Goal: Communication & Community: Share content

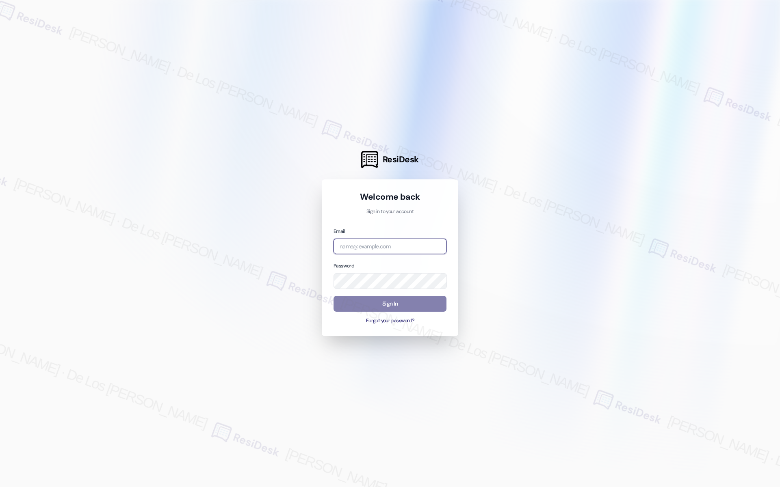
click at [416, 253] on input "email" at bounding box center [389, 247] width 113 height 16
drag, startPoint x: 650, startPoint y: 168, endPoint x: 453, endPoint y: 227, distance: 205.8
click at [649, 168] on div at bounding box center [390, 243] width 780 height 487
click at [386, 250] on input "email" at bounding box center [389, 247] width 113 height 16
paste input "automated-surveys-boyd_wilson-resen.six@boyd_wilson.com"
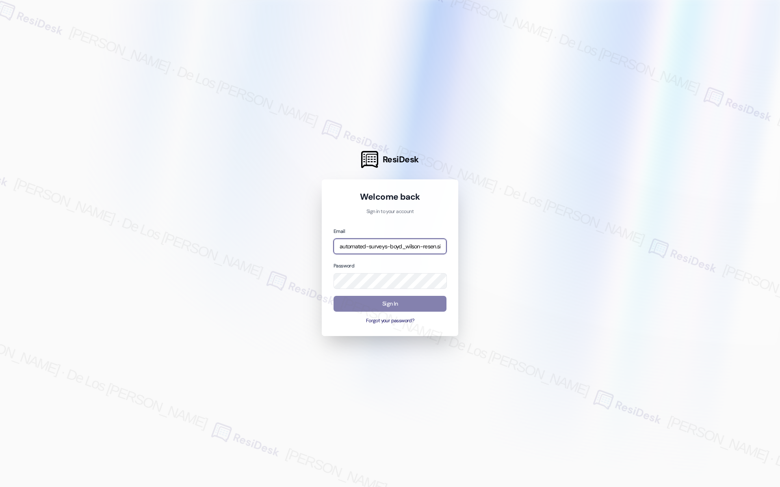
scroll to position [0, 49]
type input "automated-surveys-boyd_wilson-resen.six@boyd_wilson.com"
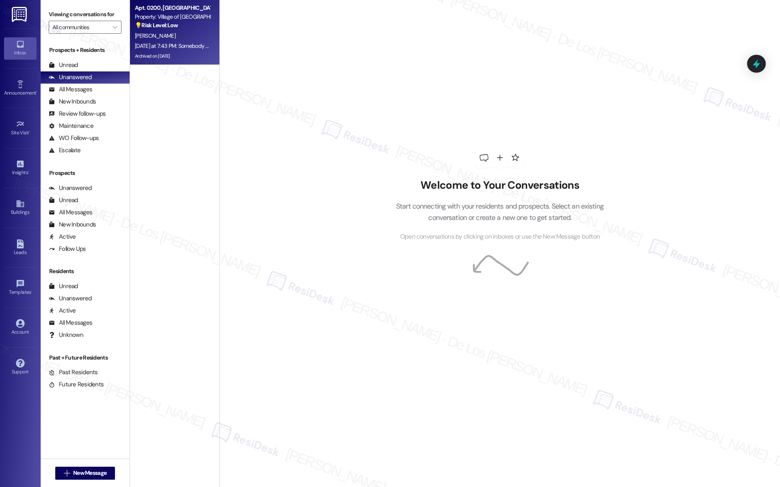
click at [177, 52] on div "Archived on [DATE]" at bounding box center [172, 56] width 77 height 10
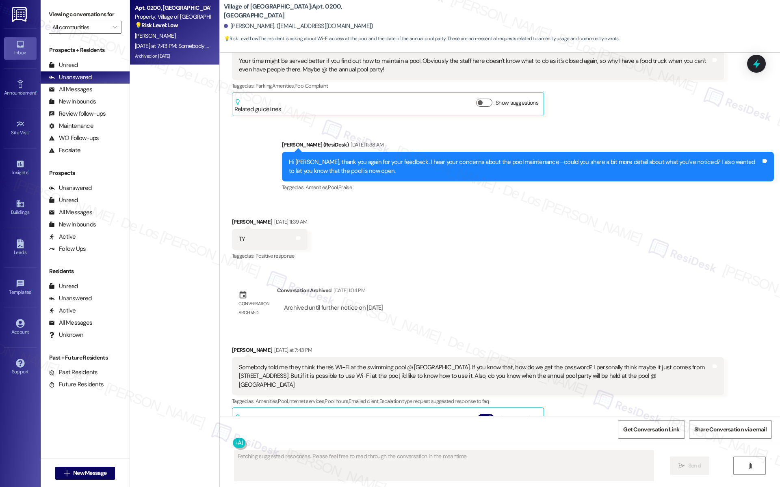
scroll to position [8005, 0]
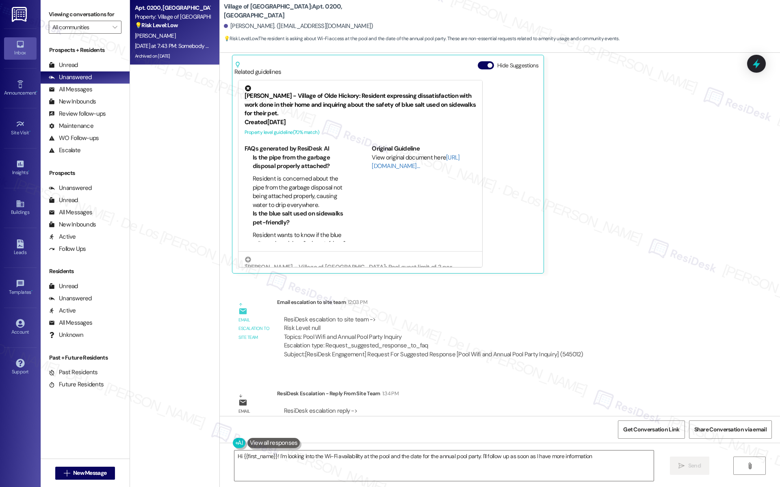
type textarea "Hi {{first_name}}! I'm looking into the Wi-Fi availability at the pool and the …"
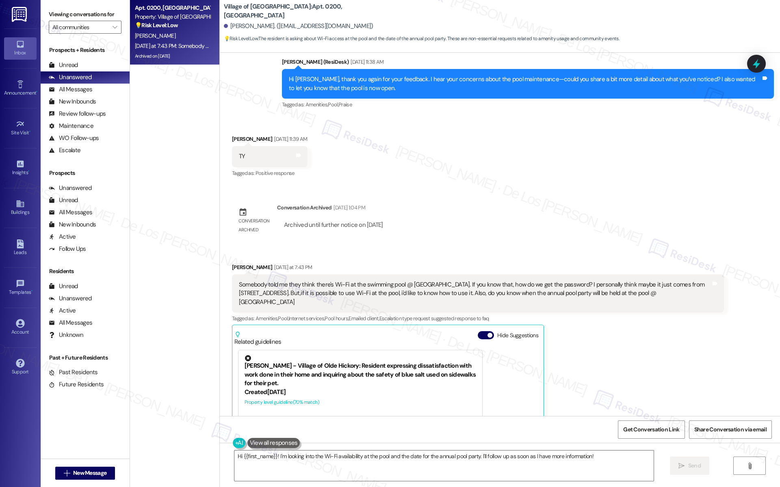
scroll to position [7896, 0]
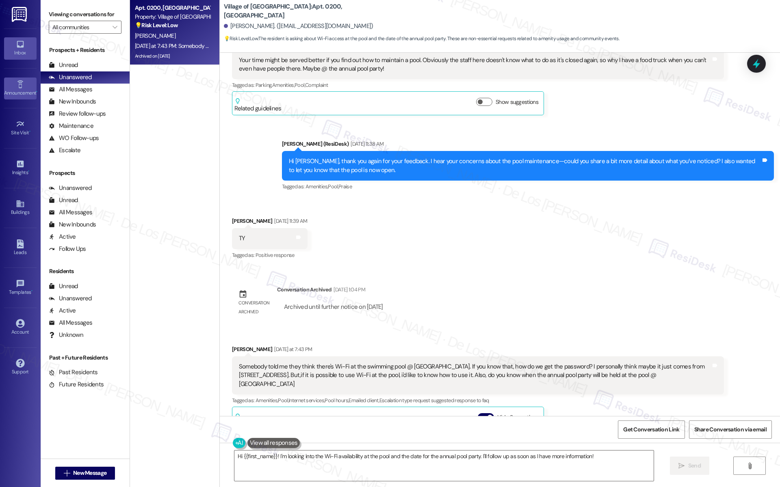
click at [28, 94] on div "Announcement •" at bounding box center [20, 93] width 41 height 8
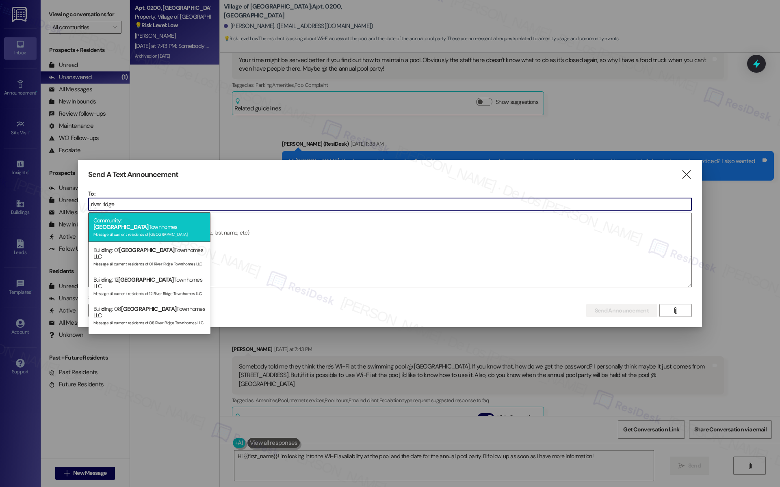
type input "river ridge"
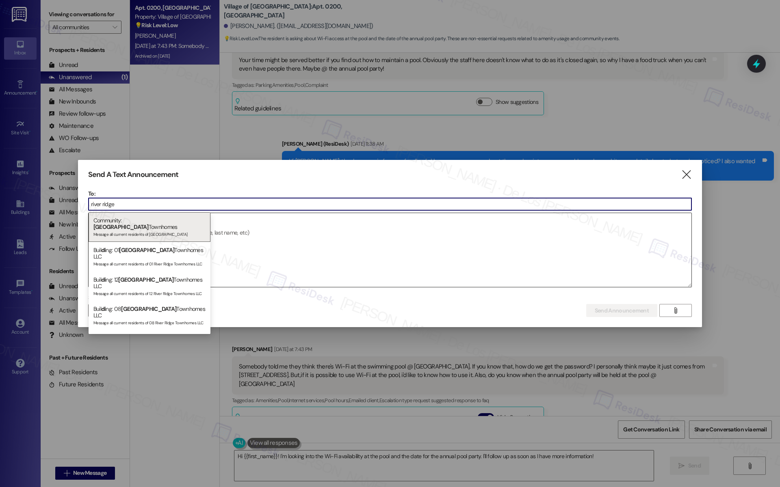
drag, startPoint x: 184, startPoint y: 225, endPoint x: 181, endPoint y: 232, distance: 7.8
click at [184, 230] on div "Message all current residents of River Ridge Townhomes" at bounding box center [149, 233] width 112 height 7
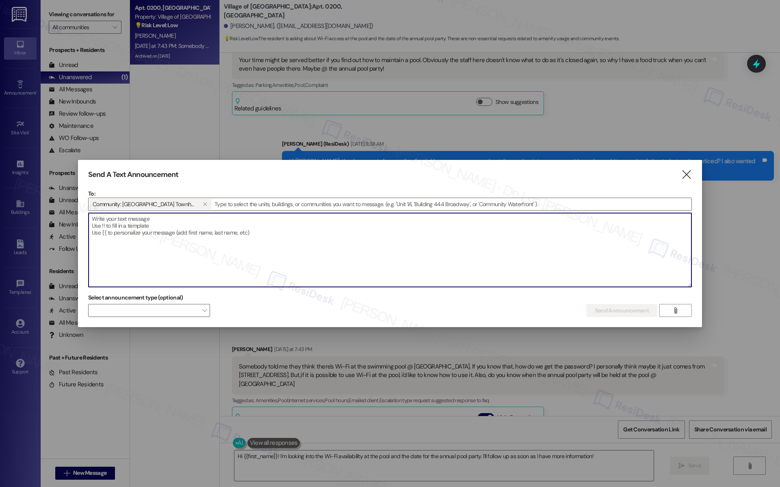
click at [179, 237] on textarea at bounding box center [390, 250] width 603 height 74
paste textarea "Hey {{first_name}}! Big news - Let's Connect [Property Name] is bringing the co…"
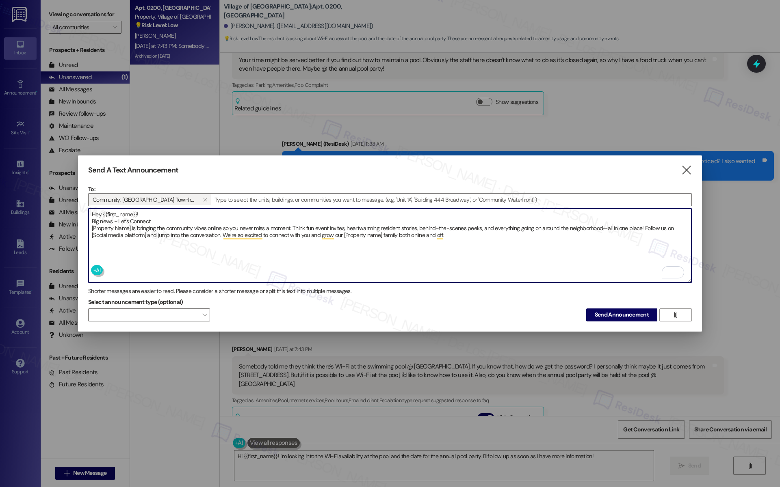
type textarea "Hey {{first_name}}! Big news - Let's Connect [Property Name] is bringing the co…"
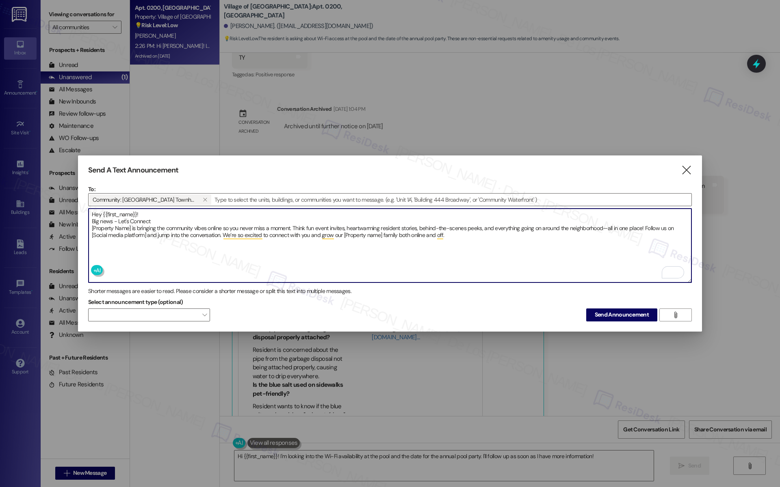
scroll to position [8083, 0]
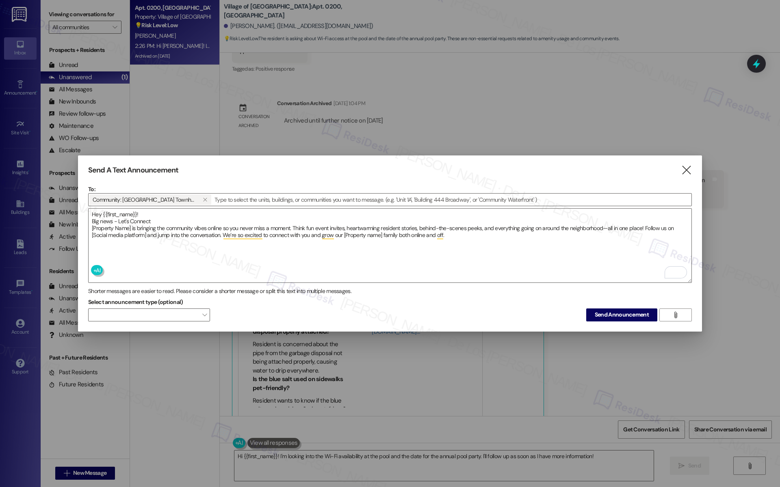
click at [684, 169] on icon "" at bounding box center [686, 170] width 11 height 9
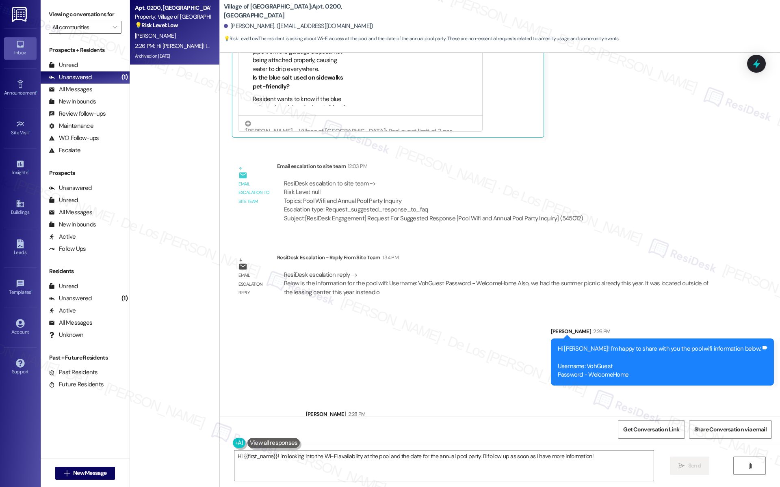
scroll to position [8388, 0]
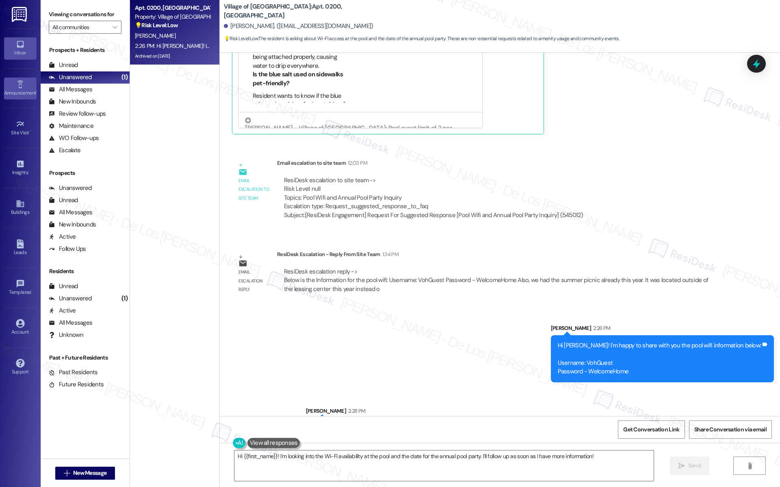
click at [19, 89] on div "Announcement •" at bounding box center [20, 93] width 41 height 8
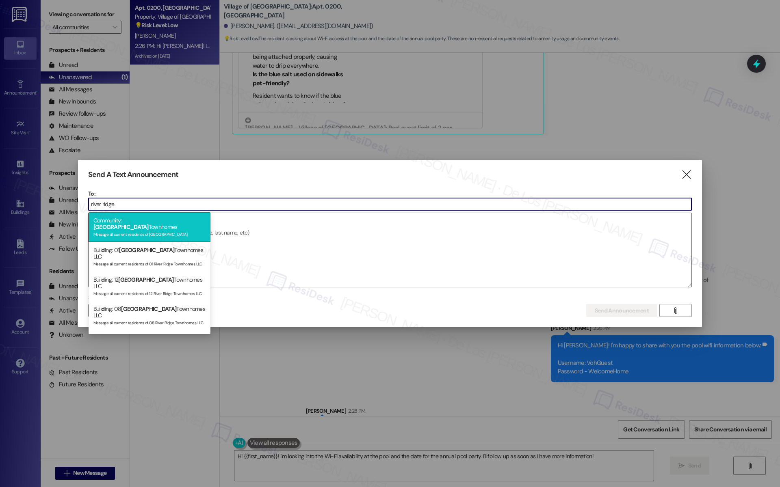
type input "river ridge"
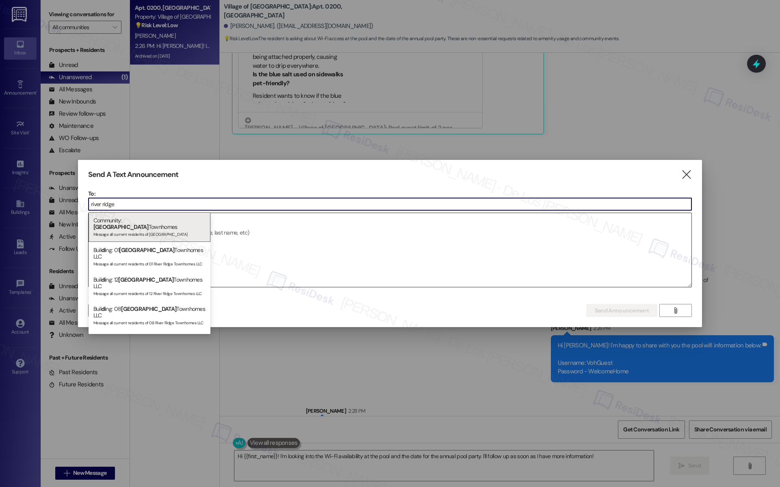
click at [141, 223] on span "River Ridge" at bounding box center [120, 226] width 55 height 7
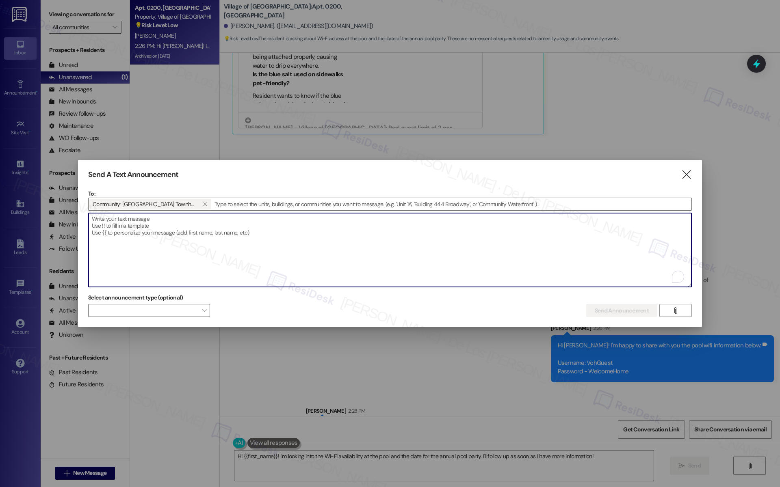
click at [144, 233] on textarea "To enrich screen reader interactions, please activate Accessibility in Grammarl…" at bounding box center [390, 250] width 603 height 74
paste textarea "Hey {{first_name}}! Big news - Let's Connect {{property}} is bringing the commu…"
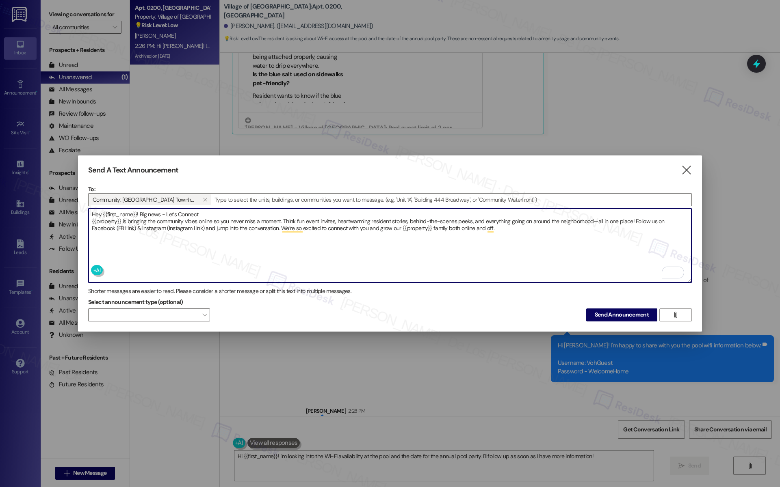
type textarea "Hey {{first_name}}! Big news - Let's Connect {{property}} is bringing the commu…"
click at [304, 212] on textarea "Hey {{first_name}}! Big news - Let's Connect {{property}} is bringing the commu…" at bounding box center [390, 246] width 603 height 74
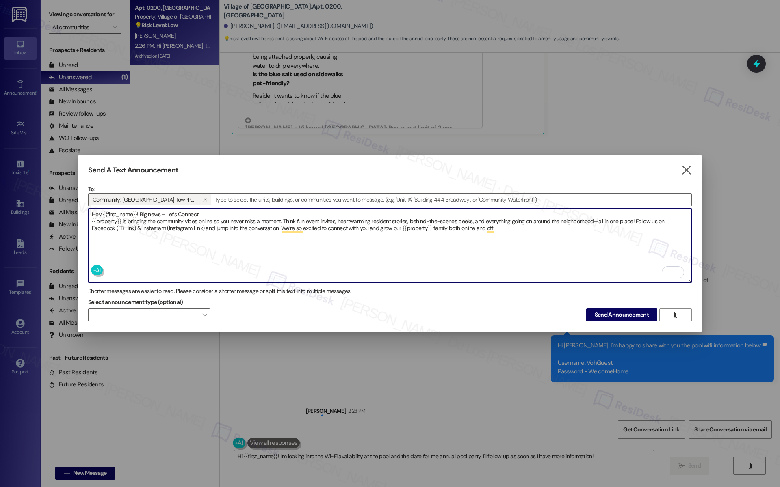
click at [305, 215] on textarea "Hey {{first_name}}! Big news - Let's Connect {{property}} is bringing the commu…" at bounding box center [390, 246] width 603 height 74
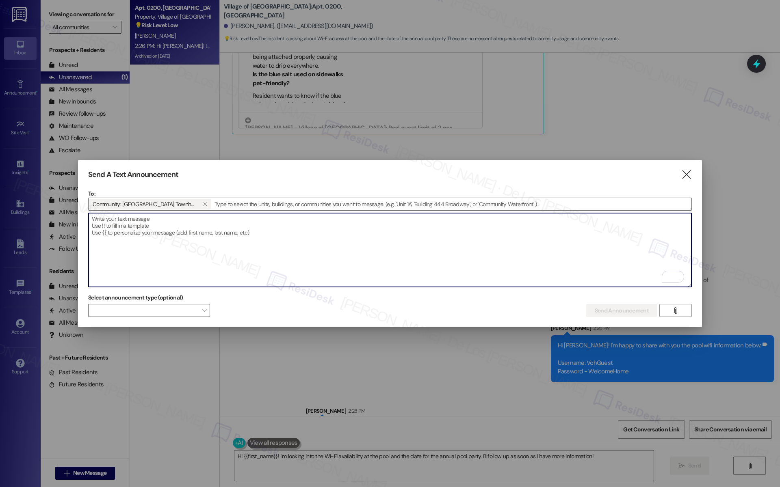
paste textarea "Hey {{first_name}}! Big news - Let's Connect {{property}} is bringing the commu…"
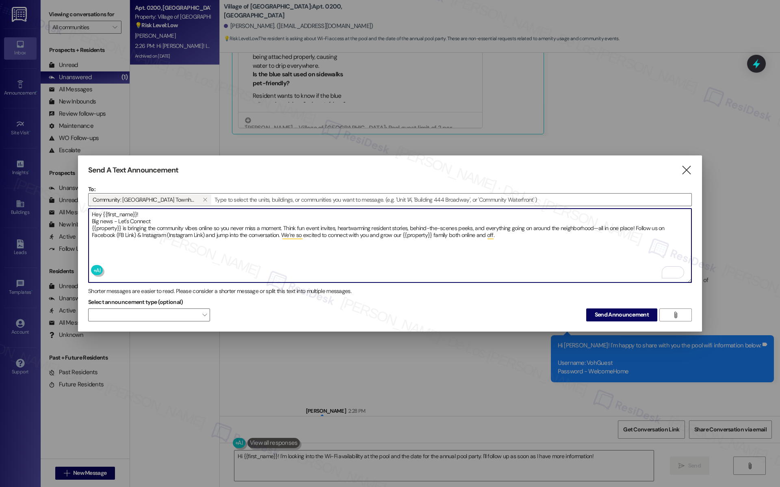
drag, startPoint x: 135, startPoint y: 228, endPoint x: 118, endPoint y: 229, distance: 16.7
click at [118, 229] on textarea "Hey {{first_name}}! Big news - Let's Connect {{property}} is bringing the commu…" at bounding box center [390, 246] width 603 height 74
paste textarea "https://www.facebook.com/RiverRidgeWrightsville/"
click at [273, 231] on textarea "Hey {{first_name}}! Big news - Let's Connect {{property}} is bringing the commu…" at bounding box center [390, 246] width 603 height 74
click at [238, 230] on textarea "Hey {{first_name}}! Big news - Let's Connect {{property}} is bringing the commu…" at bounding box center [390, 246] width 603 height 74
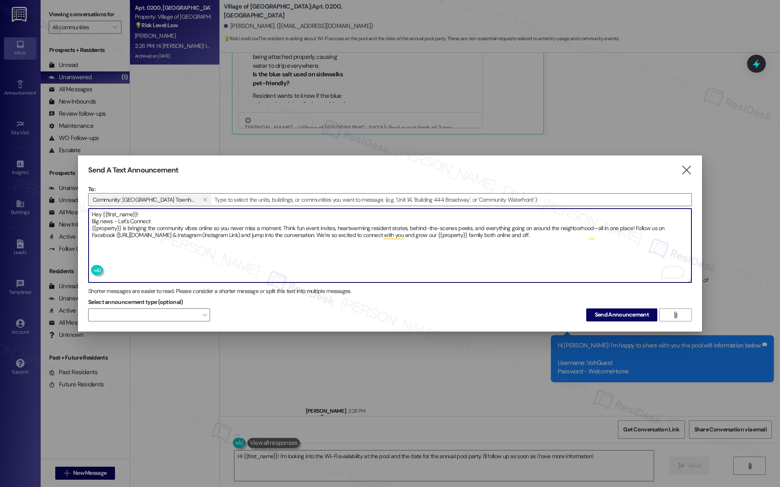
click at [117, 229] on textarea "Hey {{first_name}}! Big news - Let's Connect {{property}} is bringing the commu…" at bounding box center [390, 246] width 603 height 74
click at [268, 231] on textarea "Hey {{first_name}}! Big news - Let's Connect {{property}} is bringing the commu…" at bounding box center [390, 246] width 603 height 74
click at [270, 229] on textarea "Hey {{first_name}}! Big news - Let's Connect {{property}} is bringing the commu…" at bounding box center [390, 246] width 603 height 74
drag, startPoint x: 306, startPoint y: 230, endPoint x: 283, endPoint y: 229, distance: 23.6
click at [272, 231] on textarea "Hey {{first_name}}! Big news - Let's Connect {{property}} is bringing the commu…" at bounding box center [390, 246] width 603 height 74
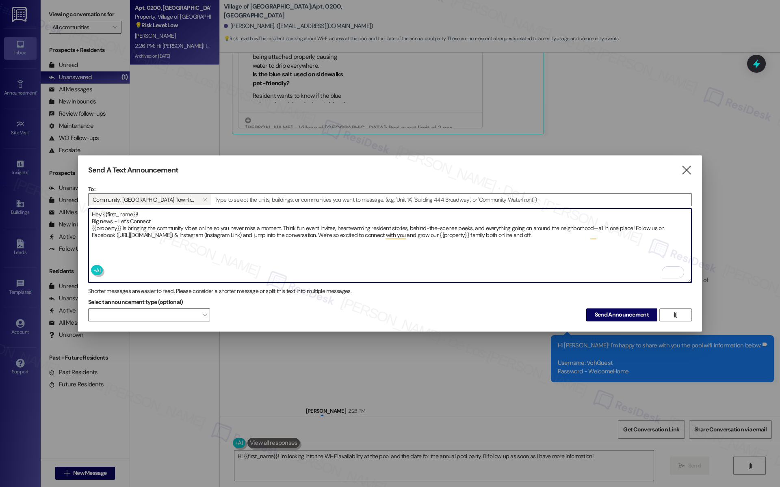
paste textarea "https://www.instagram.com/riverridgetownhomes/"
type textarea "Hey {{first_name}}! Big news - Let's Connect {{property}} is bringing the commu…"
click at [606, 312] on span "Send Announcement" at bounding box center [621, 315] width 54 height 9
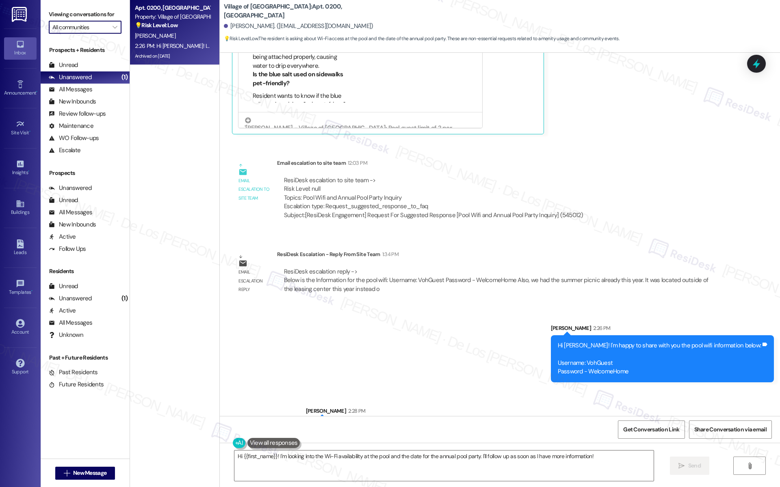
click at [85, 32] on input "All communities" at bounding box center [80, 27] width 56 height 13
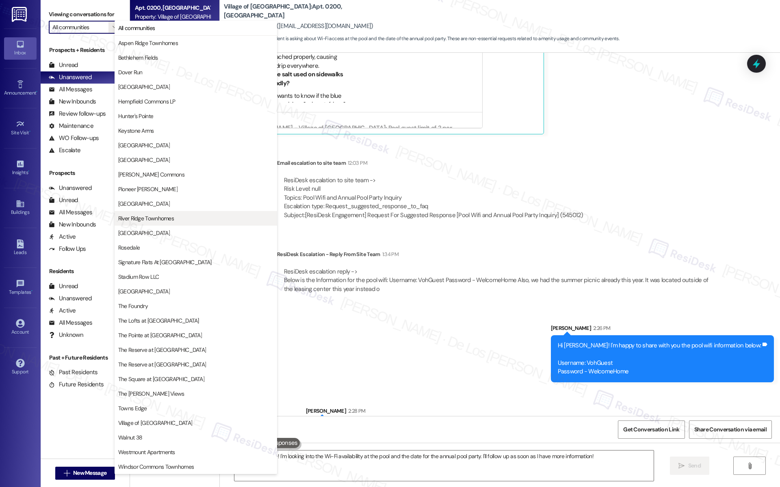
click at [156, 221] on span "River Ridge Townhomes" at bounding box center [146, 218] width 56 height 8
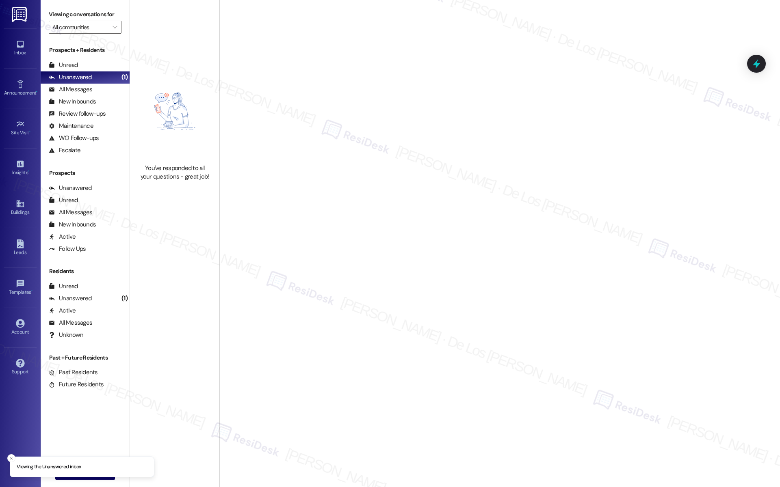
type input "River Ridge Townhomes"
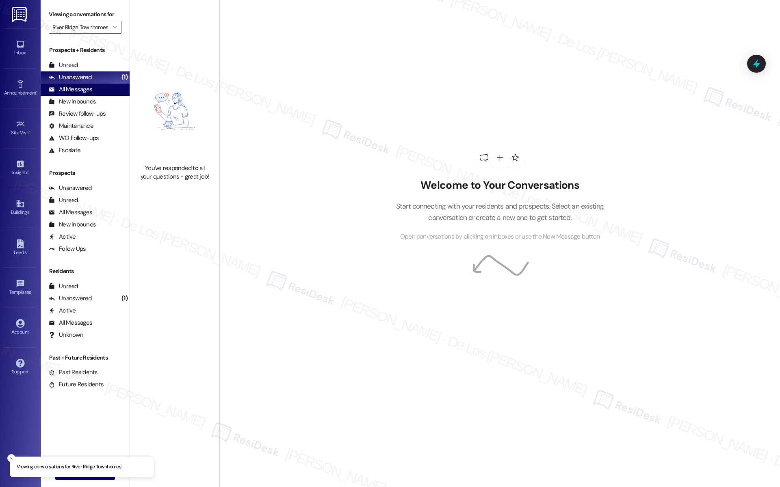
click at [92, 90] on div "All Messages (undefined)" at bounding box center [85, 90] width 89 height 12
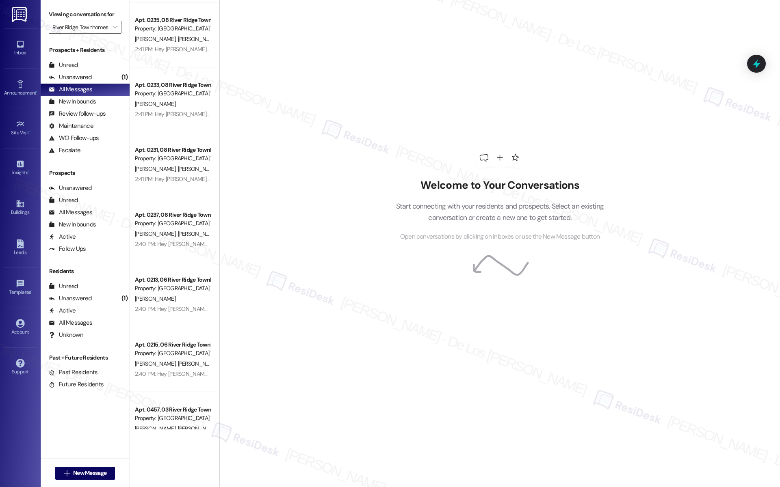
scroll to position [1824, 0]
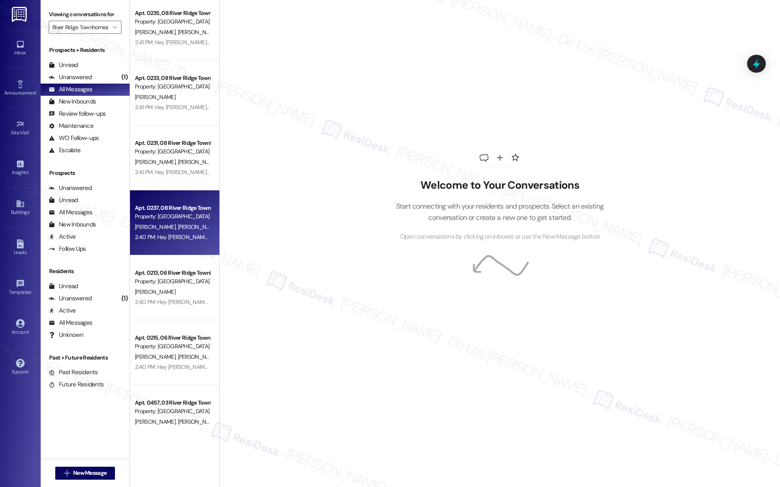
click at [173, 202] on div "Apt. 0237, 08 River Ridge Townhomes LLC Property: River Ridge Townhomes K. Bowm…" at bounding box center [174, 222] width 89 height 65
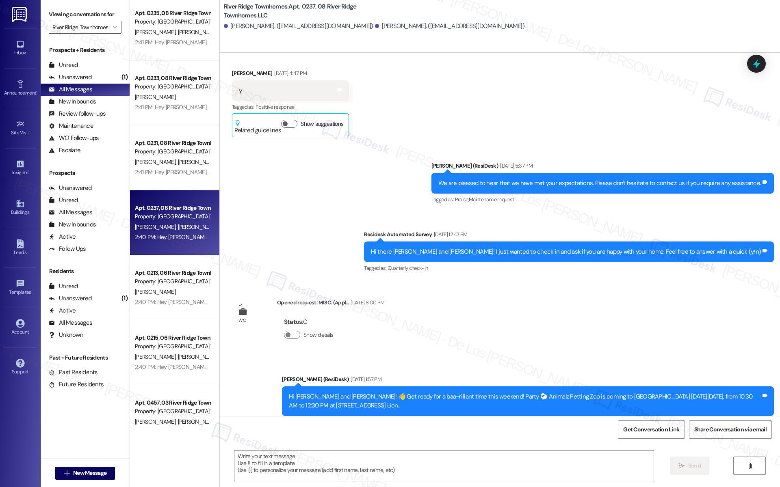
type textarea "Fetching suggested responses. Please feel free to read through the conversation…"
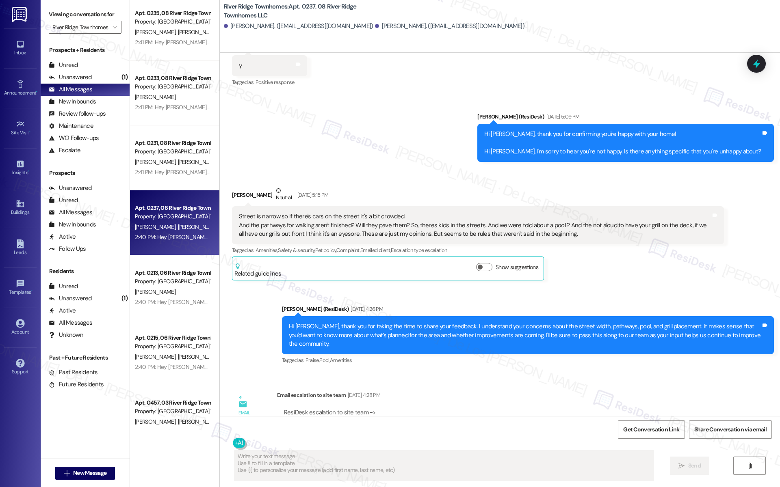
scroll to position [2672, 0]
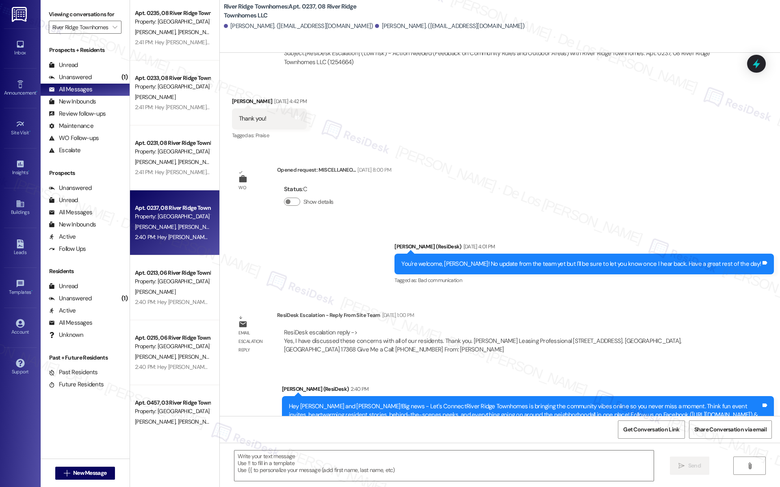
click at [692, 411] on link "https://www.facebook.com/RiverRidgeWrightsville/" at bounding box center [721, 415] width 58 height 8
click at [376, 420] on link "https://www.instagram.com/riverridgetownhomes/" at bounding box center [347, 424] width 58 height 8
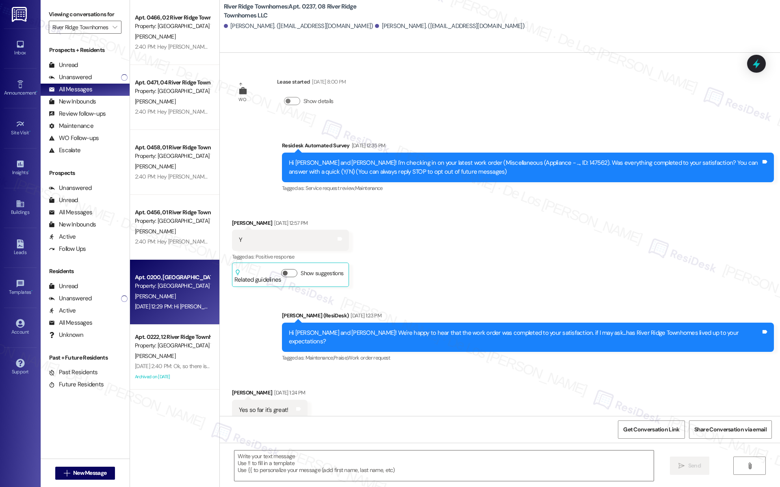
scroll to position [2276, 0]
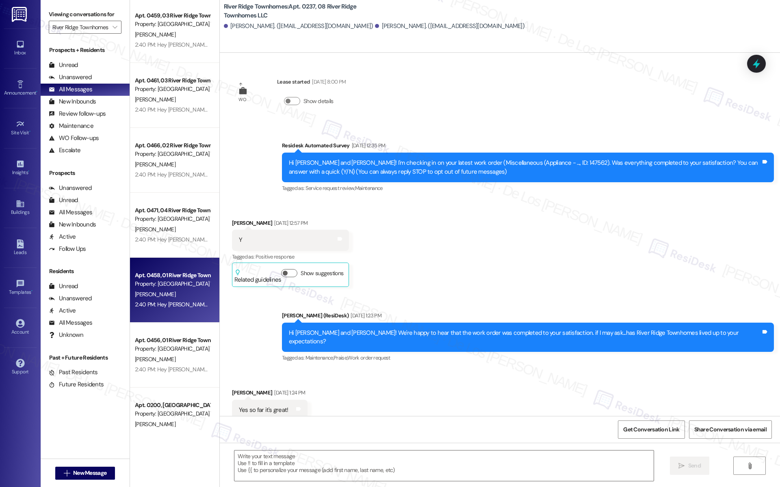
click at [166, 287] on div "Property: River Ridge Townhomes" at bounding box center [172, 284] width 75 height 9
type textarea "Fetching suggested responses. Please feel free to read through the conversation…"
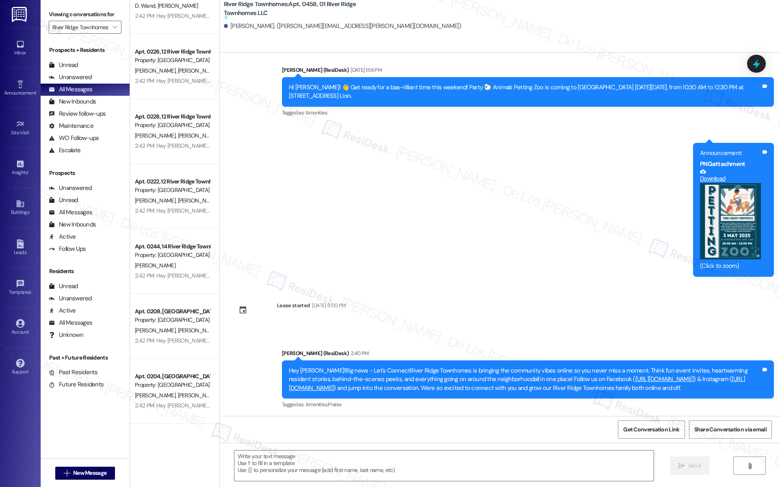
scroll to position [0, 0]
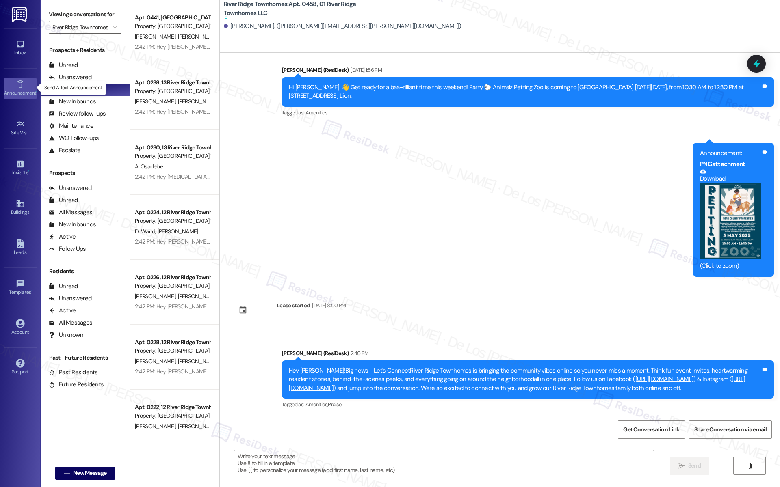
click at [21, 89] on div "Announcement •" at bounding box center [20, 93] width 41 height 8
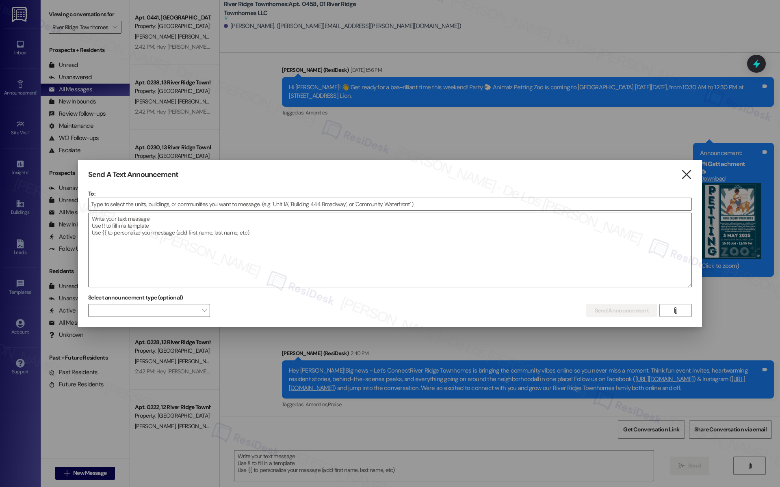
click at [686, 177] on icon "" at bounding box center [686, 175] width 11 height 9
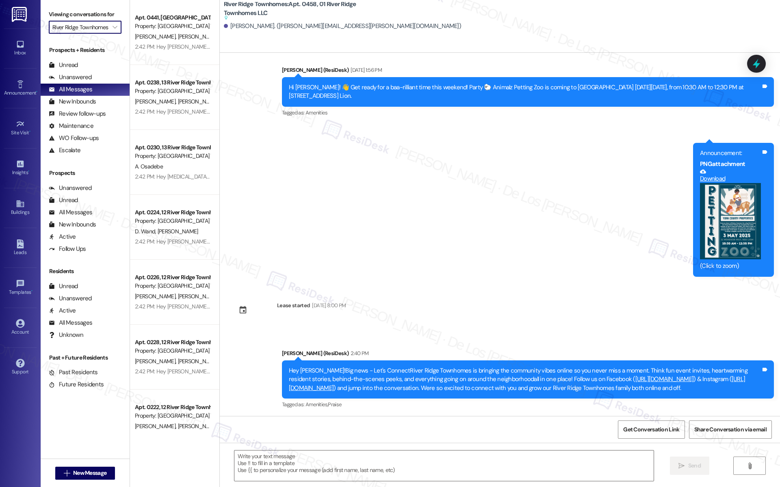
click at [77, 29] on input "River Ridge Townhomes" at bounding box center [80, 27] width 56 height 13
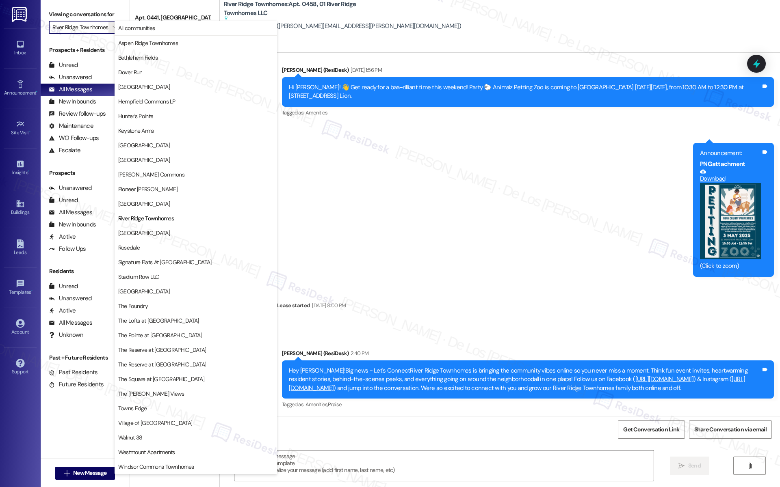
click at [64, 32] on input "River Ridge Townhomes" at bounding box center [80, 27] width 56 height 13
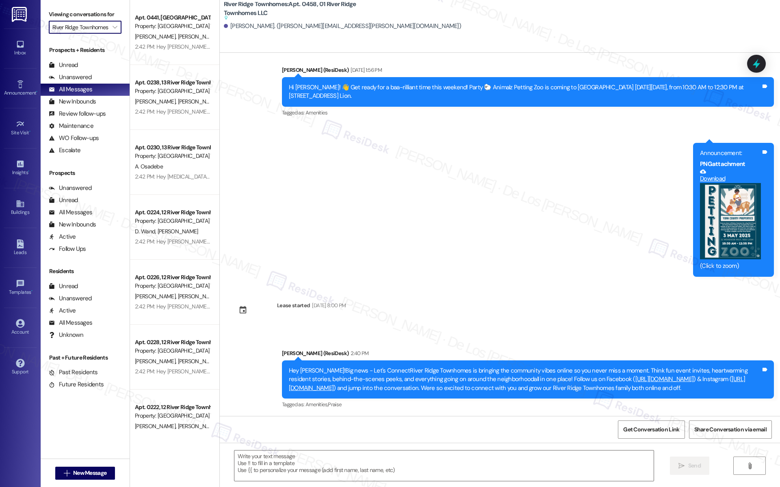
click at [94, 28] on input "River Ridge Townhomes" at bounding box center [80, 27] width 56 height 13
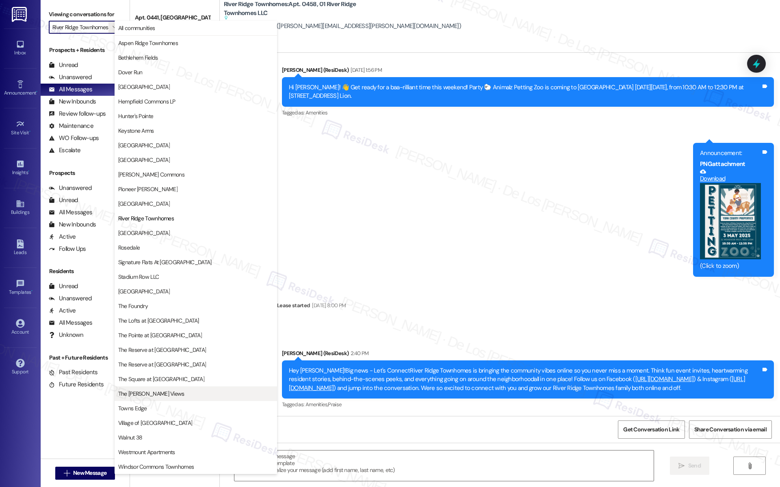
click at [168, 391] on span "The Wilbur Views" at bounding box center [195, 394] width 155 height 8
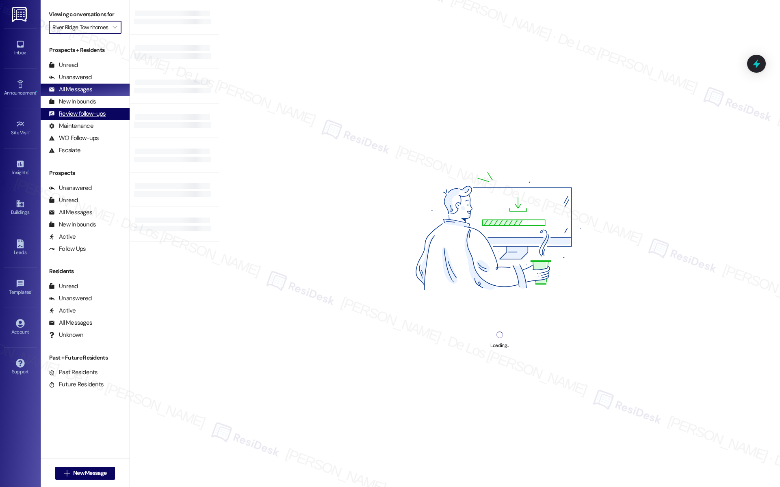
type input "The Wilbur Views"
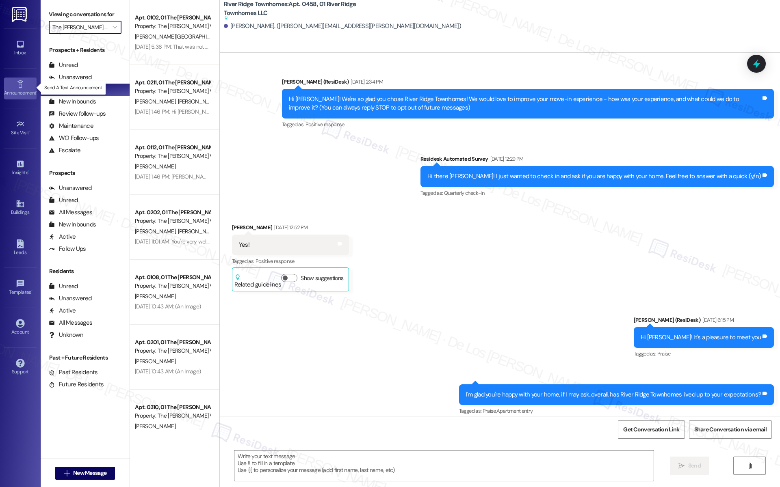
scroll to position [1183, 0]
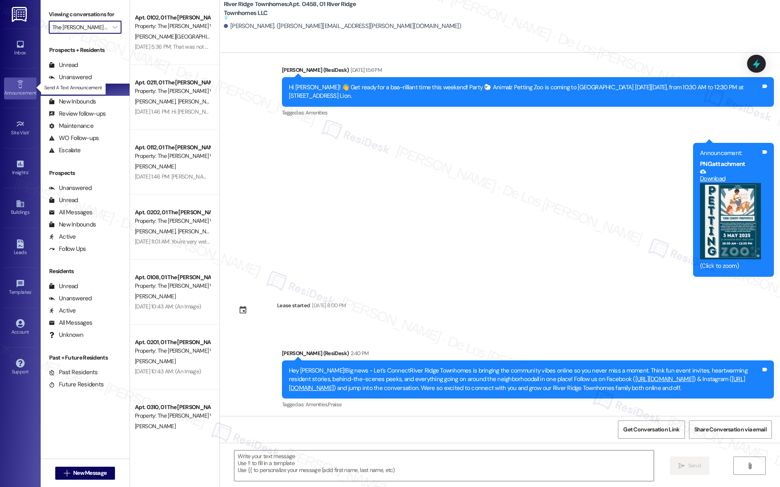
type textarea "Fetching suggested responses. Please feel free to read through the conversation…"
click at [23, 85] on icon at bounding box center [20, 84] width 9 height 9
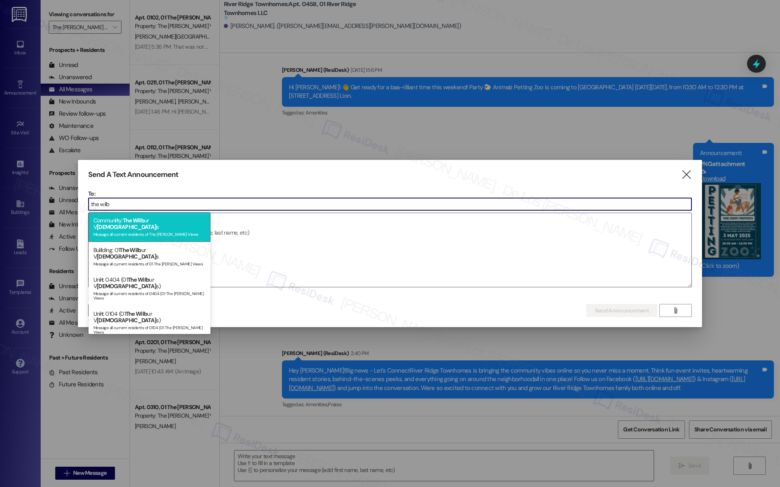
type input "the wilb"
click at [177, 230] on div "Message all current residents of The Wilbur Views" at bounding box center [149, 233] width 112 height 7
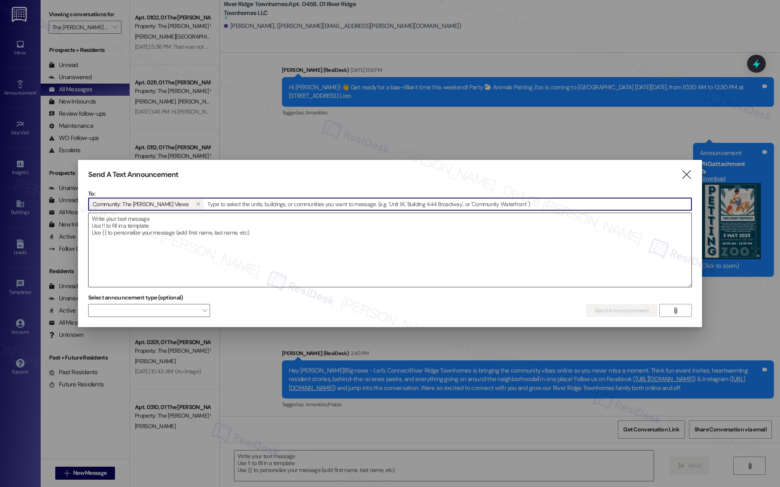
click at [179, 234] on textarea at bounding box center [390, 250] width 603 height 74
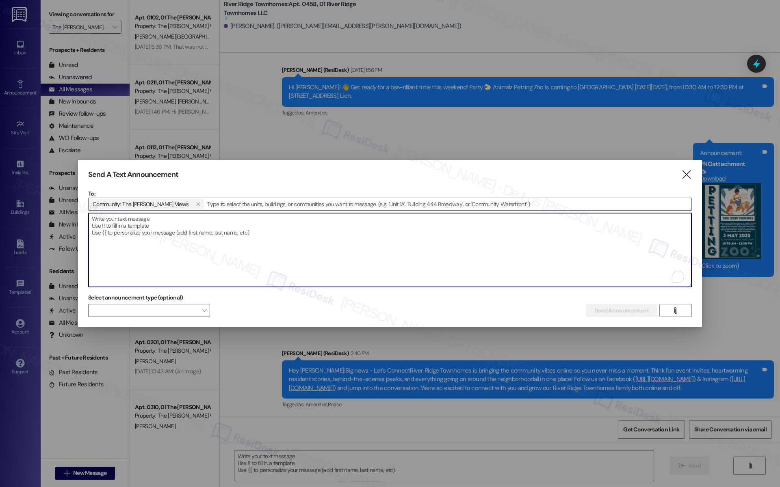
paste textarea "Hey {{first_name}}! Big news - Let's Connect {{property}} is bringing the commu…"
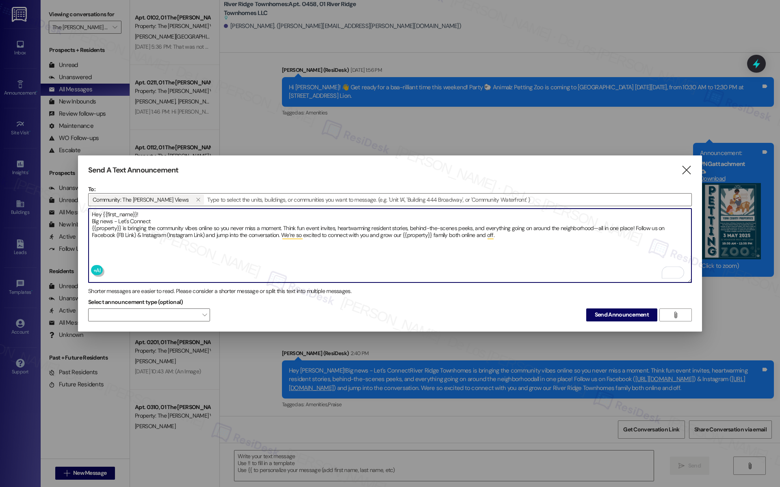
click at [91, 220] on textarea "Hey {{first_name}}! Big news - Let's Connect {{property}} is bringing the commu…" at bounding box center [390, 246] width 603 height 74
click at [91, 224] on textarea "Hey {{first_name}}! Big news - Let's Connect {{property}} is bringing the commu…" at bounding box center [390, 246] width 603 height 74
drag, startPoint x: 94, startPoint y: 217, endPoint x: 101, endPoint y: 215, distance: 7.2
click at [94, 217] on textarea "Hey {{first_name}}! Big news - Let's Connect {{property}} is bringing the commu…" at bounding box center [390, 246] width 603 height 74
type textarea "Hey {{first_name}}! Big news - Let's Connect {{property}} is bringing the commu…"
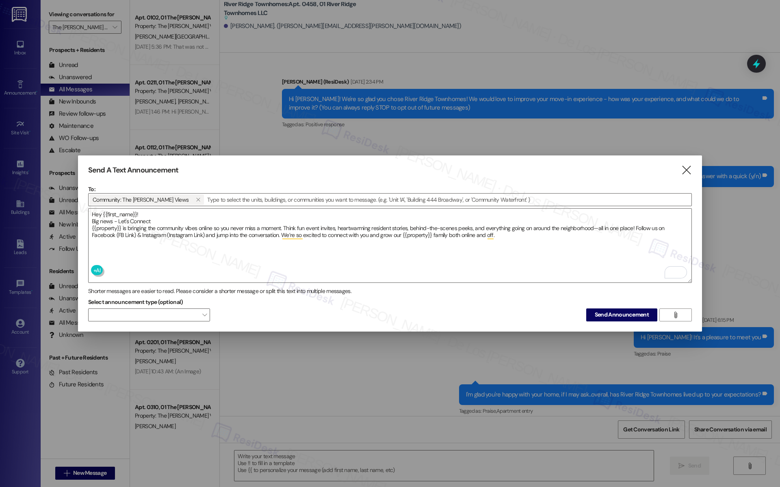
scroll to position [1183, 0]
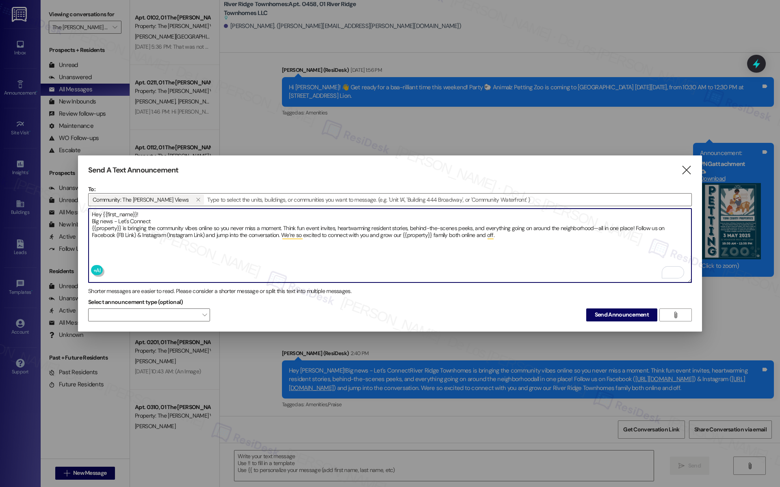
click at [121, 230] on textarea "Hey {{first_name}}! Big news - Let's Connect {{property}} is bringing the commu…" at bounding box center [390, 246] width 603 height 74
paste textarea "https://www.facebook.com/TheWilburViews"
drag, startPoint x: 290, startPoint y: 228, endPoint x: 257, endPoint y: 230, distance: 33.3
click at [257, 230] on textarea "Hey {{first_name}}! Big news - Let's Connect {{property}} is bringing the commu…" at bounding box center [390, 246] width 603 height 74
paste textarea "https://www.instagram.com/thewilburviews/"
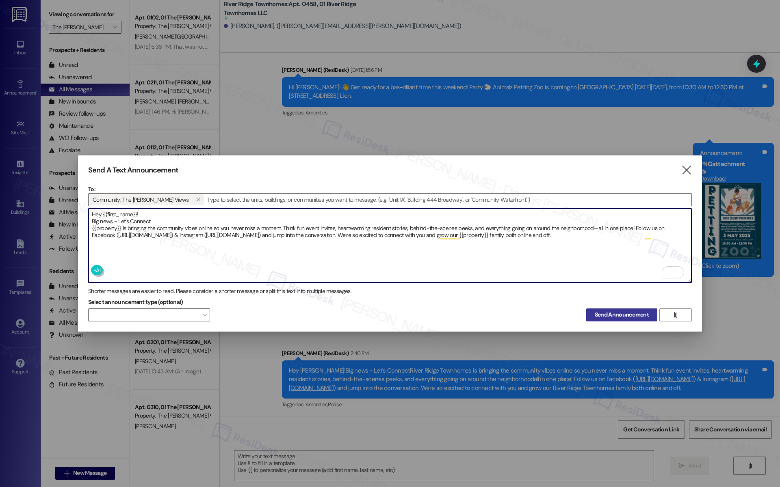
type textarea "Hey {{first_name}}! Big news - Let's Connect {{property}} is bringing the commu…"
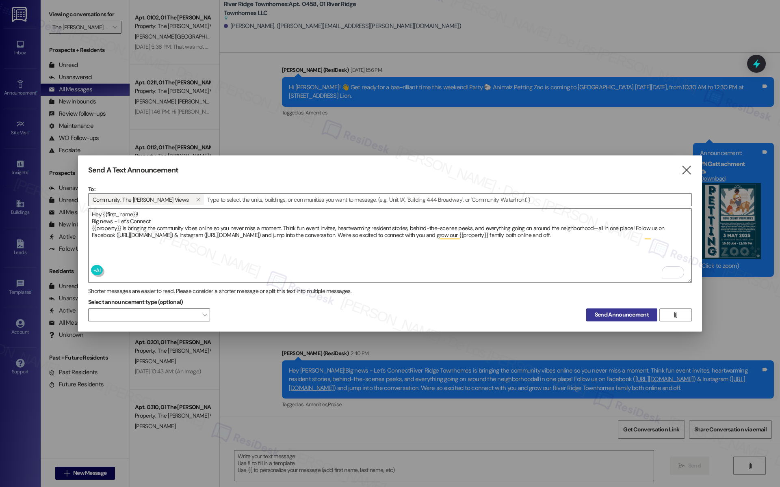
click at [623, 310] on button "Send Announcement" at bounding box center [621, 315] width 71 height 13
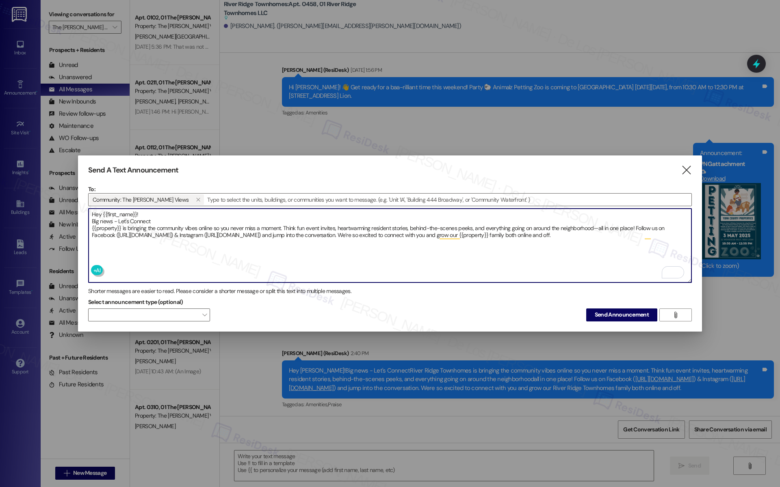
click at [404, 219] on textarea "Hey {{first_name}}! Big news - Let's Connect {{property}} is bringing the commu…" at bounding box center [390, 246] width 603 height 74
click at [684, 166] on icon "" at bounding box center [686, 170] width 11 height 9
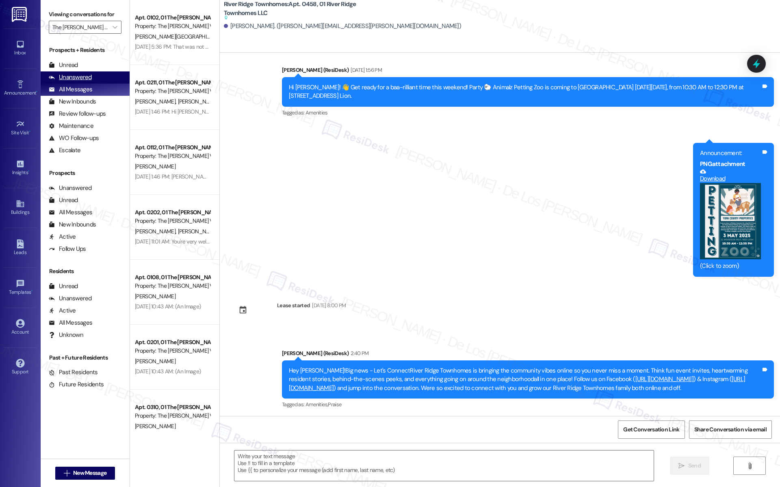
click at [115, 77] on div "Unanswered (0)" at bounding box center [85, 77] width 89 height 12
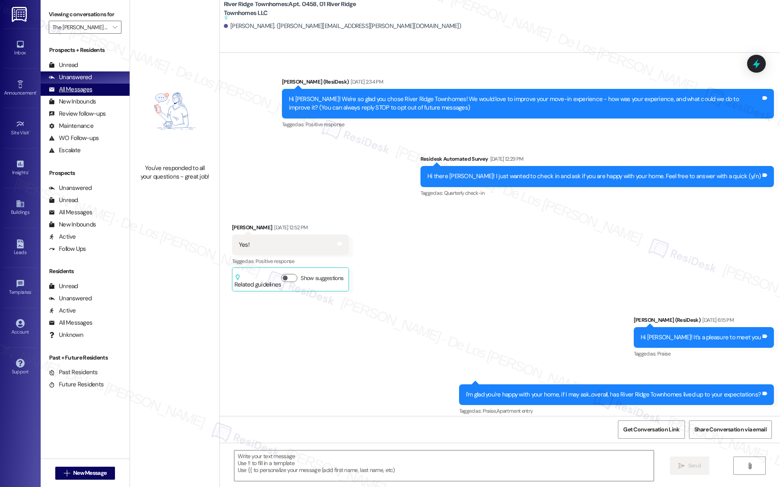
click at [115, 90] on div "All Messages (undefined)" at bounding box center [85, 90] width 89 height 12
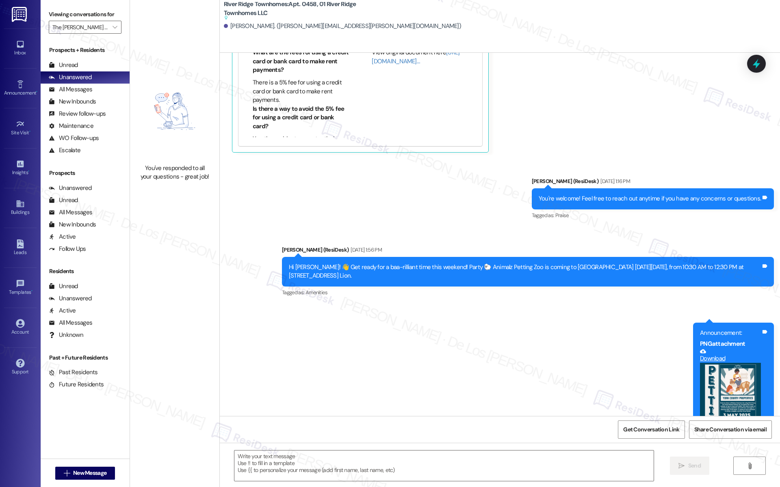
type textarea "Fetching suggested responses. Please feel free to read through the conversation…"
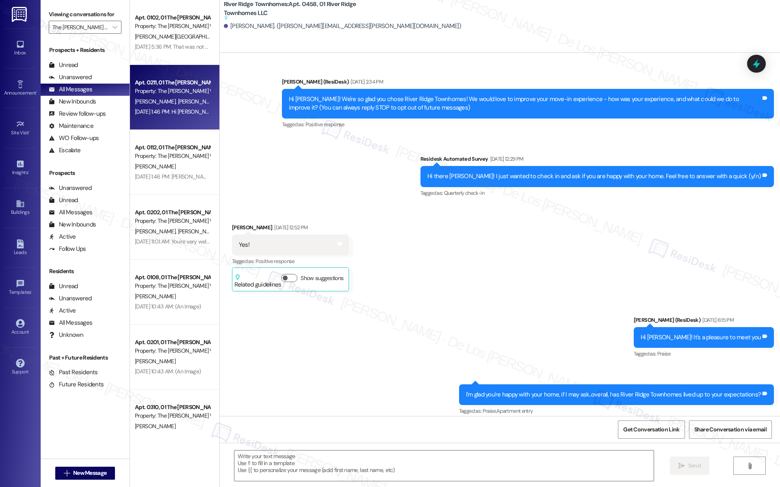
scroll to position [1022, 0]
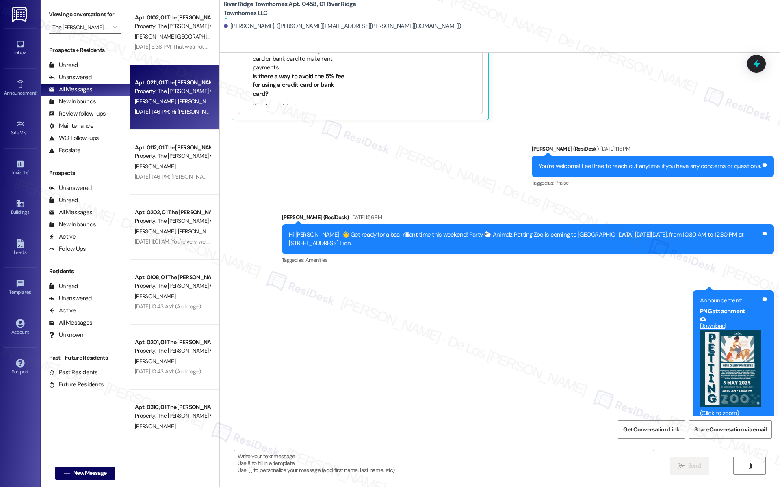
type textarea "Fetching suggested responses. Please feel free to read through the conversation…"
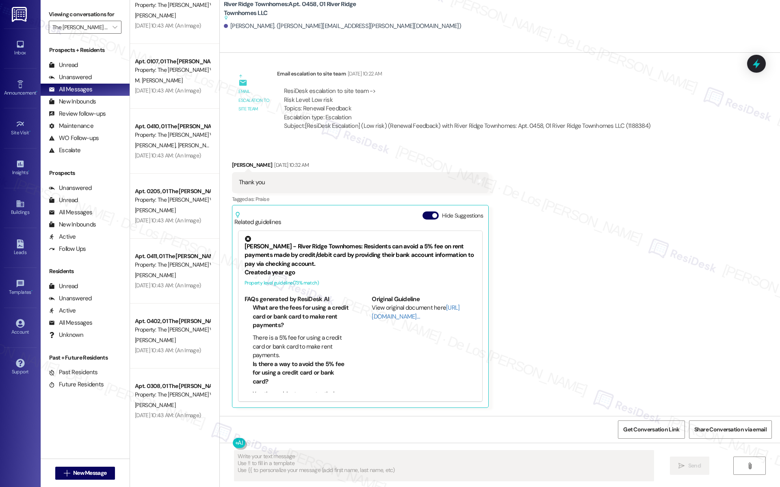
scroll to position [745, 0]
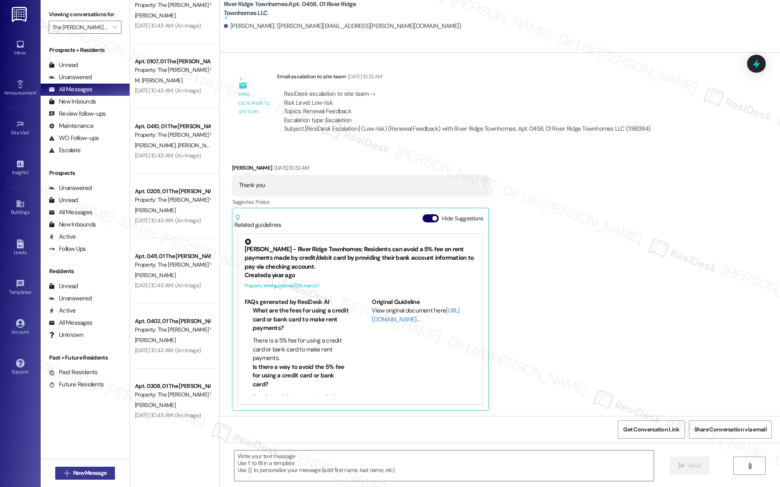
click at [101, 467] on button " New Message" at bounding box center [85, 473] width 60 height 13
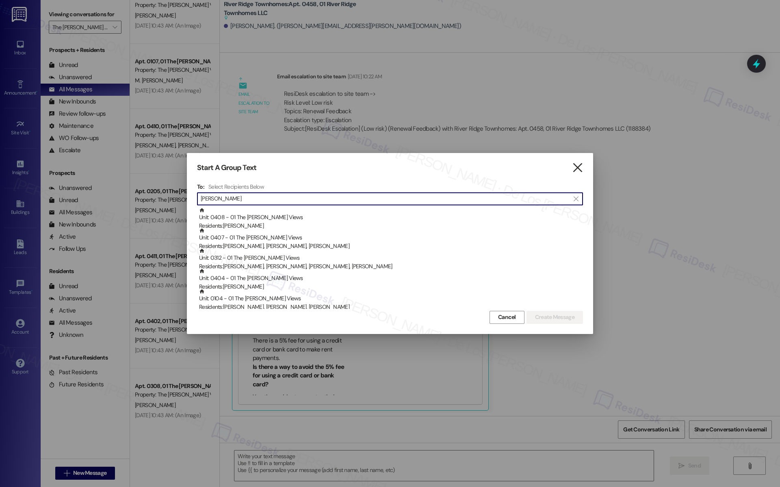
type input "wilbur"
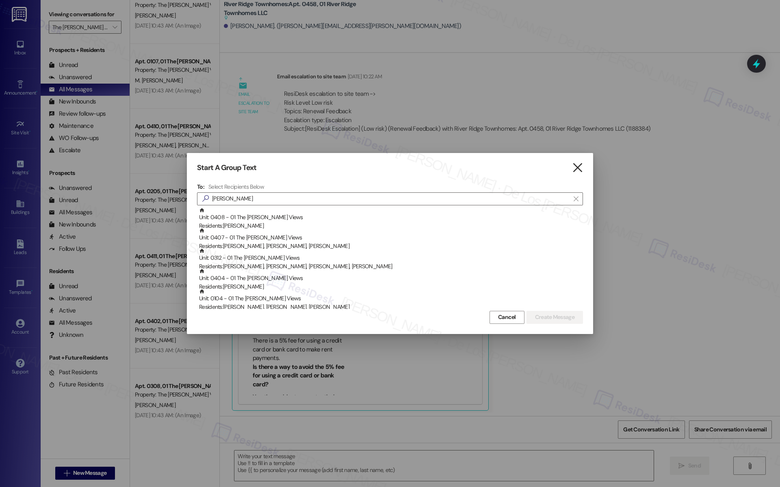
click at [580, 171] on icon "" at bounding box center [577, 168] width 11 height 9
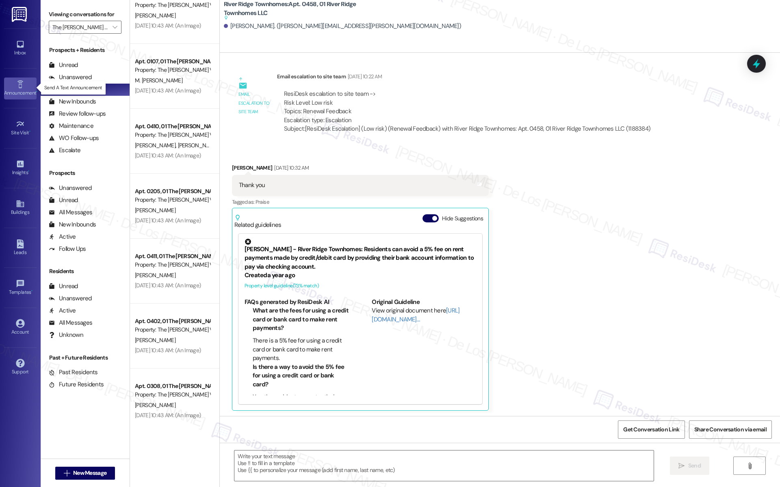
click at [5, 87] on link "Announcement •" at bounding box center [20, 89] width 32 height 22
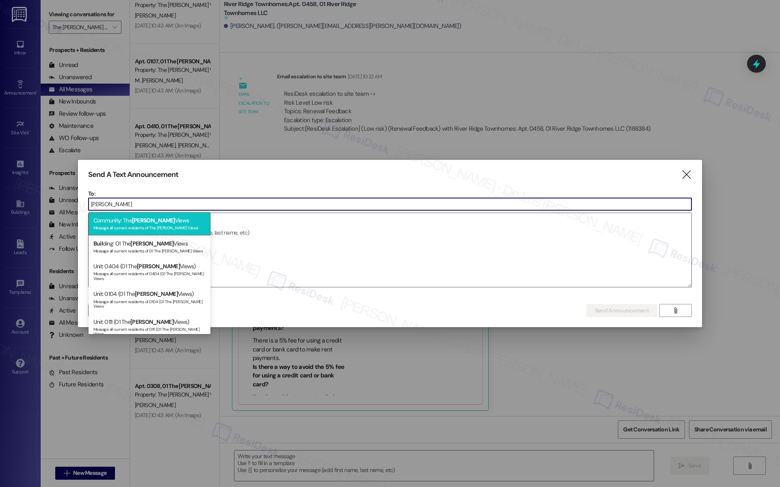
type input "wilbur"
click at [129, 224] on div "Community: The Wilbur Views Message all current residents of The Wilbur Views" at bounding box center [150, 223] width 122 height 23
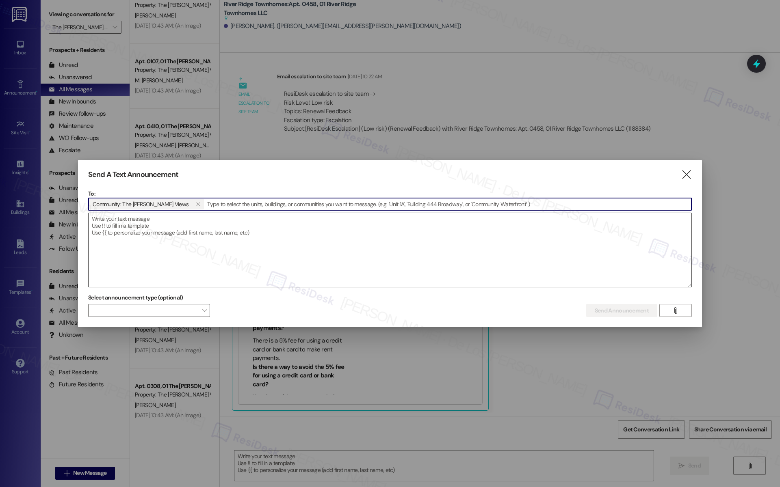
click at [132, 238] on textarea at bounding box center [390, 250] width 603 height 74
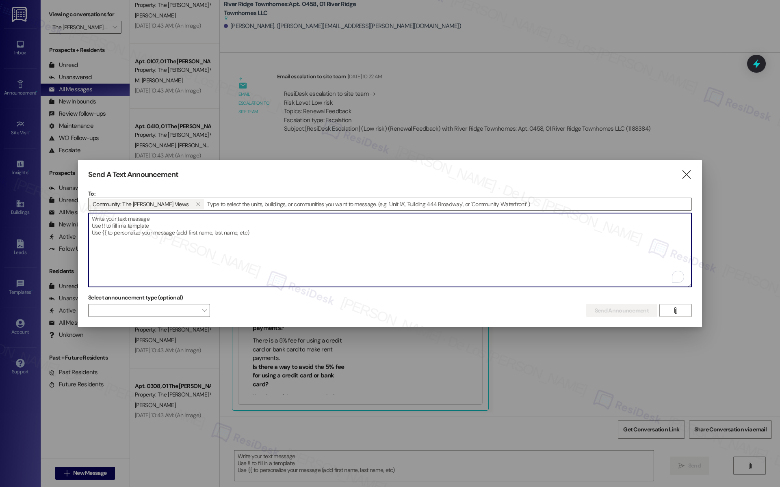
paste textarea "Hey {{first_name}}! Big news - Let's Connect {{property}} is bringing the commu…"
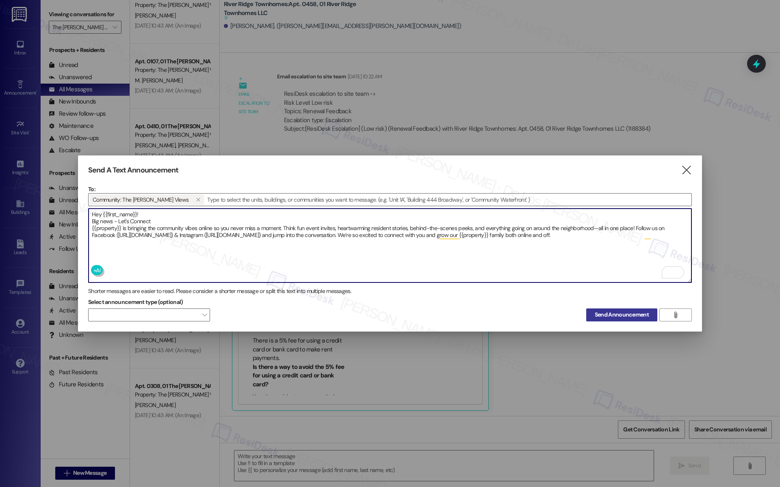
click at [599, 315] on span "Send Announcement" at bounding box center [621, 315] width 54 height 9
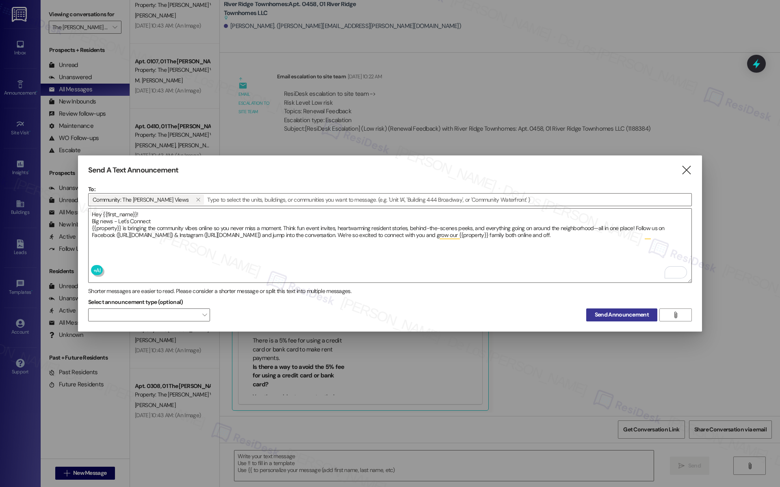
click at [612, 312] on span "Send Announcement" at bounding box center [621, 315] width 54 height 9
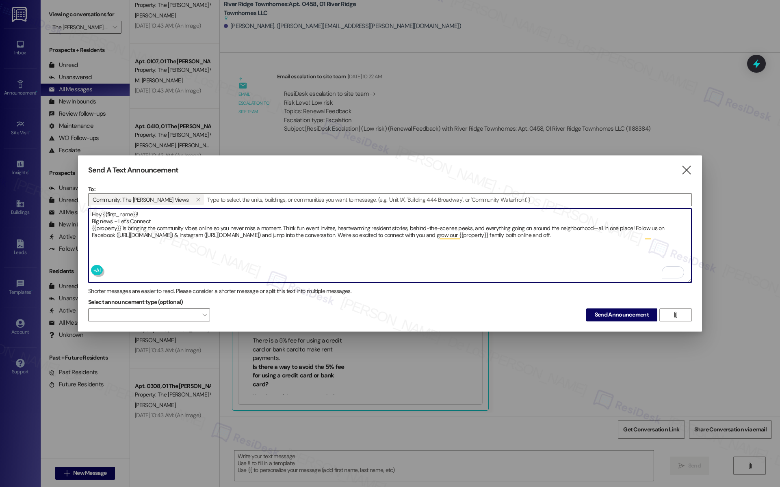
click at [205, 246] on textarea "Hey {{first_name}}! Big news - Let's Connect {{property}} is bringing the commu…" at bounding box center [390, 246] width 603 height 74
drag, startPoint x: 120, startPoint y: 225, endPoint x: 80, endPoint y: 221, distance: 40.3
click at [80, 222] on div "Send A Text Announcement  To: Community: The Wilbur Views   Drop image file …" at bounding box center [390, 244] width 624 height 176
drag, startPoint x: 126, startPoint y: 225, endPoint x: 82, endPoint y: 225, distance: 44.3
click at [82, 225] on div "Send A Text Announcement  To: Community: The Wilbur Views   Drop image file …" at bounding box center [390, 244] width 624 height 176
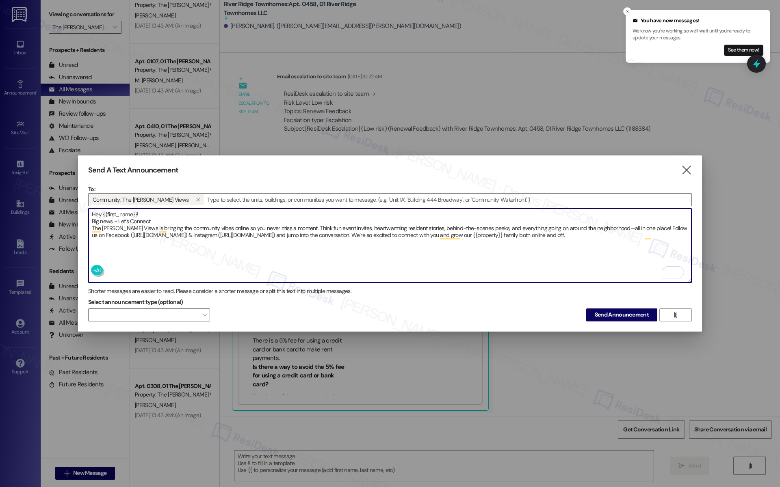
drag, startPoint x: 589, startPoint y: 231, endPoint x: 562, endPoint y: 234, distance: 27.4
click at [562, 234] on textarea "Hey {{first_name}}! Big news - Let's Connect The Wilbur Views is bringing the c…" at bounding box center [390, 246] width 603 height 74
paste textarea "The [PERSON_NAME] Views"
click at [561, 231] on textarea "Hey {{first_name}}! Big news - Let's Connect The Wilbur Views is bringing the c…" at bounding box center [390, 246] width 603 height 74
type textarea "Hey {{first_name}}! Big news - Let's Connect The Wilbur Views is bringing the c…"
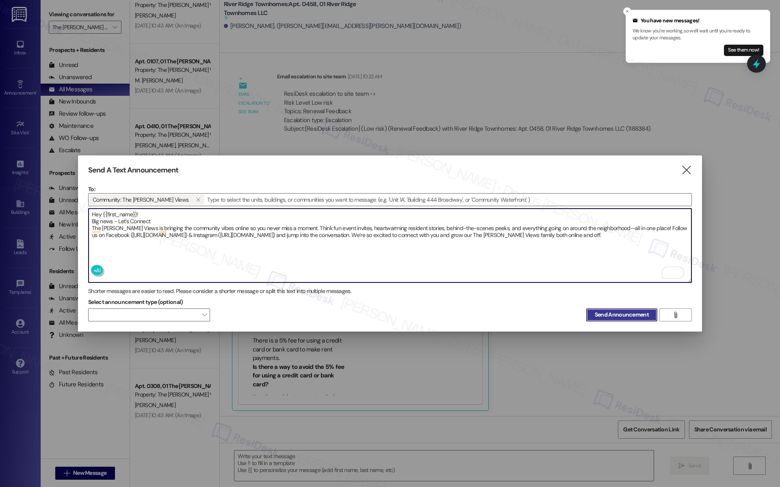
click at [626, 317] on button "Send Announcement" at bounding box center [621, 315] width 71 height 13
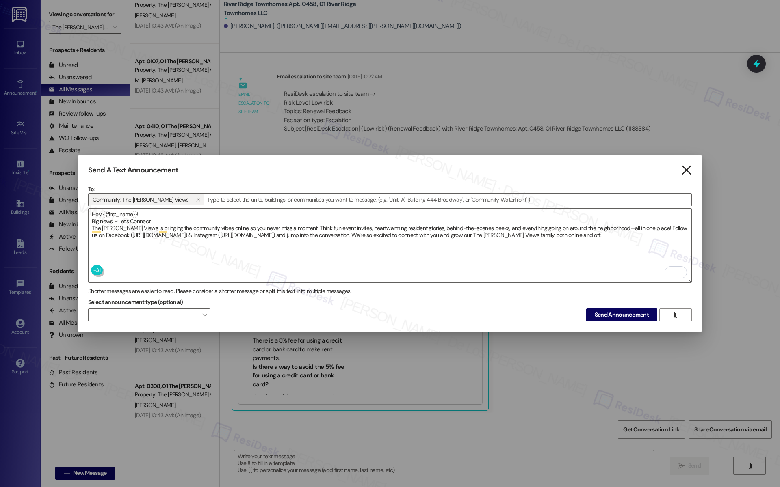
click at [685, 168] on icon "" at bounding box center [686, 170] width 11 height 9
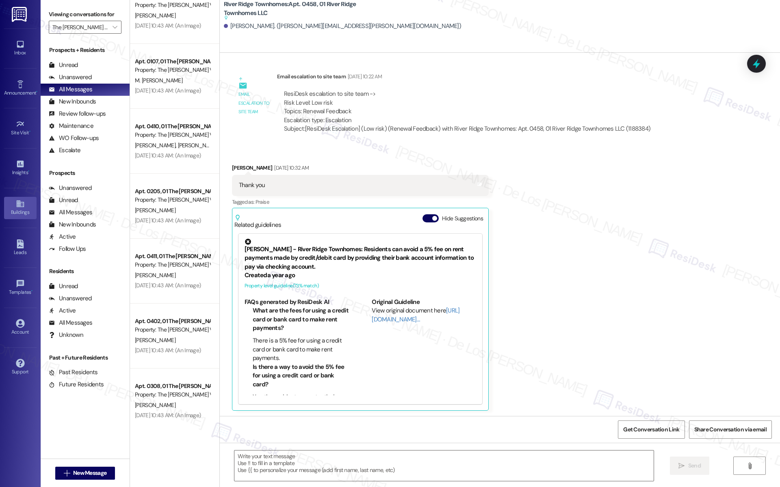
click at [30, 201] on link "Buildings" at bounding box center [20, 208] width 32 height 22
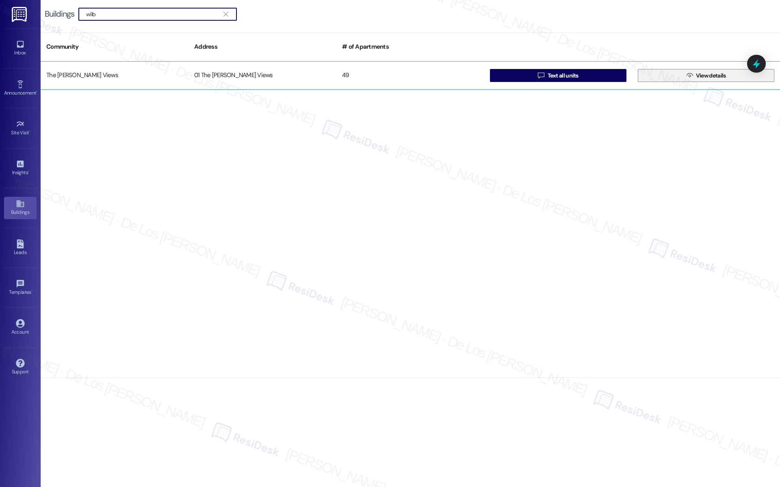
type input "wilb"
click at [678, 76] on button " View details" at bounding box center [706, 75] width 136 height 13
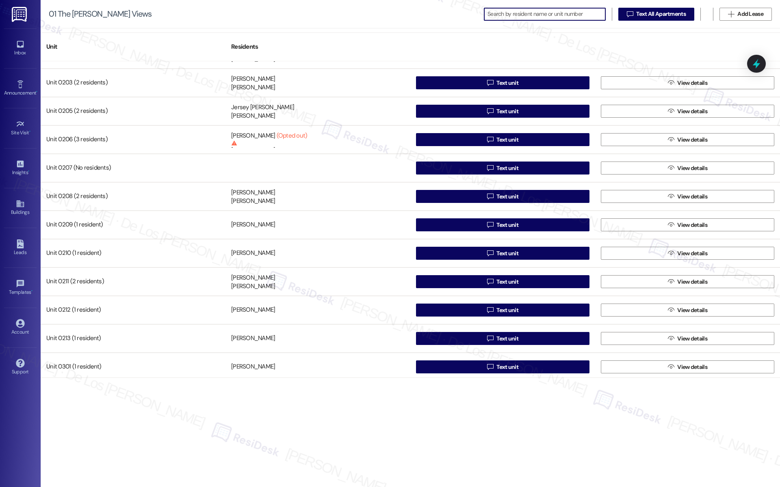
scroll to position [318, 0]
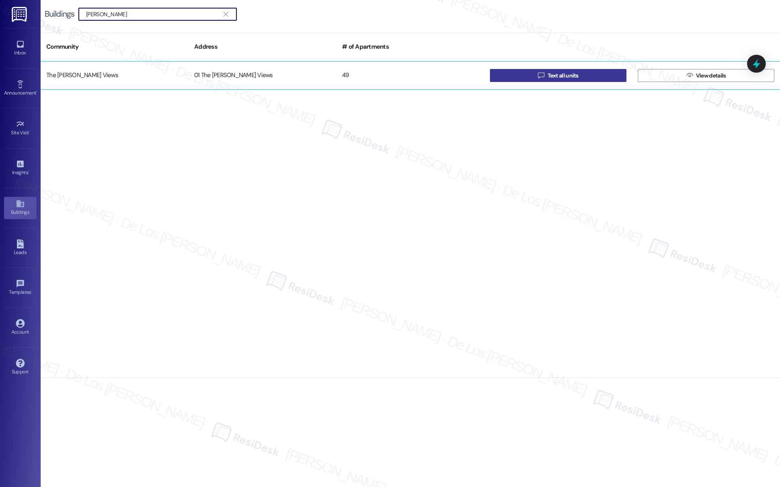
type input "wilbur"
click at [509, 78] on button " Text all units" at bounding box center [558, 75] width 136 height 13
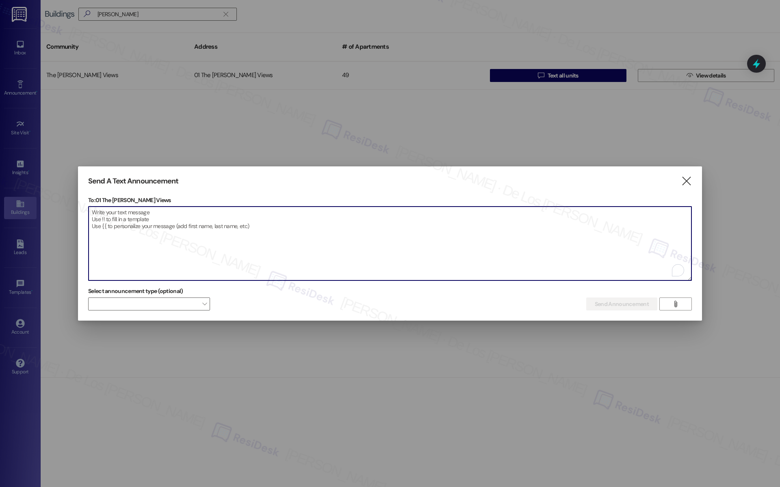
click at [317, 244] on textarea "To enrich screen reader interactions, please activate Accessibility in Grammarl…" at bounding box center [390, 244] width 603 height 74
paste textarea "The Wilbur Views"
paste textarea "Hey {{first_name}}! Big news - Let's Connect {{property}} is bringing the commu…"
type textarea "The Wilbur Views Hey {{first_name}}! Big news - Let's Connect {{property}} is b…"
paste textarea "Hey {{first_name}}! Big news - Let's Connect {{property}} is bringing the commu…"
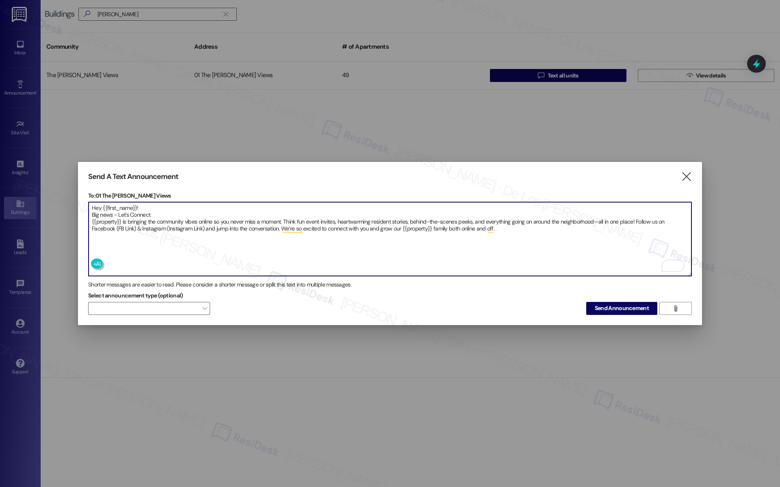
drag, startPoint x: 204, startPoint y: 225, endPoint x: 168, endPoint y: 225, distance: 36.1
click at [168, 225] on textarea "Hey {{first_name}}! Big news - Let's Connect {{property}} is bringing the commu…" at bounding box center [390, 239] width 603 height 74
paste textarea "https://www.instagram.com/thewilburviews/"
drag, startPoint x: 169, startPoint y: 225, endPoint x: 203, endPoint y: 224, distance: 34.9
click at [169, 225] on textarea "Hey {{first_name}}! Big news - Let's Connect {{property}} is bringing the commu…" at bounding box center [390, 239] width 603 height 74
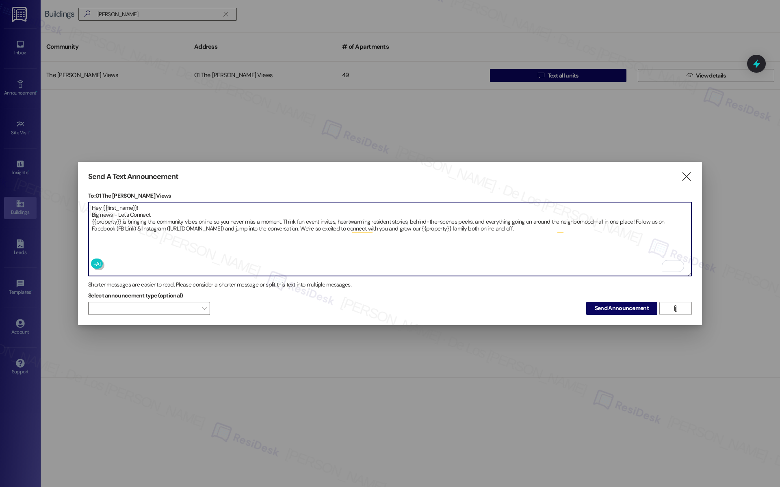
click at [134, 223] on textarea "Hey {{first_name}}! Big news - Let's Connect {{property}} is bringing the commu…" at bounding box center [390, 239] width 603 height 74
drag, startPoint x: 134, startPoint y: 223, endPoint x: 118, endPoint y: 223, distance: 16.2
click at [118, 223] on textarea "Hey {{first_name}}! Big news - Let's Connect {{property}} is bringing the commu…" at bounding box center [390, 239] width 603 height 74
paste textarea "https://www.facebook.com/TheWilburViews"
type textarea "Hey {{first_name}}! Big news - Let's Connect {{property}} is bringing the commu…"
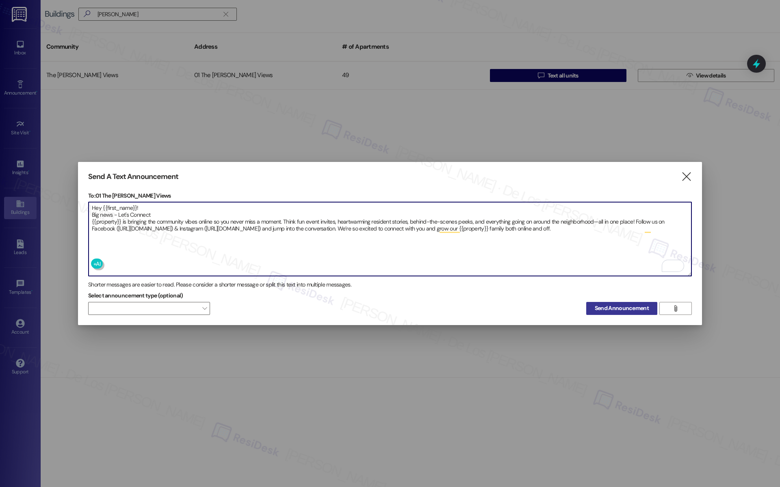
click at [609, 306] on span "Send Announcement" at bounding box center [621, 308] width 54 height 9
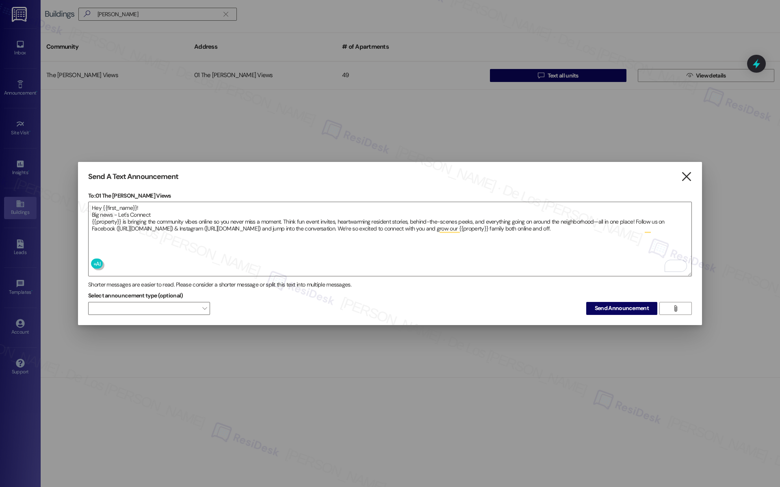
click at [689, 177] on icon "" at bounding box center [686, 177] width 11 height 9
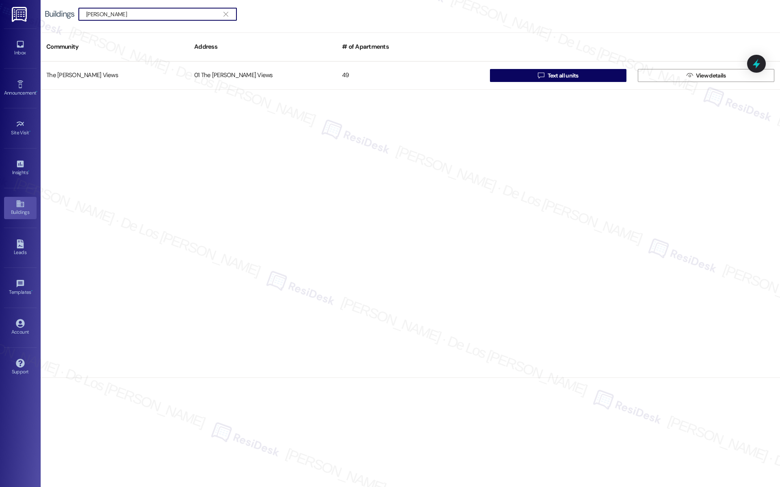
click at [133, 13] on input "wilbur" at bounding box center [152, 14] width 133 height 11
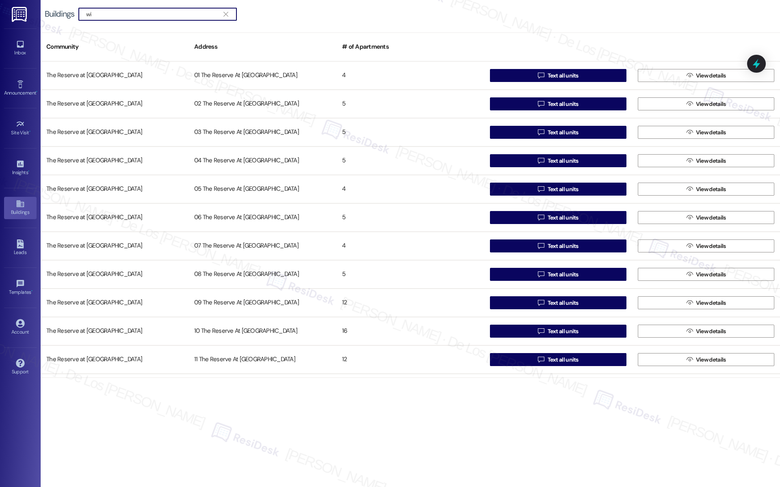
type input "w"
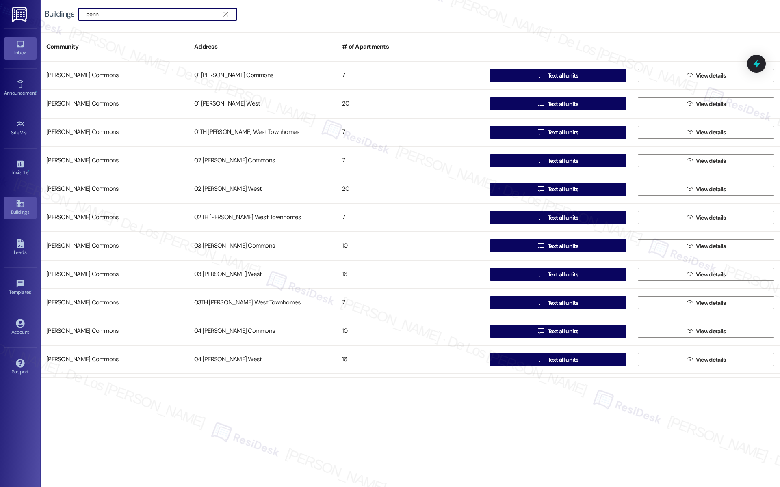
type input "penn"
click at [23, 51] on div "Inbox" at bounding box center [20, 53] width 41 height 8
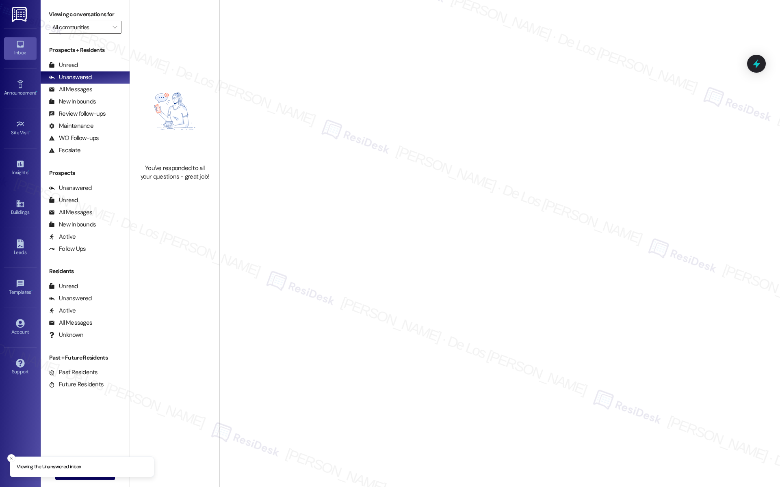
click at [99, 20] on label "Viewing conversations for" at bounding box center [85, 14] width 73 height 13
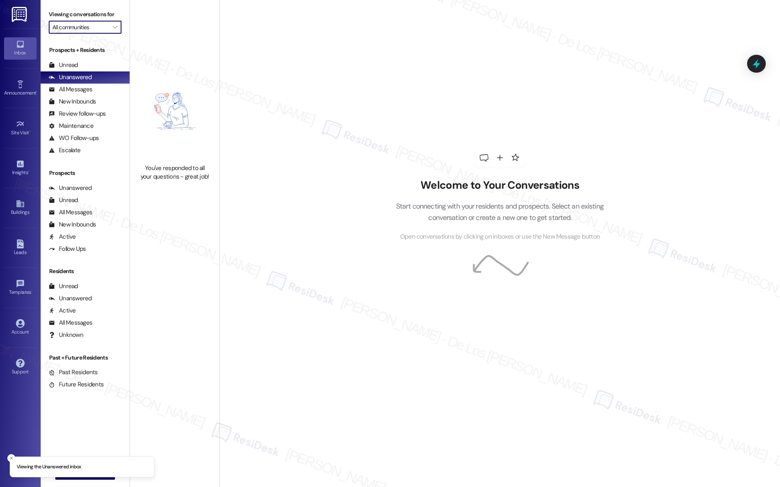
click at [95, 32] on input "All communities" at bounding box center [80, 27] width 56 height 13
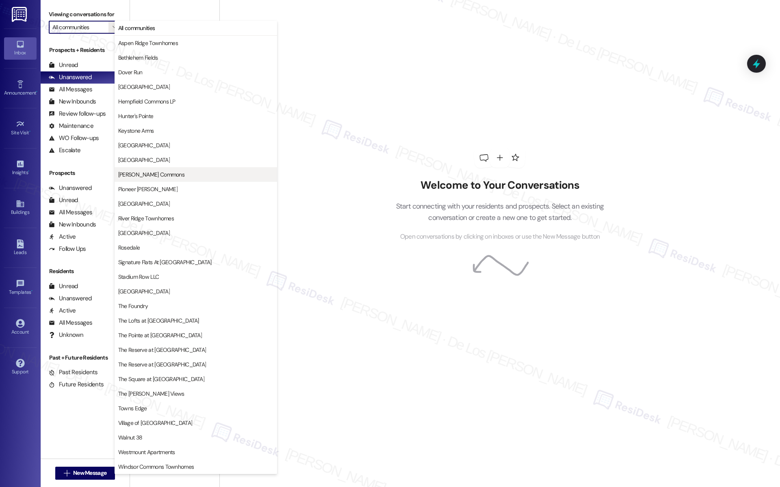
click at [145, 174] on span "Penn Grant Commons" at bounding box center [151, 175] width 66 height 8
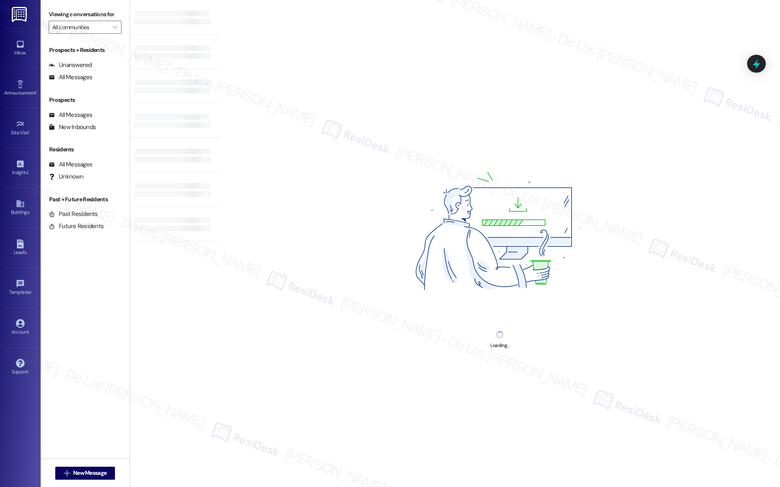
type input "Penn Grant Commons"
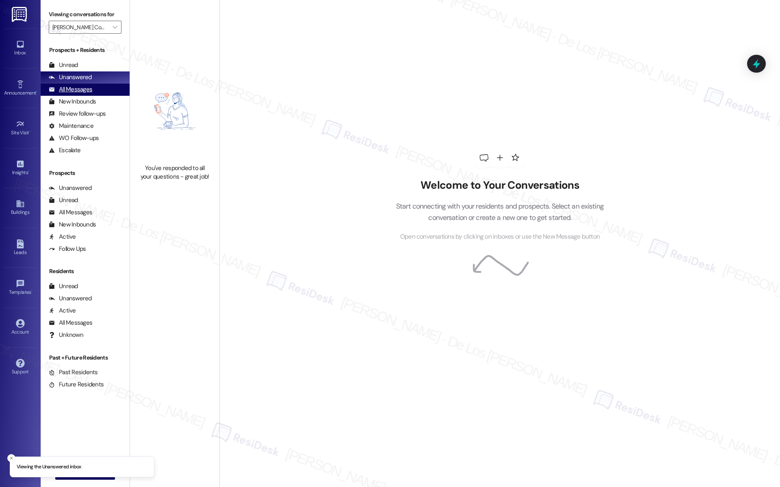
click at [99, 88] on div "All Messages (undefined)" at bounding box center [85, 90] width 89 height 12
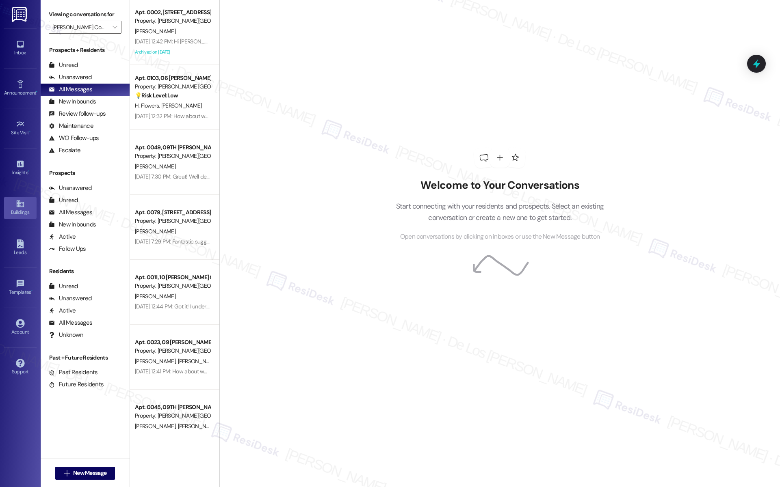
click at [20, 201] on icon at bounding box center [19, 204] width 7 height 7
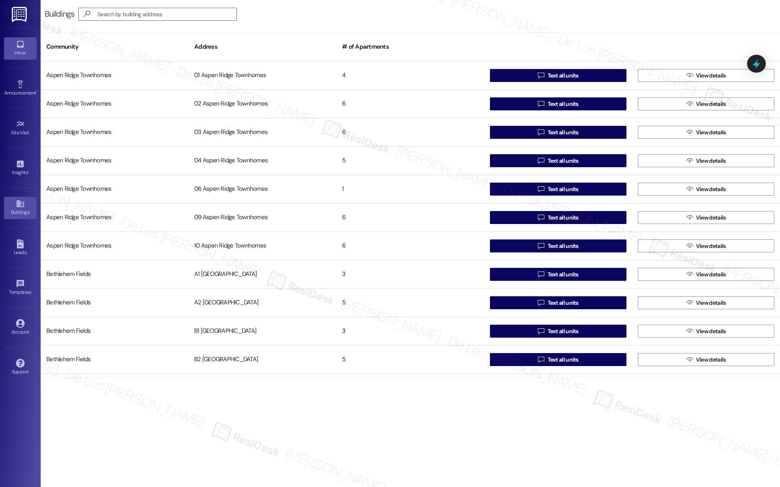
click at [21, 51] on div "Inbox" at bounding box center [20, 53] width 41 height 8
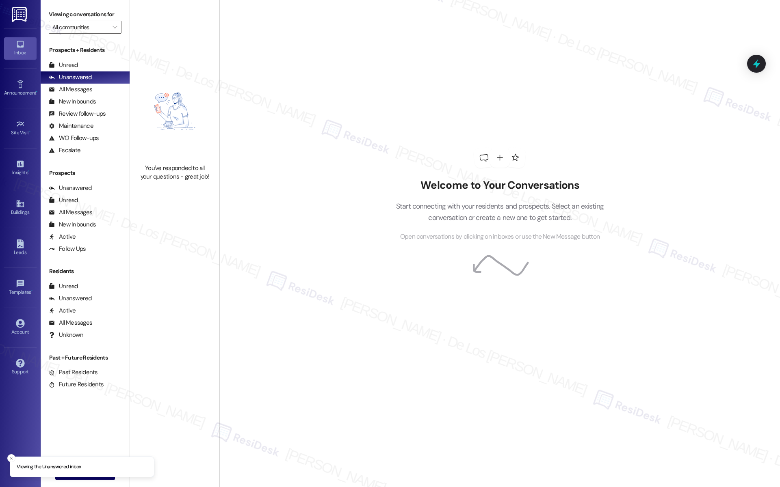
drag, startPoint x: 95, startPoint y: 30, endPoint x: 95, endPoint y: 37, distance: 6.5
click at [95, 30] on input "All communities" at bounding box center [80, 27] width 56 height 13
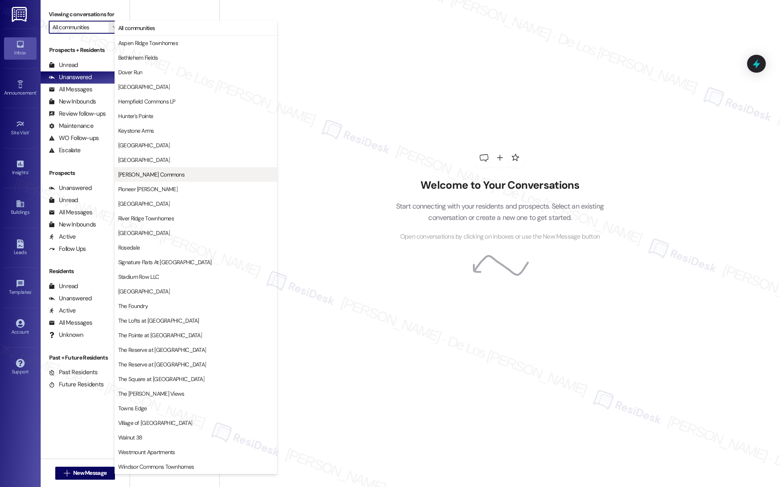
click at [172, 176] on span "Penn Grant Commons" at bounding box center [195, 175] width 155 height 8
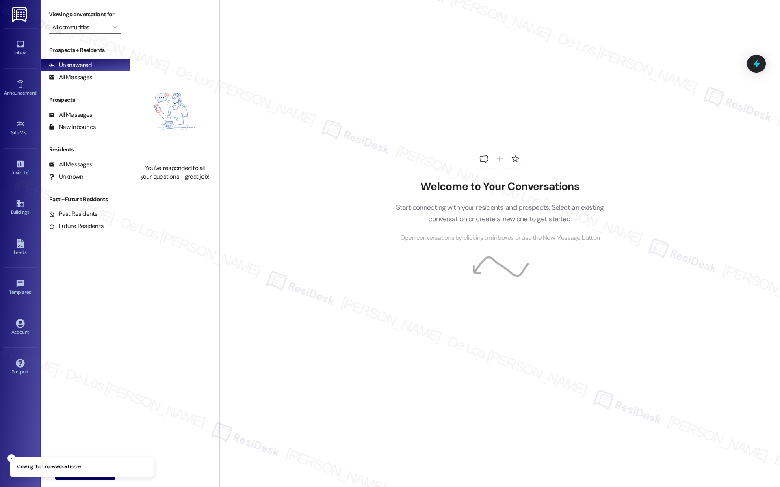
type input "Penn Grant Commons"
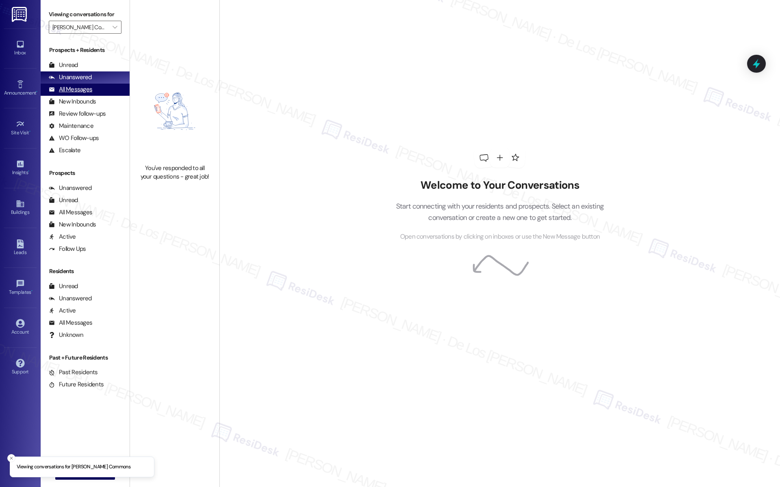
click at [103, 85] on div "All Messages (undefined)" at bounding box center [85, 90] width 89 height 12
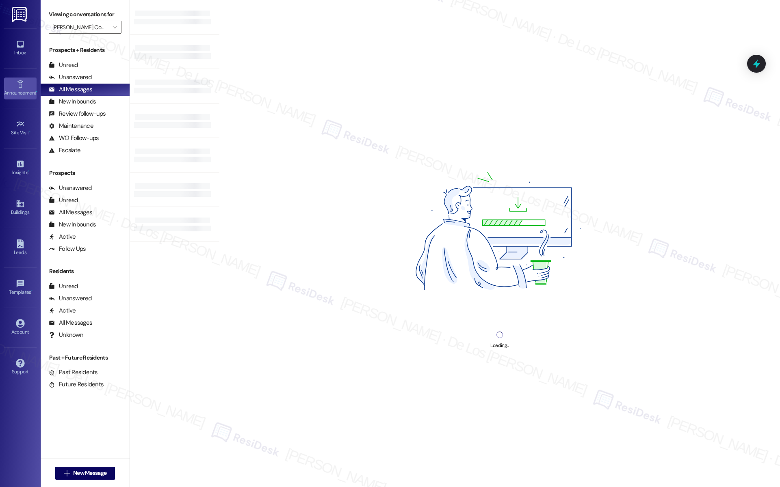
click at [22, 87] on icon at bounding box center [20, 84] width 9 height 9
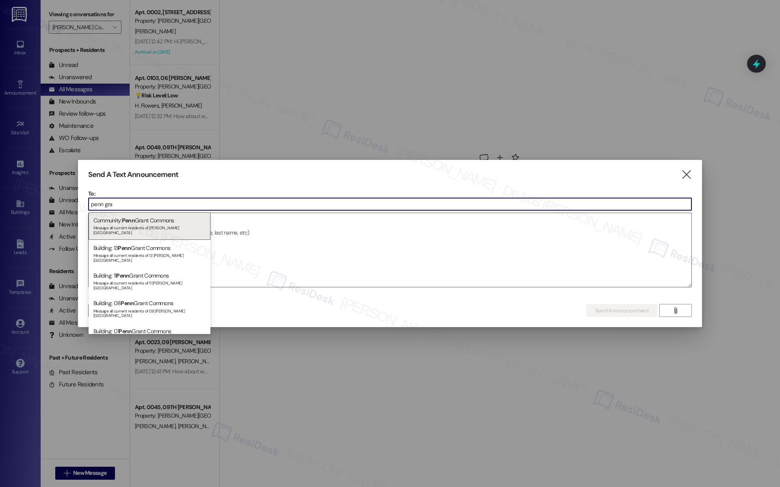
type input "penn gra"
drag, startPoint x: 154, startPoint y: 226, endPoint x: 177, endPoint y: 235, distance: 24.7
click at [154, 226] on div "Message all current residents of Penn Grant Commons" at bounding box center [149, 229] width 112 height 11
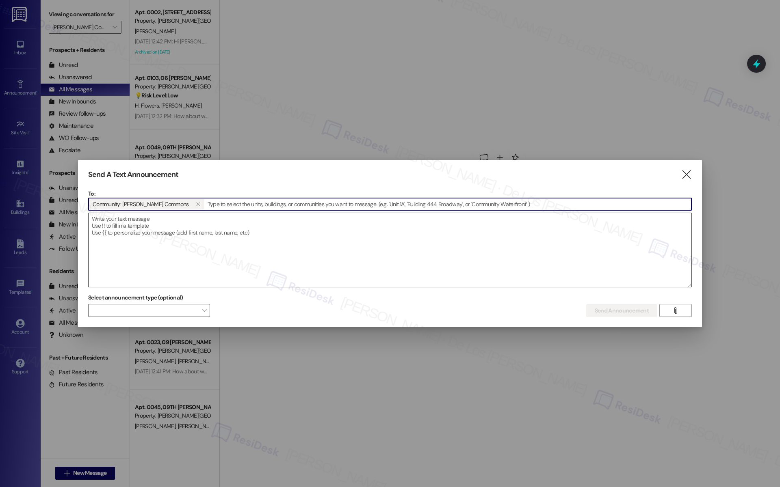
click at [195, 240] on textarea at bounding box center [390, 250] width 603 height 74
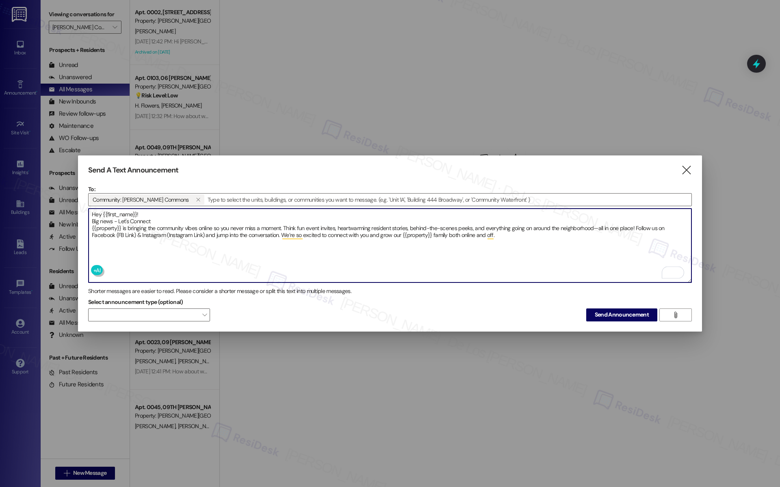
click at [92, 218] on textarea "Hey {{first_name}}! Big news - Let's Connect {{property}} is bringing the commu…" at bounding box center [390, 246] width 603 height 74
drag, startPoint x: 203, startPoint y: 230, endPoint x: 169, endPoint y: 232, distance: 35.0
click at [169, 232] on textarea "Hey {{first_name}}! Big news - Let's Connect {{property}} is bringing the commu…" at bounding box center [390, 246] width 603 height 74
paste textarea "[URL][DOMAIN_NAME]"
drag, startPoint x: 135, startPoint y: 229, endPoint x: 119, endPoint y: 228, distance: 16.7
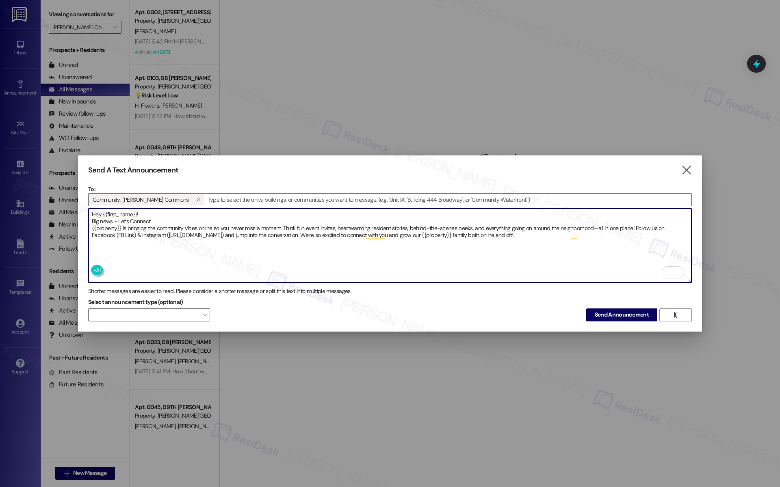
click at [118, 228] on textarea "Hey {{first_name}}! Big news - Let's Connect {{property}} is bringing the commu…" at bounding box center [390, 246] width 603 height 74
paste textarea "[URL][DOMAIN_NAME]"
type textarea "Hey {{first_name}}! Big news - Let's Connect {{property}} is bringing the commu…"
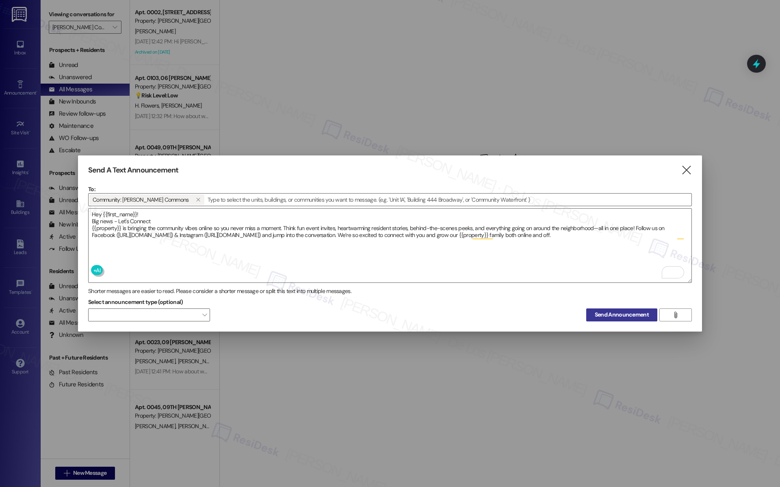
click at [620, 315] on span "Send Announcement" at bounding box center [621, 315] width 54 height 9
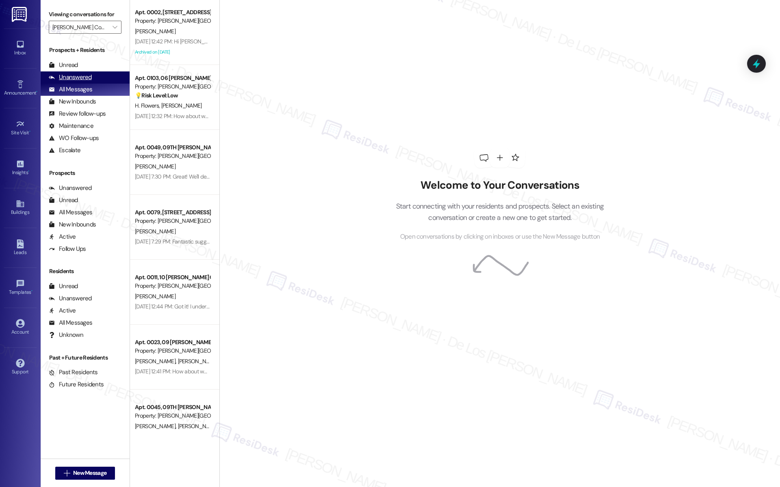
click at [98, 75] on div "Unanswered (0)" at bounding box center [85, 77] width 89 height 12
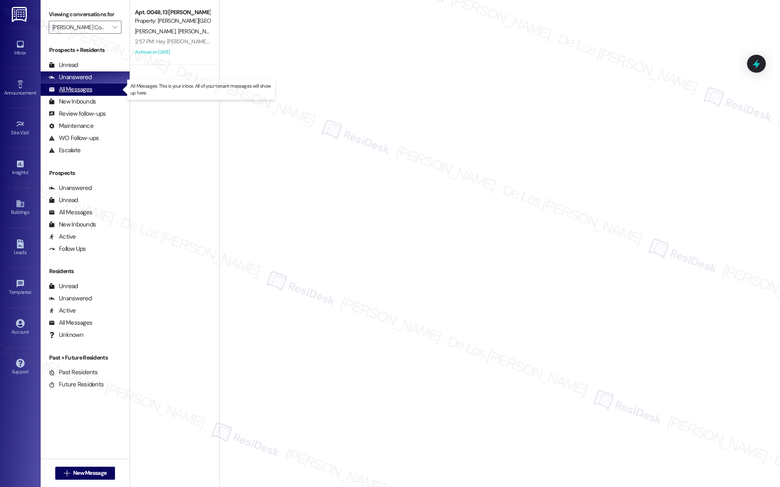
click at [102, 87] on div "All Messages (undefined)" at bounding box center [85, 90] width 89 height 12
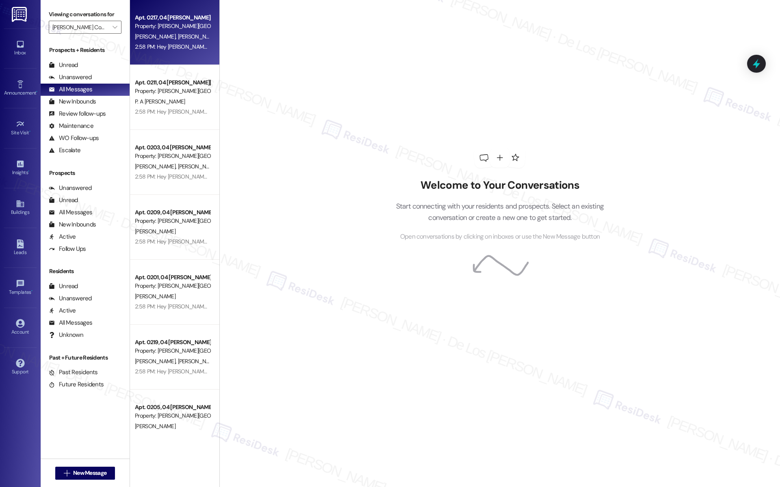
click at [186, 63] on div "Apt. 0217, 04 Penn Grant Commons Property: Penn Grant Commons R. Abdenour I. Ga…" at bounding box center [174, 32] width 89 height 65
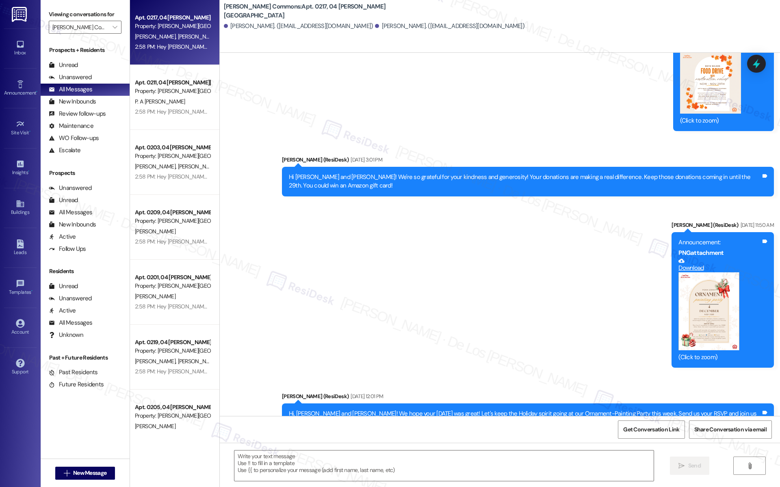
type textarea "Fetching suggested responses. Please feel free to read through the conversation…"
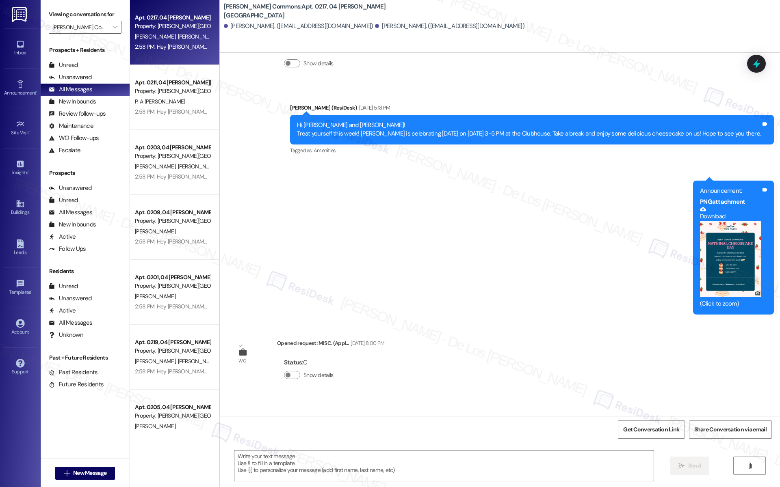
scroll to position [9280, 0]
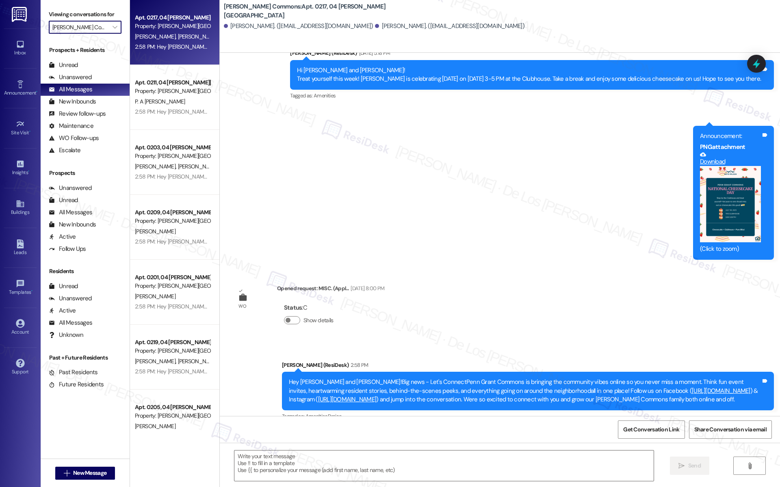
click at [86, 28] on input "[PERSON_NAME] Commons" at bounding box center [80, 27] width 56 height 13
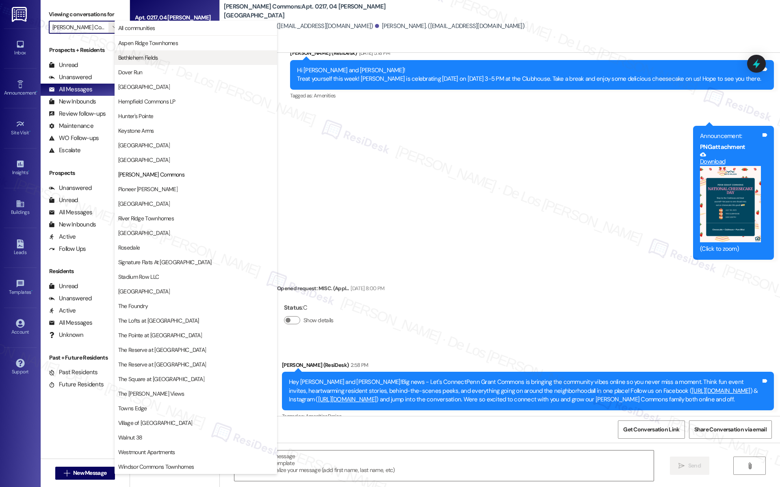
click at [147, 60] on span "Bethlehem Fields" at bounding box center [138, 58] width 40 height 8
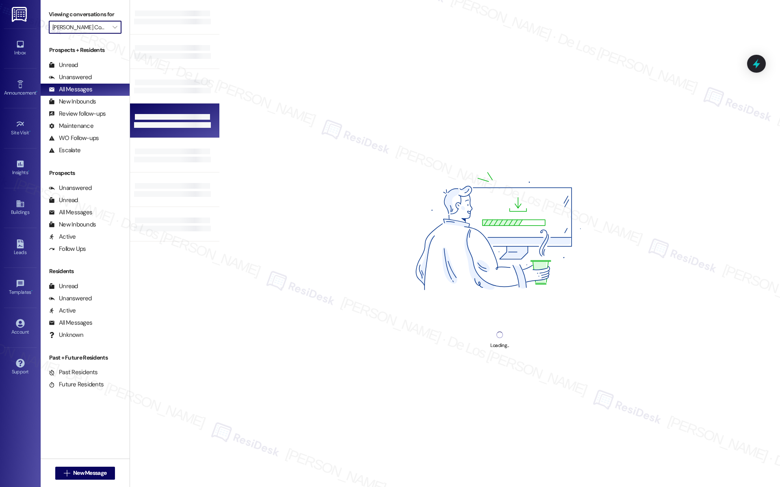
type input "Bethlehem Fields"
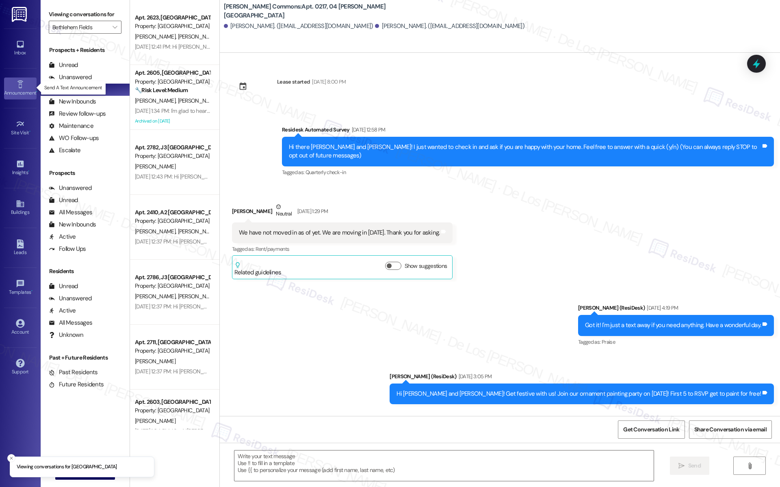
click at [12, 93] on div "Announcement •" at bounding box center [20, 93] width 41 height 8
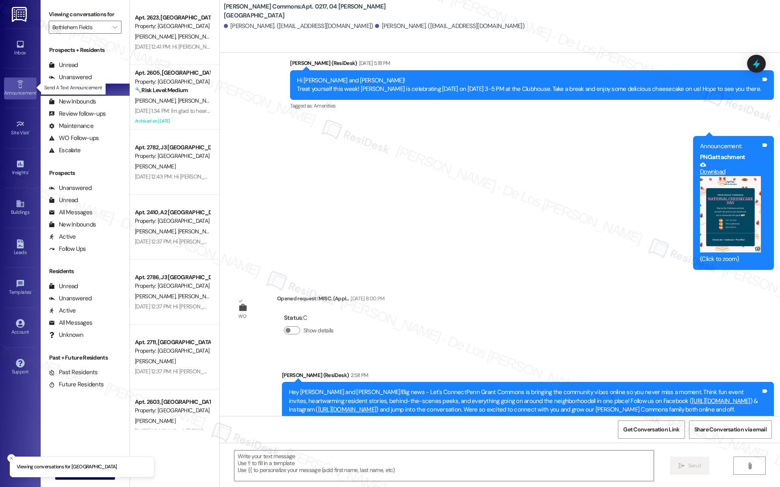
type textarea "Fetching suggested responses. Please feel free to read through the conversation…"
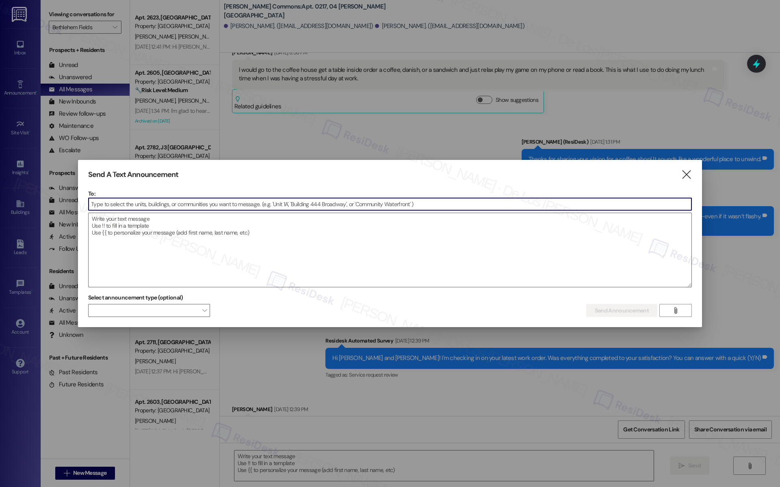
scroll to position [8719, 0]
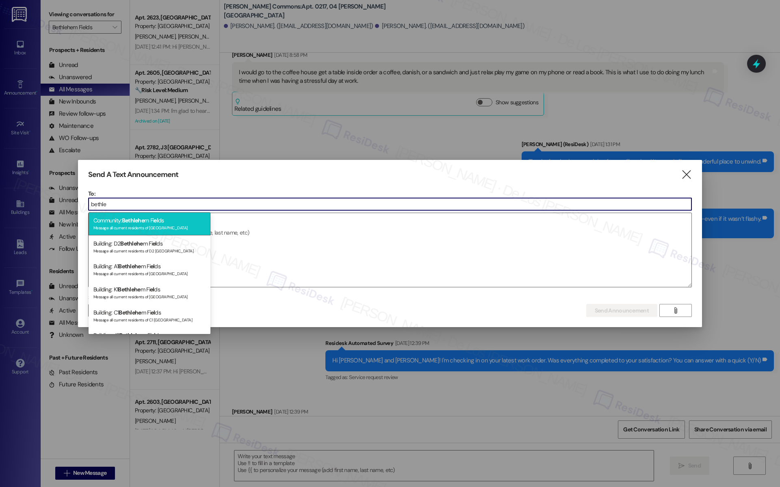
type input "bethle"
click at [183, 220] on div "Community: Bethlehe m Fi el ds Message all current residents of Bethlehem Fields" at bounding box center [150, 223] width 122 height 23
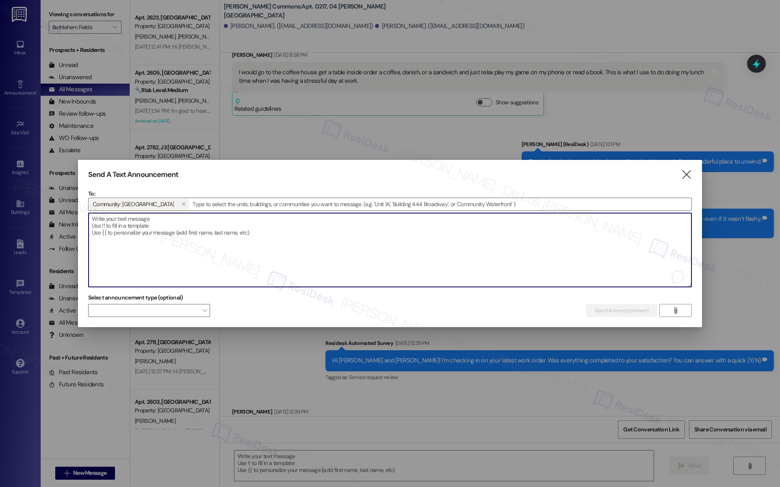
drag, startPoint x: 201, startPoint y: 236, endPoint x: 211, endPoint y: 244, distance: 12.5
click at [201, 238] on textarea "To enrich screen reader interactions, please activate Accessibility in Grammarl…" at bounding box center [390, 250] width 603 height 74
paste textarea "Hey {{first_name}}! Big news - Let's Connect {{property}} is bringing the commu…"
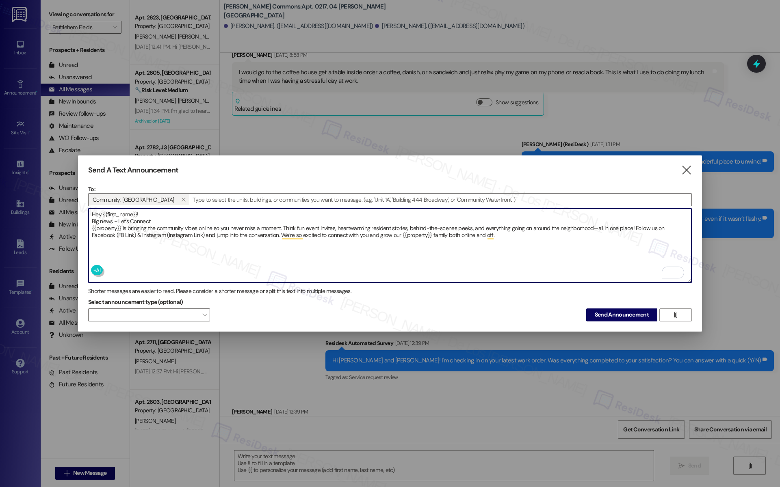
click at [91, 217] on textarea "Hey {{first_name}}! Big news - Let's Connect {{property}} is bringing the commu…" at bounding box center [390, 246] width 603 height 74
click at [91, 223] on textarea "Hey {{first_name}}! Big news - Let's Connect {{property}} is bringing the commu…" at bounding box center [390, 246] width 603 height 74
drag, startPoint x: 203, startPoint y: 231, endPoint x: 170, endPoint y: 233, distance: 33.4
click at [170, 233] on textarea "Hey {{first_name}}! Big news - Let's Connect {{property}} is bringing the commu…" at bounding box center [390, 246] width 603 height 74
paste textarea "[URL][DOMAIN_NAME]"
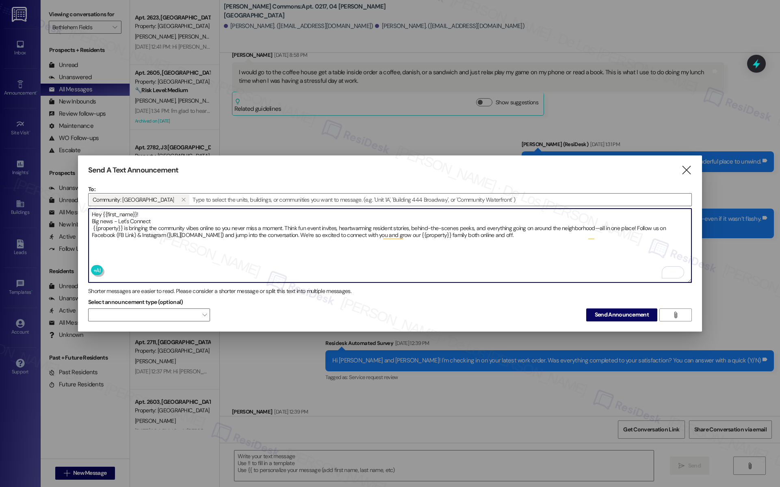
drag, startPoint x: 135, startPoint y: 230, endPoint x: 119, endPoint y: 231, distance: 15.9
click at [119, 231] on textarea "Hey {{first_name}}! Big news - Let's Connect {{property}} is bringing the commu…" at bounding box center [390, 246] width 603 height 74
paste textarea "[URL][DOMAIN_NAME]"
type textarea "Hey {{first_name}}! Big news - Let's Connect {{property}} is bringing the commu…"
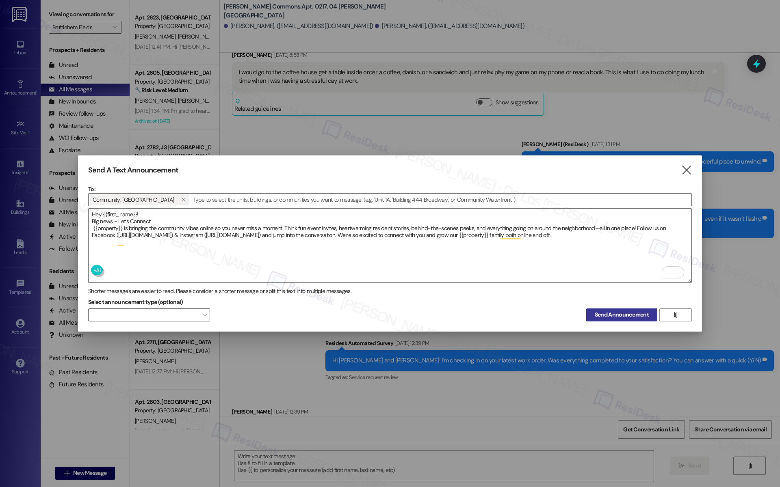
click at [626, 317] on button "Send Announcement" at bounding box center [621, 315] width 71 height 13
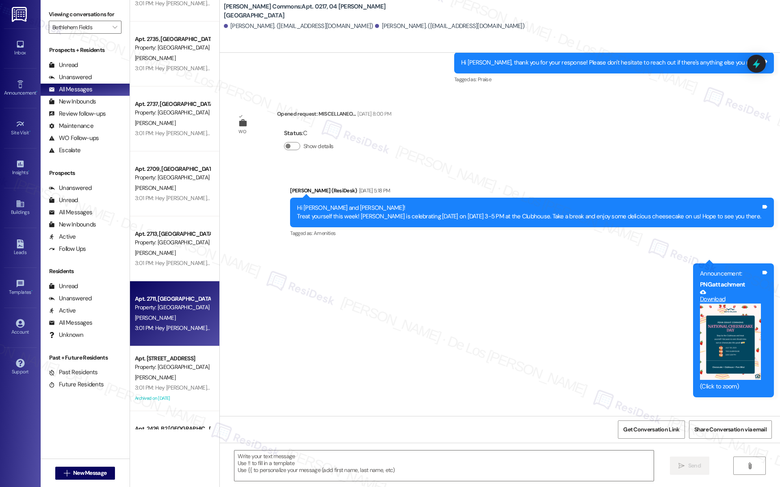
scroll to position [0, 0]
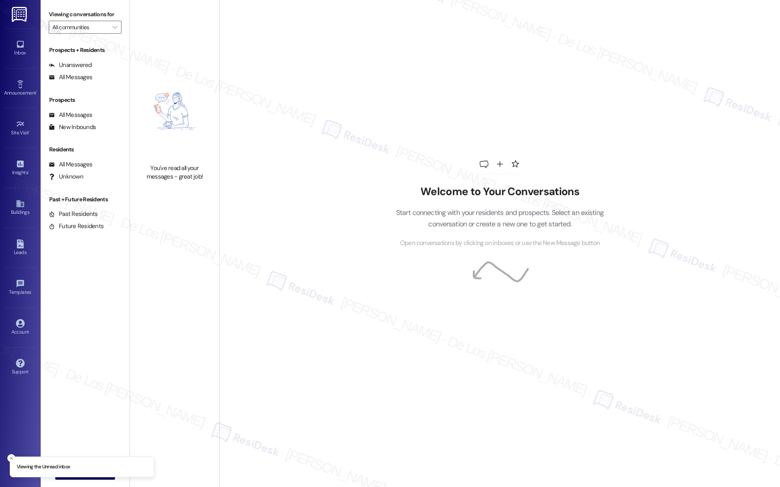
type input "Bethlehem Fields"
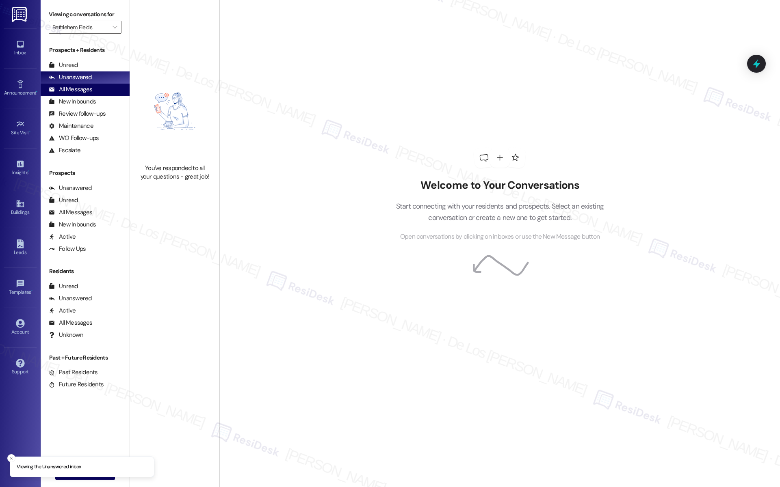
click at [100, 91] on div "All Messages (undefined)" at bounding box center [85, 90] width 89 height 12
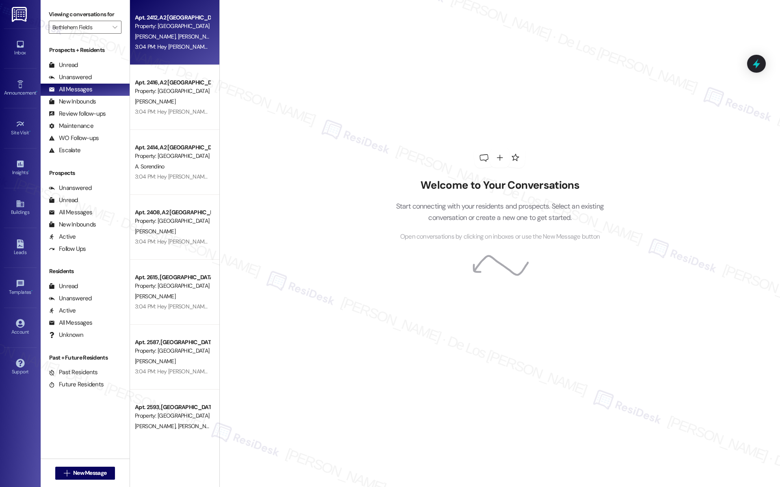
click at [182, 26] on div "Property: [GEOGRAPHIC_DATA]" at bounding box center [172, 26] width 75 height 9
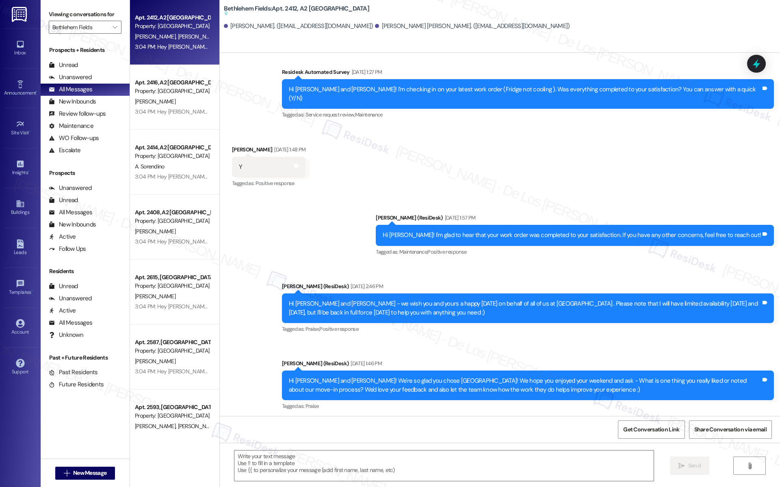
type textarea "Fetching suggested responses. Please feel free to read through the conversation…"
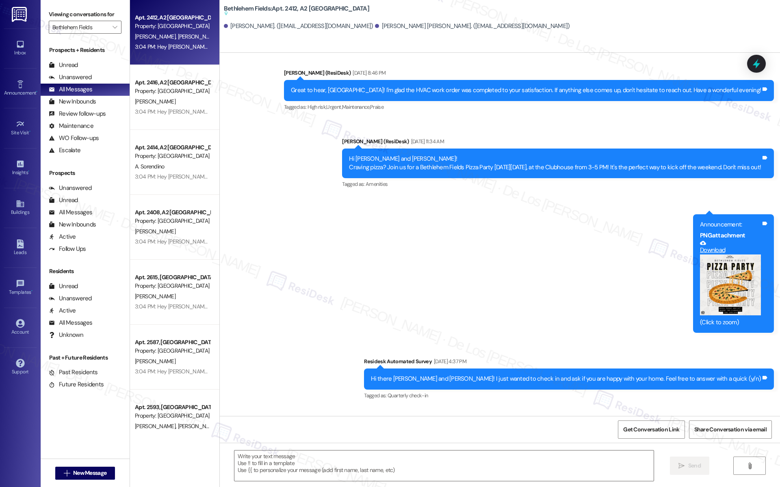
scroll to position [5560, 0]
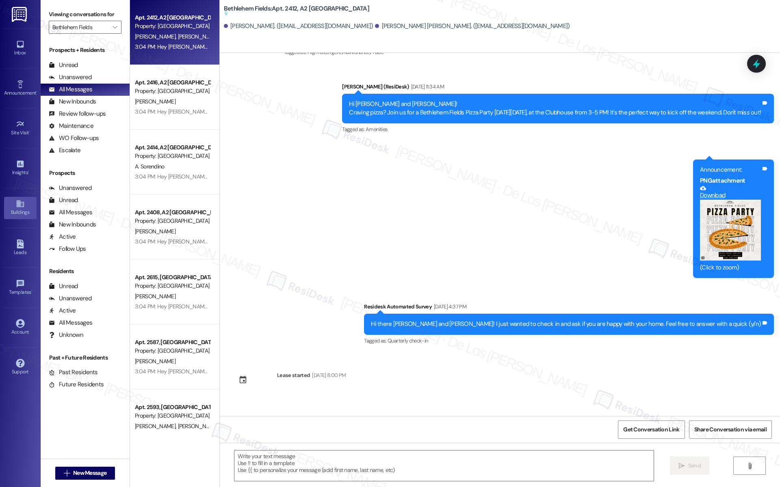
click at [21, 213] on div "Buildings" at bounding box center [20, 212] width 41 height 8
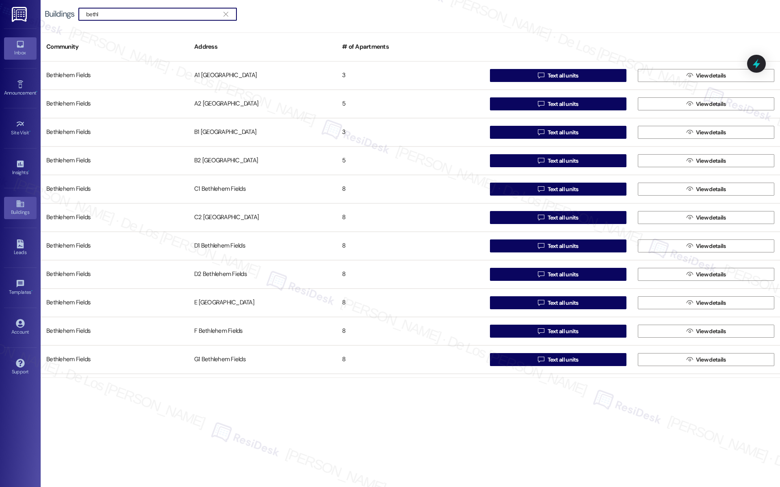
type input "bethl"
click at [21, 58] on link "Inbox" at bounding box center [20, 48] width 32 height 22
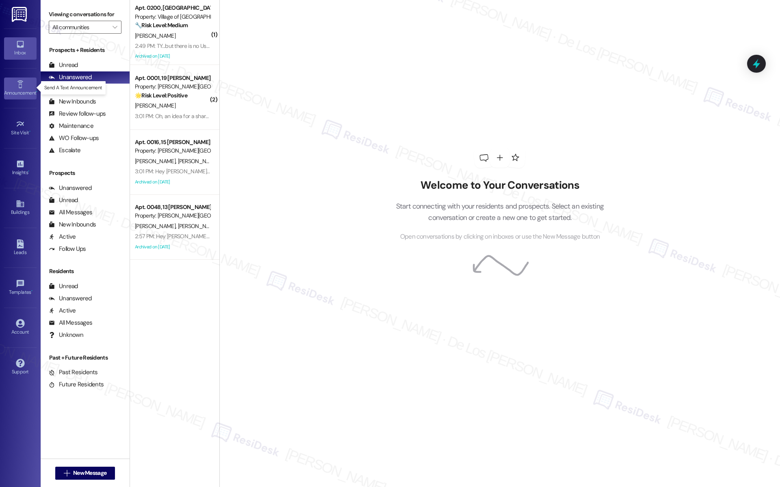
click at [23, 86] on icon at bounding box center [20, 84] width 9 height 9
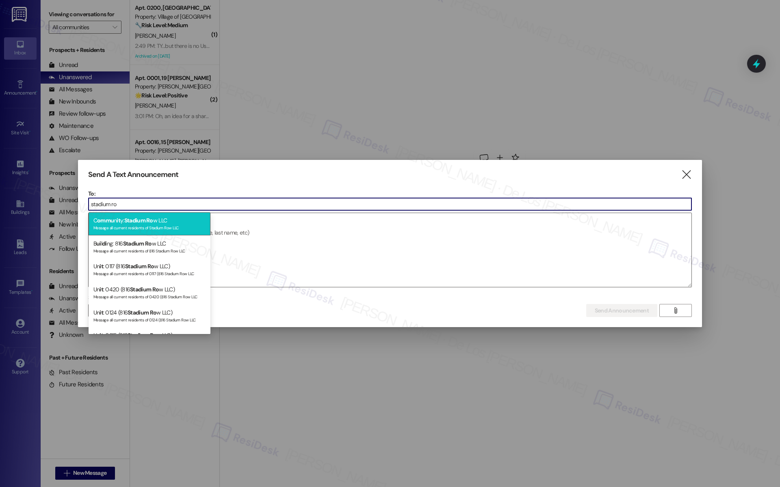
type input "stadium ro"
click at [120, 220] on div "C ommu n it y: Stadium Ro w LLC Message all current residents of Stadium Row LLC" at bounding box center [150, 223] width 122 height 23
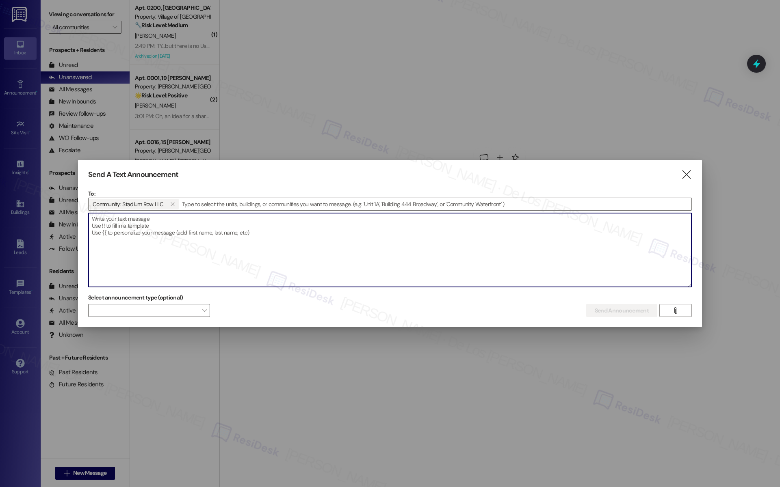
drag, startPoint x: 121, startPoint y: 257, endPoint x: 141, endPoint y: 253, distance: 20.3
click at [121, 257] on textarea at bounding box center [390, 250] width 603 height 74
paste textarea "Hey {{first_name}}! Big news - Let's Connect {{property}} is bringing the commu…"
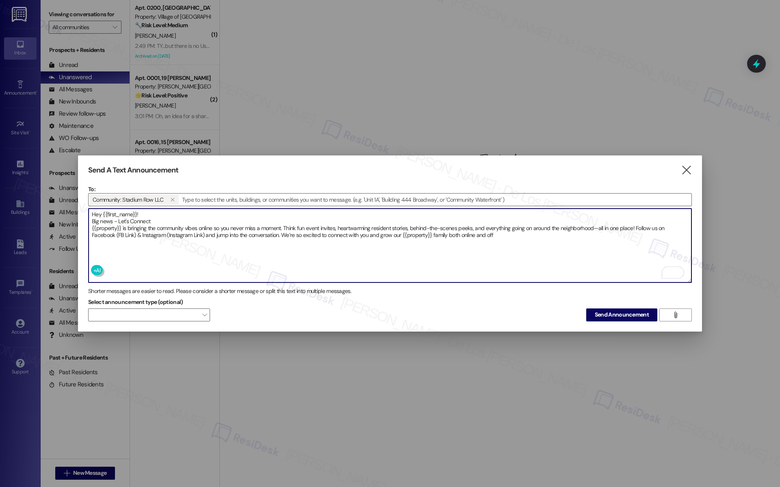
click at [91, 216] on textarea "Hey {{first_name}}! Big news - Let's Connect {{property}} is bringing the commu…" at bounding box center [390, 246] width 603 height 74
click at [92, 226] on textarea "Hey {{first_name}}! Big news - Let's Connect {{property}} is bringing the commu…" at bounding box center [390, 246] width 603 height 74
click at [89, 232] on textarea "Hey {{first_name}}! Big news - Let's Connect {{property}} is bringing the commu…" at bounding box center [390, 246] width 603 height 74
drag, startPoint x: 89, startPoint y: 230, endPoint x: 99, endPoint y: 227, distance: 10.8
click at [90, 230] on textarea "Hey {{first_name}}! Big news - Let's Connect {{property}} is bringing the commu…" at bounding box center [390, 246] width 603 height 74
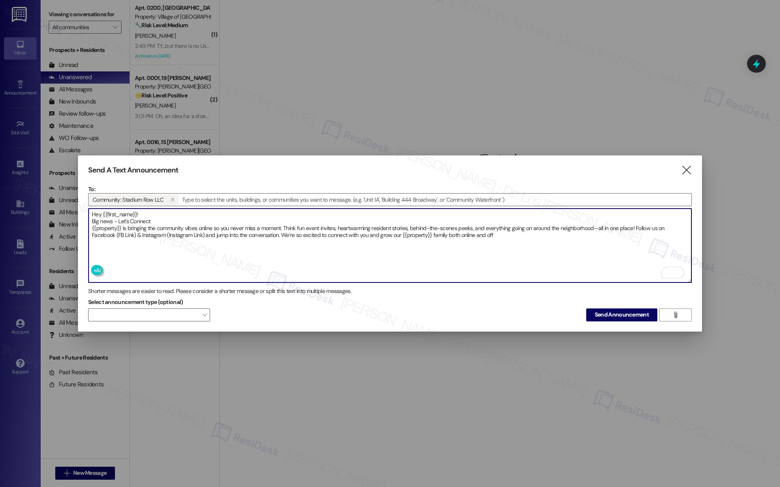
drag, startPoint x: 134, startPoint y: 231, endPoint x: 140, endPoint y: 236, distance: 7.9
click at [134, 231] on textarea "Hey {{first_name}}! Big news - Let's Connect {{property}} is bringing the commu…" at bounding box center [390, 246] width 603 height 74
drag, startPoint x: 204, startPoint y: 230, endPoint x: 174, endPoint y: 231, distance: 30.1
click at [170, 231] on textarea "Hey {{first_name}}! Big news - Let's Connect {{property}} is bringing the commu…" at bounding box center [390, 246] width 603 height 74
paste textarea "[URL][DOMAIN_NAME]"
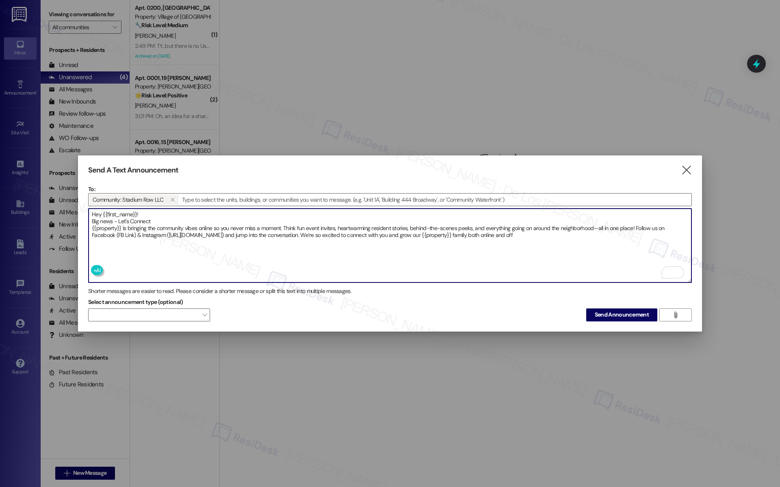
drag, startPoint x: 135, startPoint y: 229, endPoint x: 118, endPoint y: 228, distance: 17.5
click at [118, 228] on textarea "Hey {{first_name}}! Big news - Let's Connect {{property}} is bringing the commu…" at bounding box center [390, 246] width 603 height 74
paste textarea "[URL][DOMAIN_NAME]"
type textarea "Hey {{first_name}}! Big news - Let's Connect {{property}} is bringing the commu…"
click at [625, 319] on button "Send Announcement" at bounding box center [621, 315] width 71 height 13
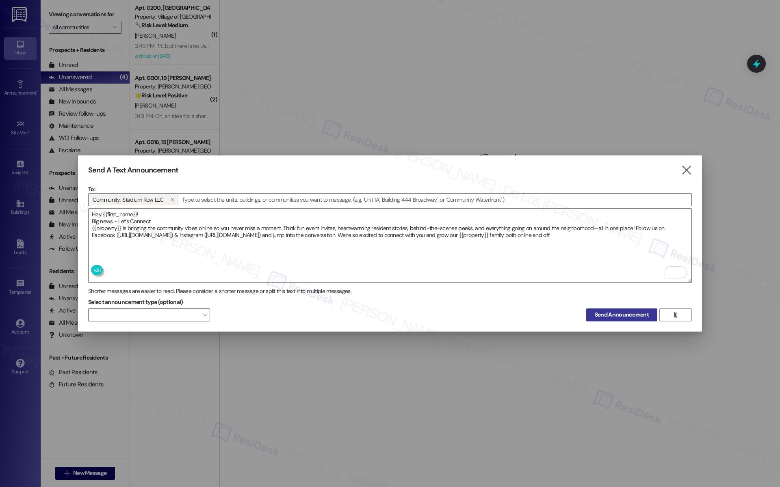
click at [618, 318] on button "Send Announcement" at bounding box center [621, 315] width 71 height 13
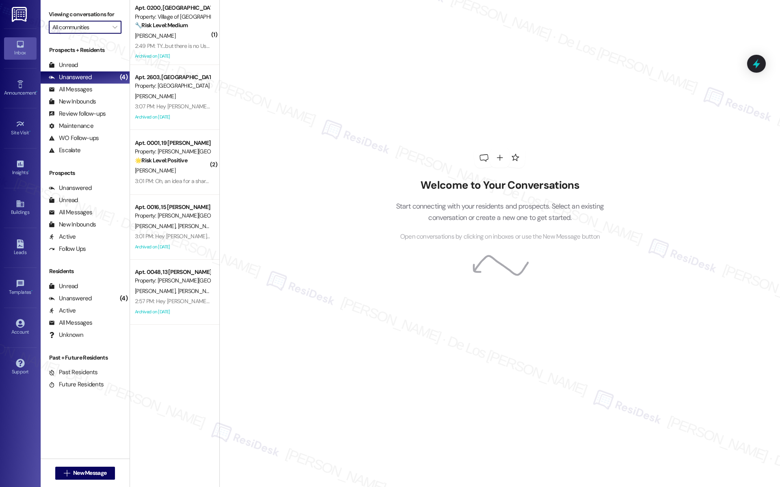
click at [99, 26] on input "All communities" at bounding box center [80, 27] width 56 height 13
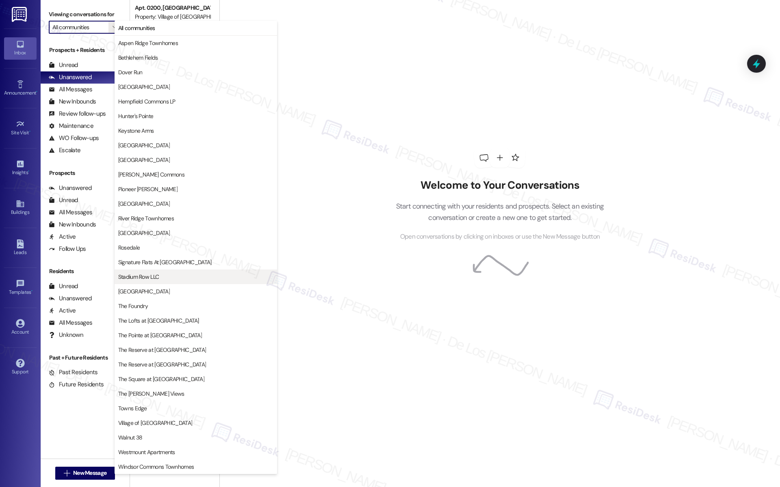
click at [159, 277] on span "Stadium Row LLC" at bounding box center [138, 277] width 41 height 8
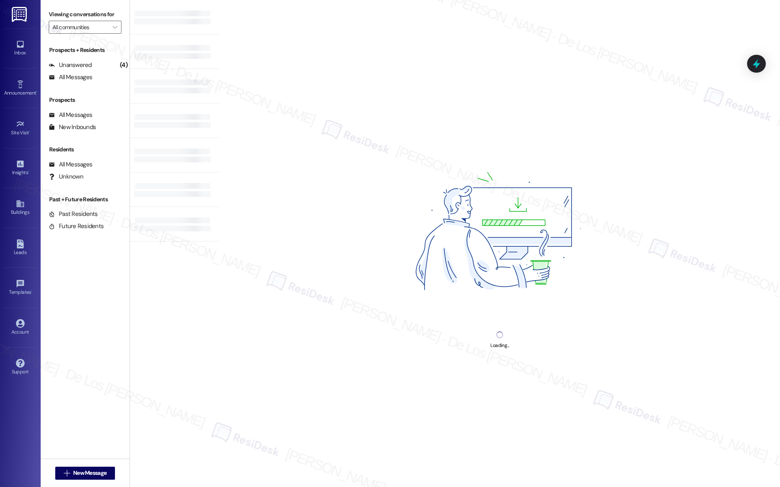
type input "Stadium Row LLC"
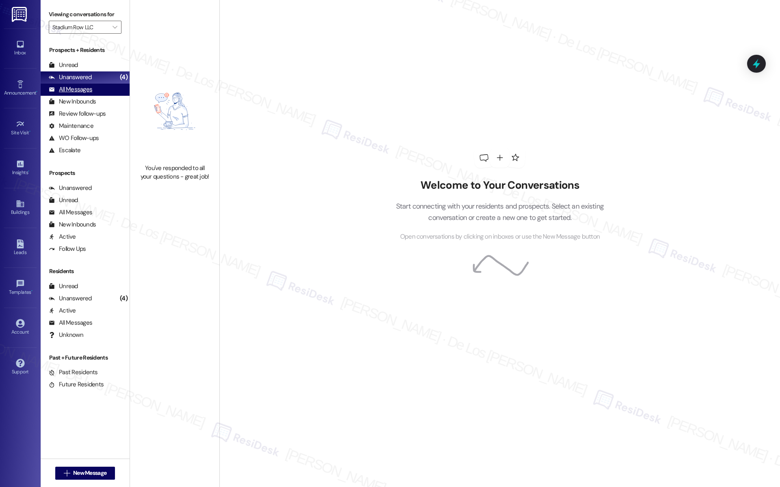
click at [85, 92] on div "All Messages" at bounding box center [70, 89] width 43 height 9
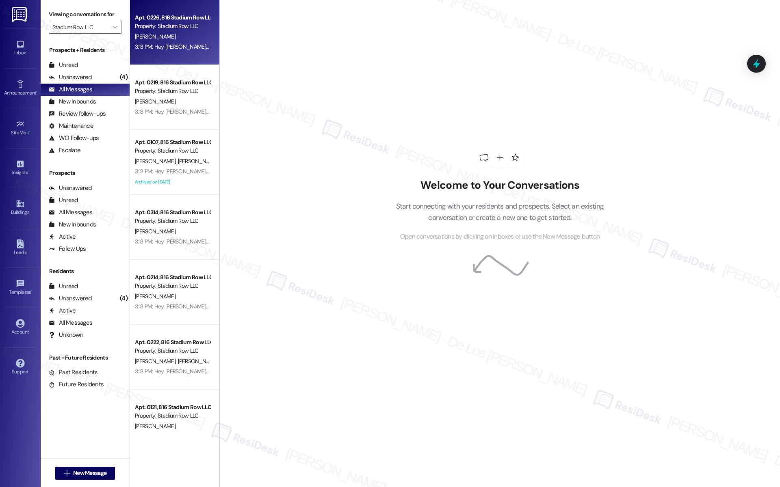
click at [136, 35] on span "[PERSON_NAME]" at bounding box center [155, 36] width 41 height 7
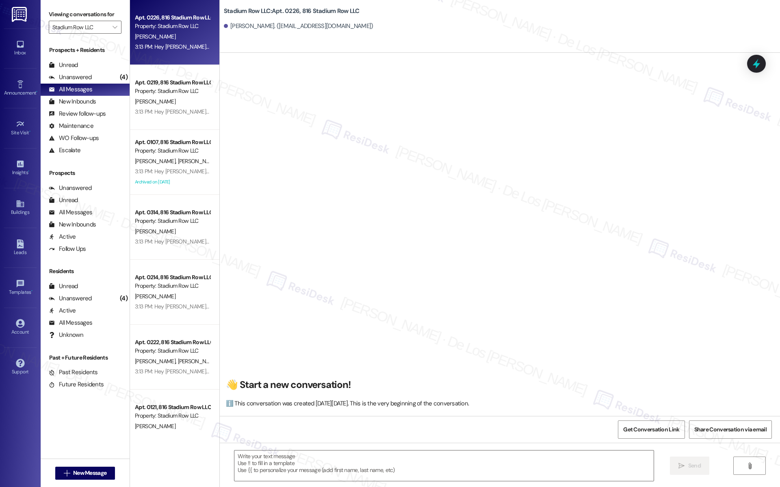
scroll to position [785, 0]
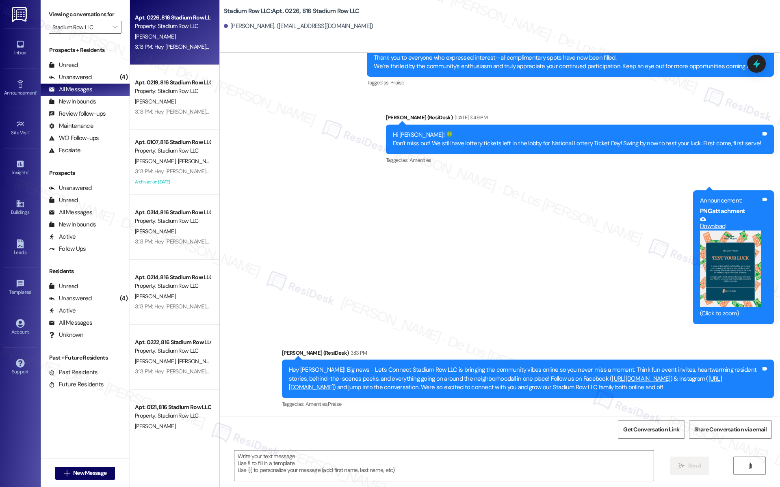
type textarea "Fetching suggested responses. Please feel free to read through the conversation…"
click at [77, 26] on input "Stadium Row LLC" at bounding box center [80, 27] width 56 height 13
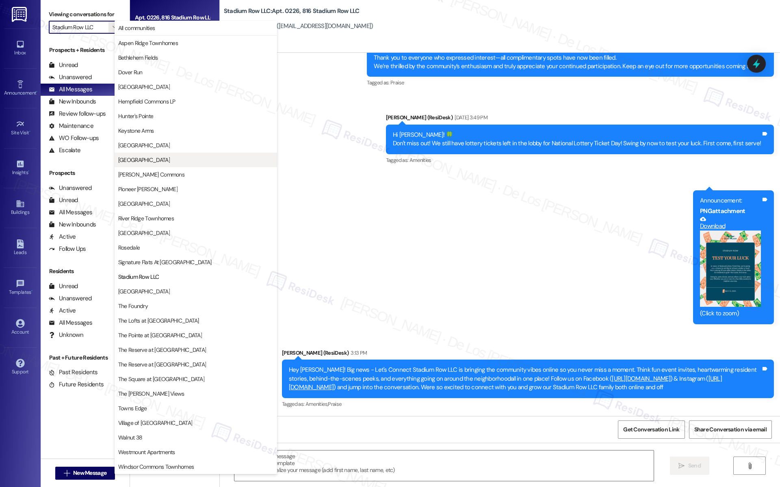
click at [179, 156] on span "Newport Commons" at bounding box center [195, 160] width 155 height 8
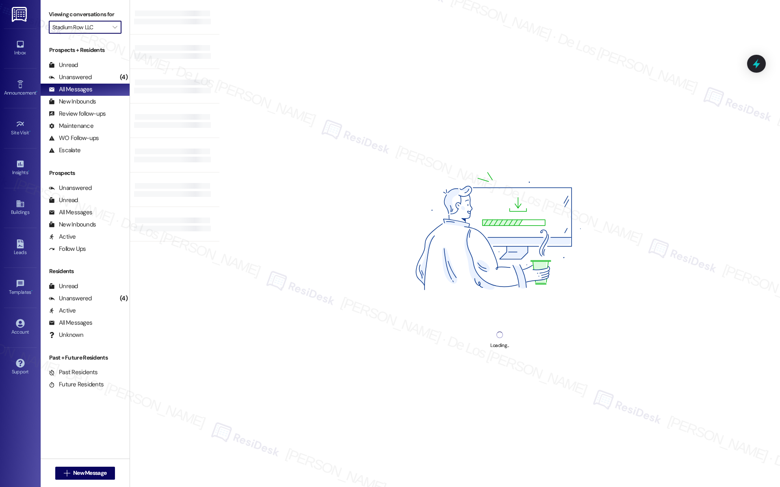
type input "Newport Commons"
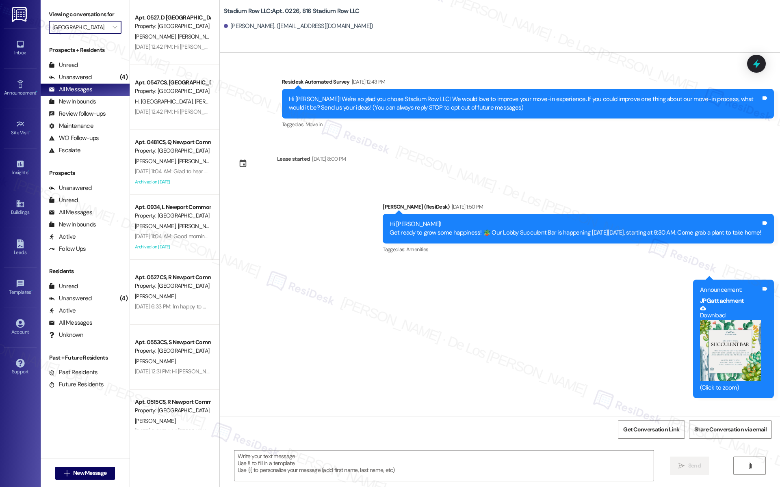
scroll to position [785, 0]
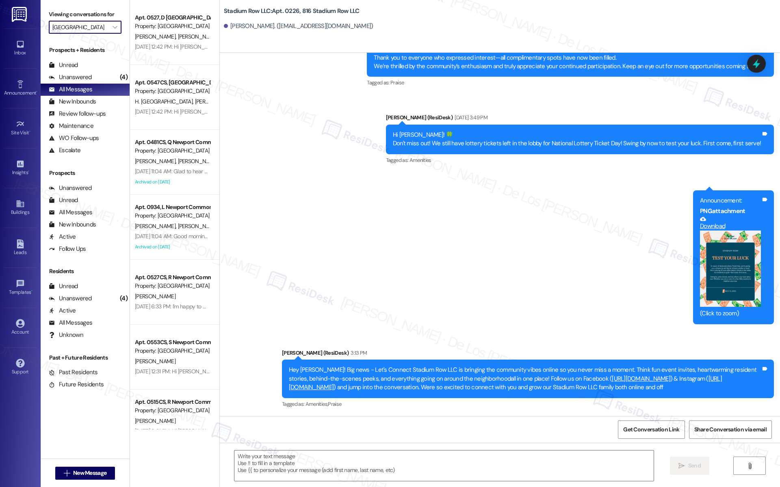
type textarea "Fetching suggested responses. Please feel free to read through the conversation…"
click at [29, 91] on div "Announcement •" at bounding box center [20, 93] width 41 height 8
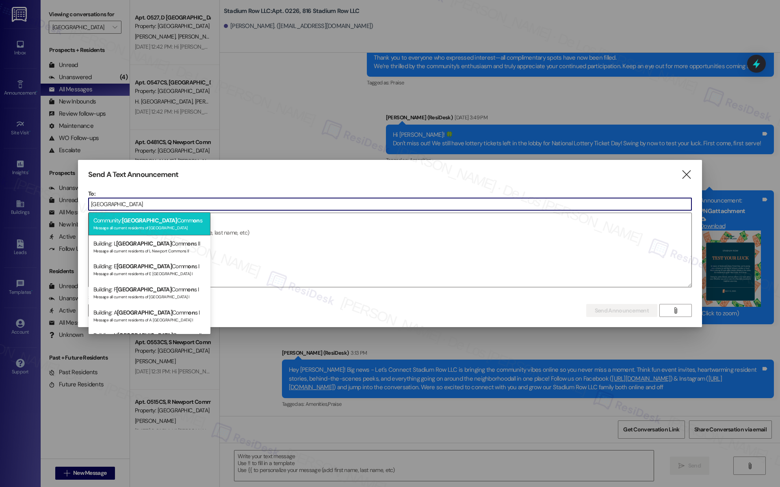
type input "newport"
click at [145, 228] on div "Message all current residents of Newport Commons" at bounding box center [149, 227] width 112 height 7
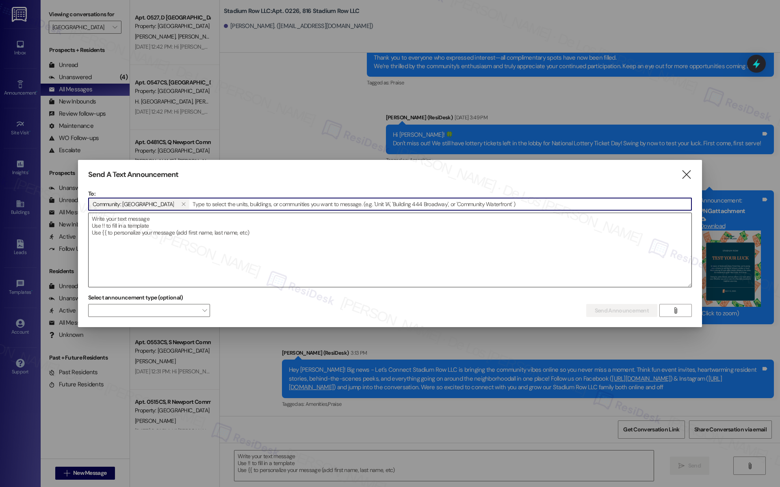
click at [152, 235] on textarea at bounding box center [390, 250] width 603 height 74
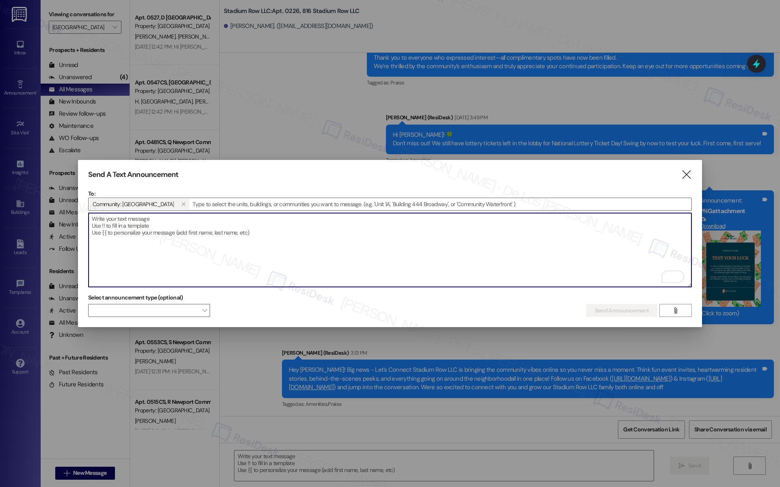
click at [389, 246] on textarea "To enrich screen reader interactions, please activate Accessibility in Grammarl…" at bounding box center [390, 250] width 603 height 74
paste textarea "Hey {{first_name}}! Big news - Let's Connect {{property}} is bringing the commu…"
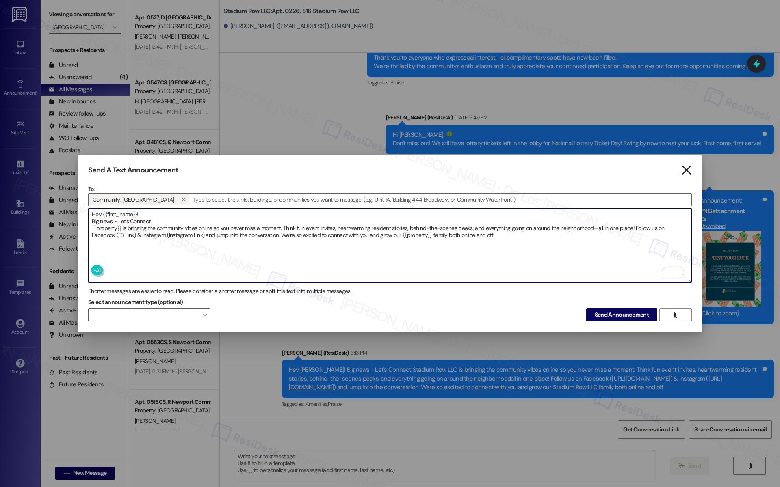
type textarea "Hey {{first_name}}! Big news - Let's Connect {{property}} is bringing the commu…"
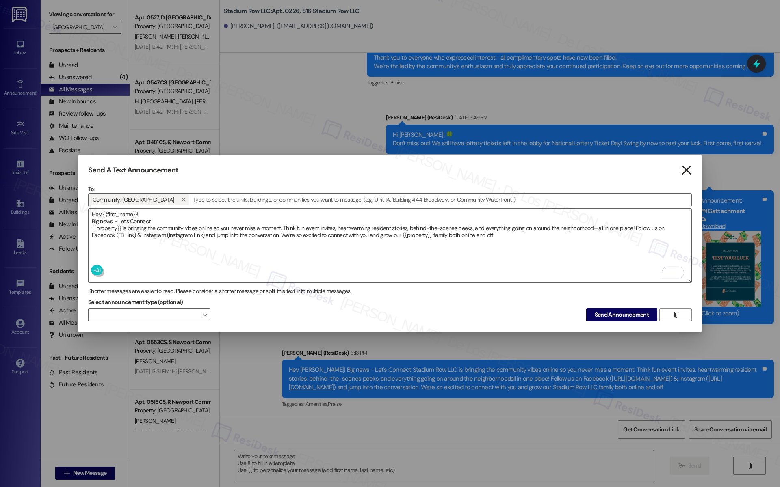
click at [687, 171] on icon "" at bounding box center [686, 170] width 11 height 9
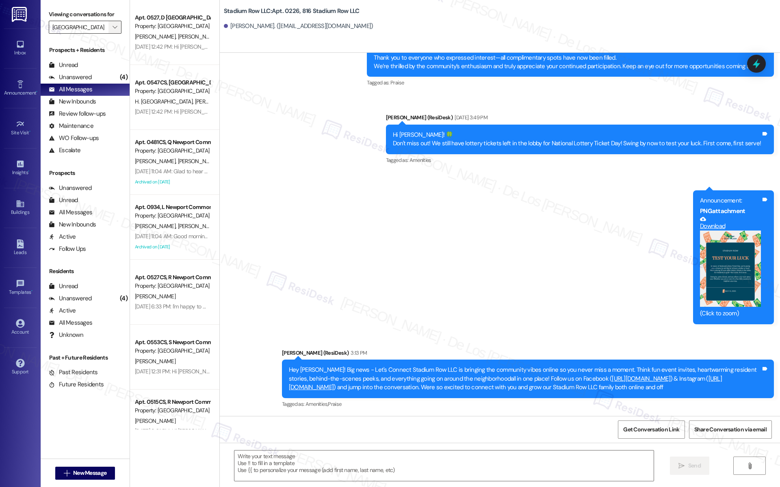
click at [111, 28] on span "" at bounding box center [115, 27] width 8 height 13
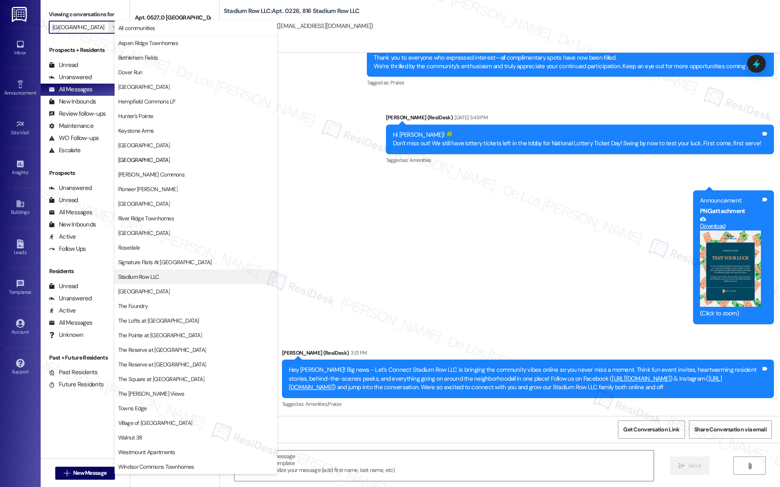
click at [175, 275] on span "Stadium Row LLC" at bounding box center [195, 277] width 155 height 8
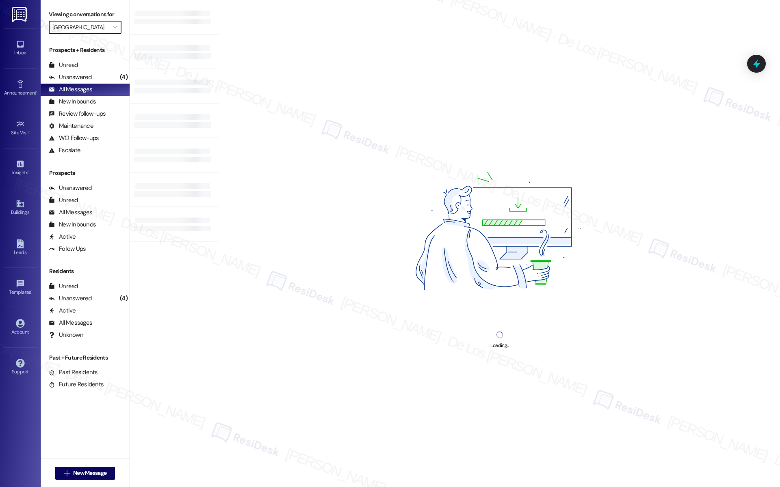
type input "Stadium Row LLC"
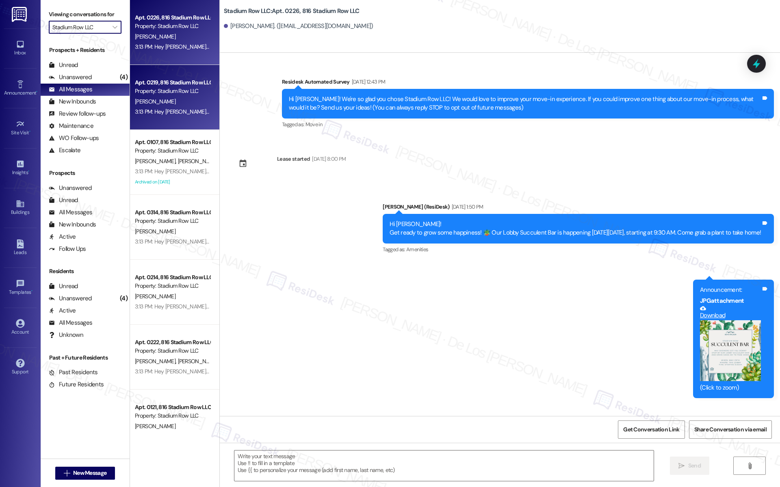
scroll to position [785, 0]
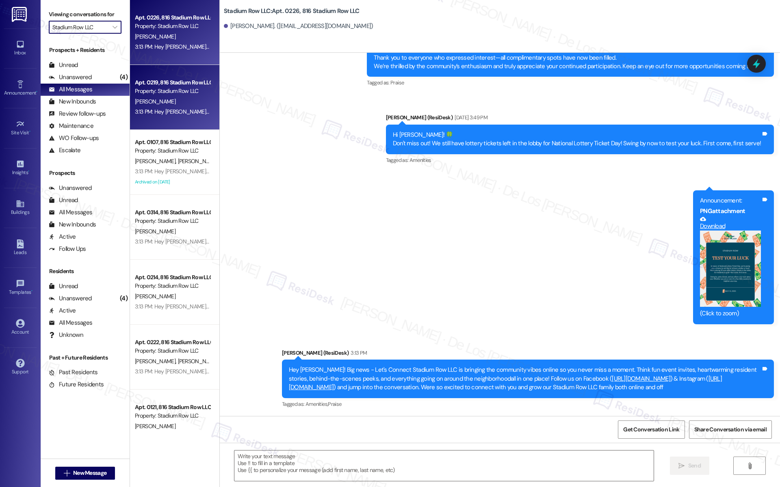
type textarea "Fetching suggested responses. Please feel free to read through the conversation…"
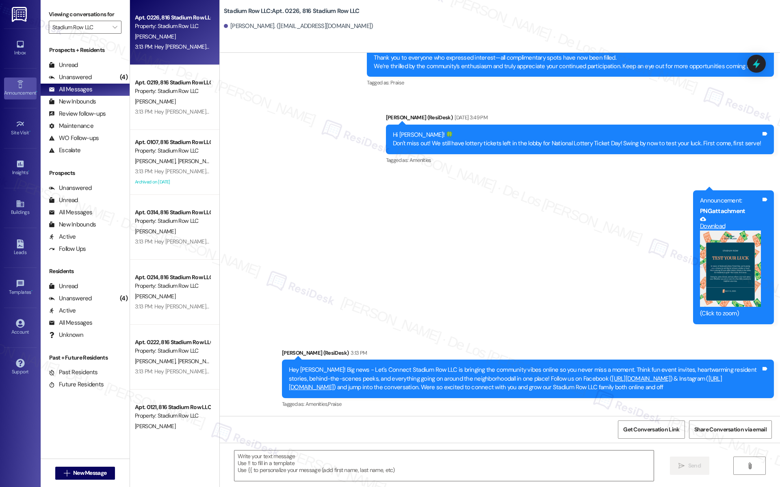
click at [16, 90] on div "Announcement •" at bounding box center [20, 93] width 41 height 8
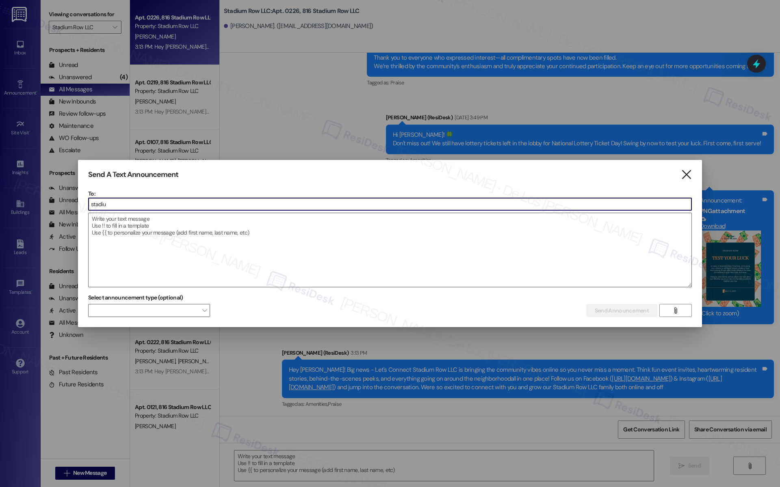
type input "stadiu"
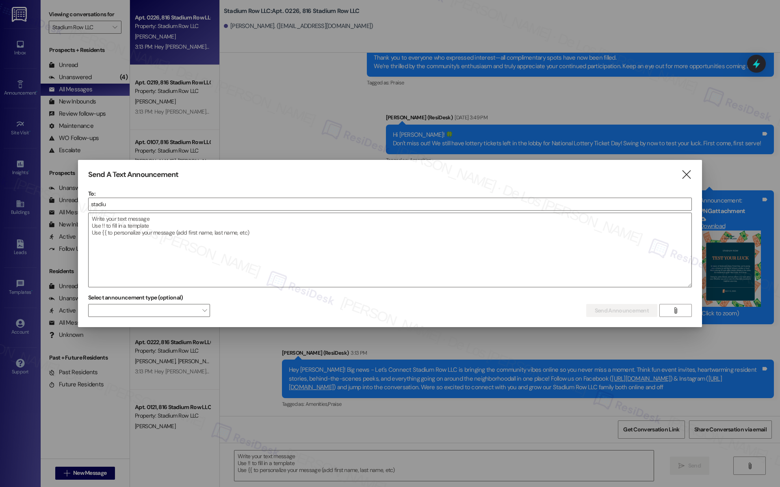
drag, startPoint x: 686, startPoint y: 173, endPoint x: 415, endPoint y: 131, distance: 274.1
click at [685, 173] on icon "" at bounding box center [686, 175] width 11 height 9
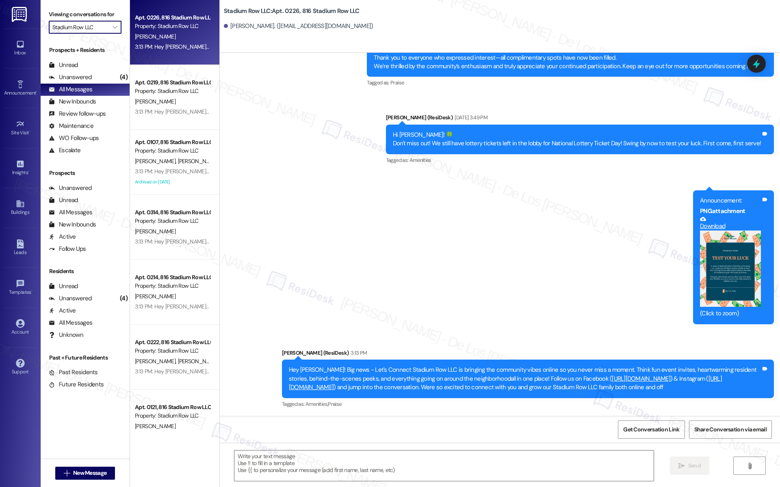
drag, startPoint x: 65, startPoint y: 24, endPoint x: 72, endPoint y: 33, distance: 11.6
click at [66, 25] on input "Stadium Row LLC" at bounding box center [80, 27] width 56 height 13
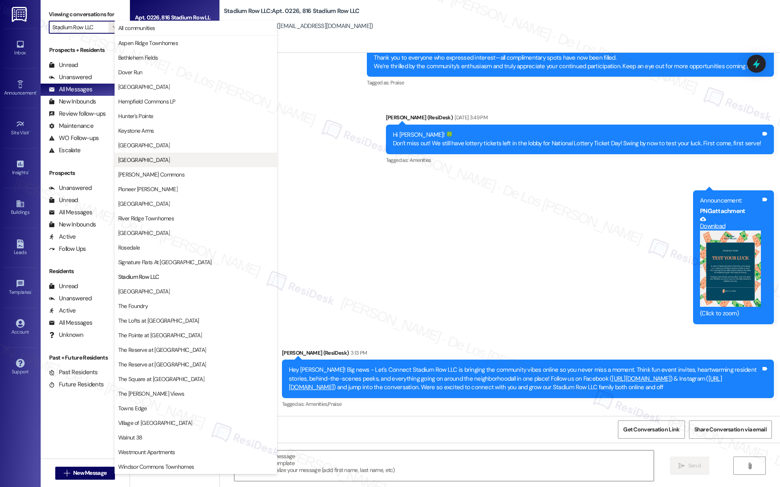
click at [163, 158] on span "Newport Commons" at bounding box center [144, 160] width 52 height 8
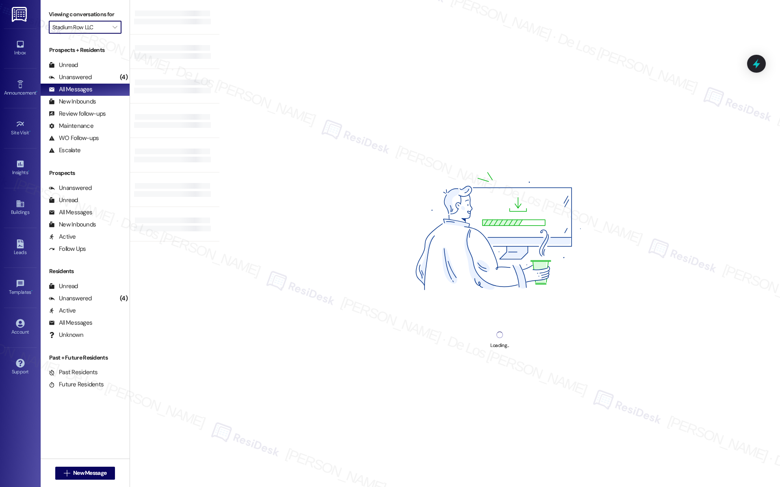
type input "Newport Commons"
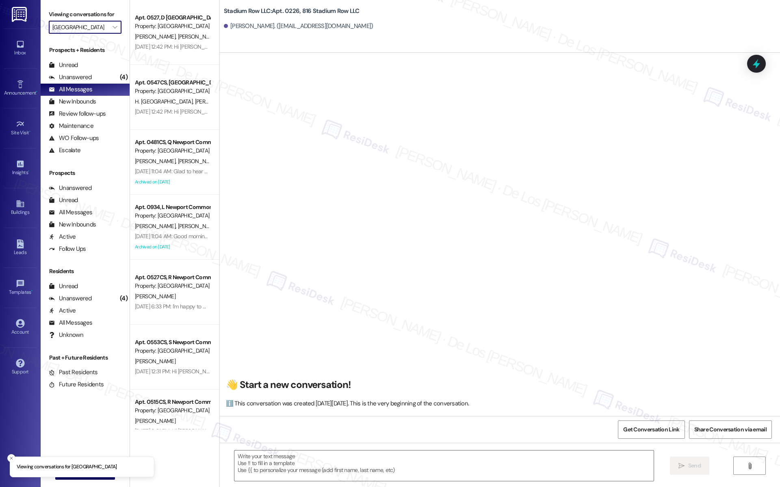
scroll to position [785, 0]
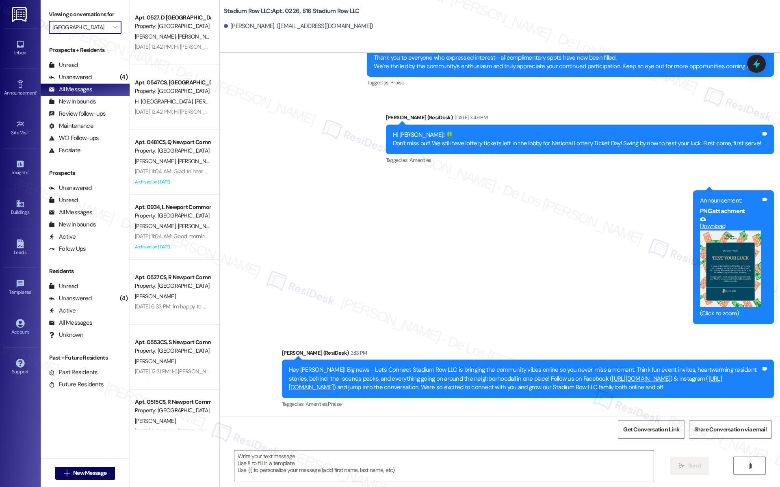
type textarea "Fetching suggested responses. Please feel free to read through the conversation…"
click at [75, 474] on span "New Message" at bounding box center [89, 473] width 33 height 9
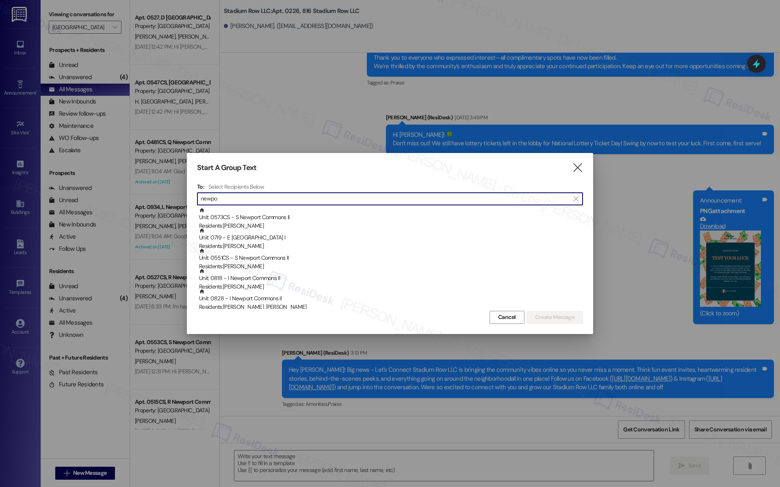
type input "newp"
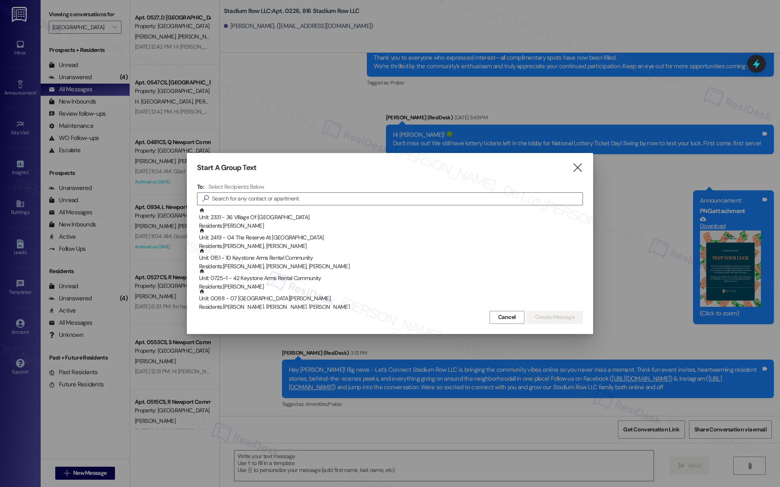
drag, startPoint x: 578, startPoint y: 170, endPoint x: 613, endPoint y: 0, distance: 173.4
click at [577, 169] on icon "" at bounding box center [577, 168] width 11 height 9
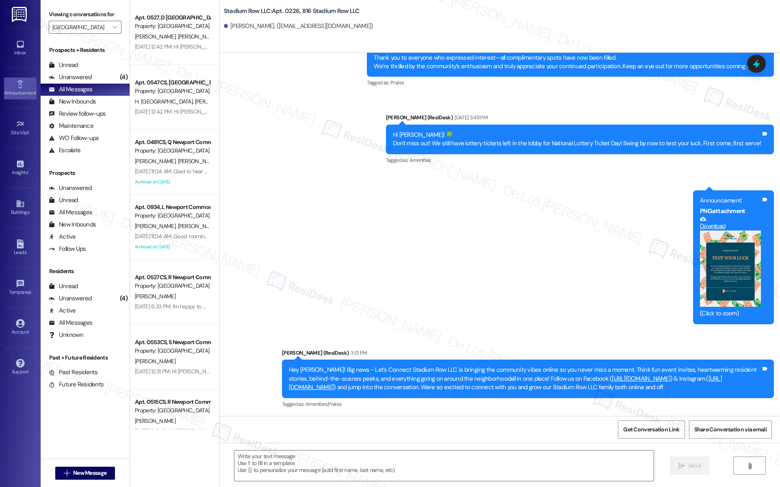
click at [25, 90] on div "Announcement •" at bounding box center [20, 93] width 41 height 8
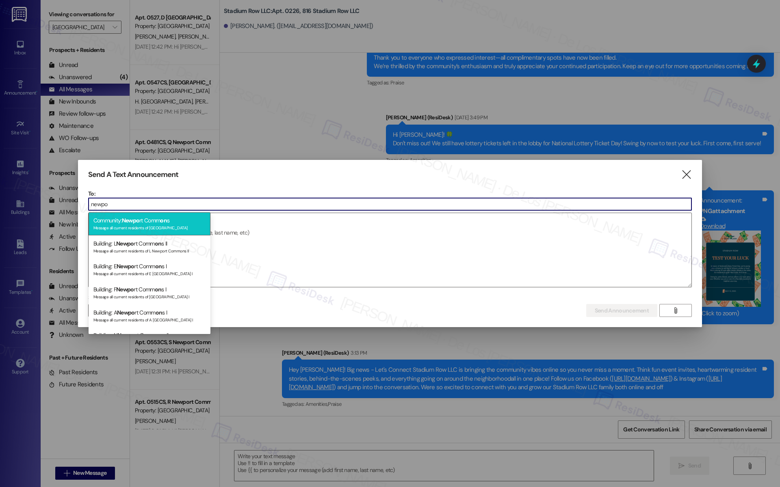
type input "newpo"
click at [123, 219] on div "Community: Newpo rt Comm on s Message all current residents of Newport Commons" at bounding box center [150, 223] width 122 height 23
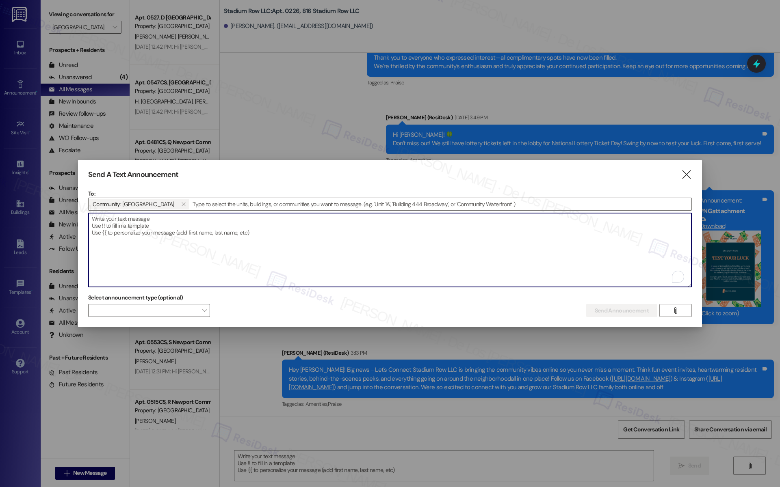
click at [123, 229] on textarea "To enrich screen reader interactions, please activate Accessibility in Grammarl…" at bounding box center [390, 250] width 603 height 74
paste textarea "Hey {{first_name}}! Big news - Let's Connect {{property}} is bringing the commu…"
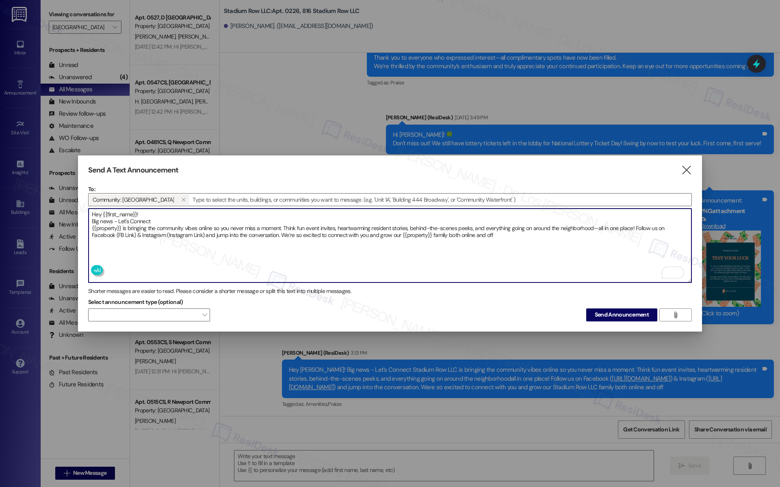
drag, startPoint x: 93, startPoint y: 220, endPoint x: 117, endPoint y: 212, distance: 25.7
click at [93, 220] on textarea "Hey {{first_name}}! Big news - Let's Connect {{property}} is bringing the commu…" at bounding box center [390, 246] width 603 height 74
drag, startPoint x: 205, startPoint y: 231, endPoint x: 188, endPoint y: 233, distance: 16.7
click at [175, 234] on textarea "Hey {{first_name}}! Big news - Let's Connect {{property}} is bringing the commu…" at bounding box center [390, 246] width 603 height 74
drag, startPoint x: 195, startPoint y: 233, endPoint x: 205, endPoint y: 229, distance: 10.6
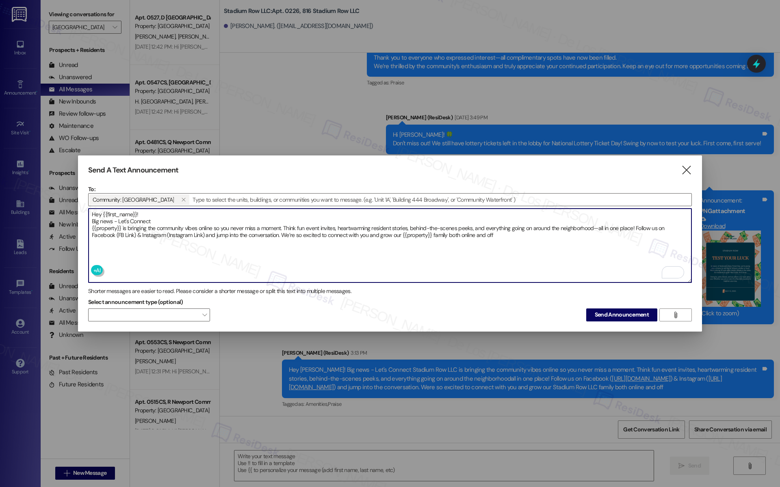
click at [196, 233] on textarea "Hey {{first_name}}! Big news - Let's Connect {{property}} is bringing the commu…" at bounding box center [390, 246] width 603 height 74
drag, startPoint x: 204, startPoint y: 229, endPoint x: 195, endPoint y: 234, distance: 10.0
click at [171, 234] on textarea "Hey {{first_name}}! Big news - Let's Connect {{property}} is bringing the commu…" at bounding box center [390, 246] width 603 height 74
paste textarea "https://www.instagram.com/newportcommonslititz/"
drag, startPoint x: 135, startPoint y: 230, endPoint x: 128, endPoint y: 236, distance: 8.9
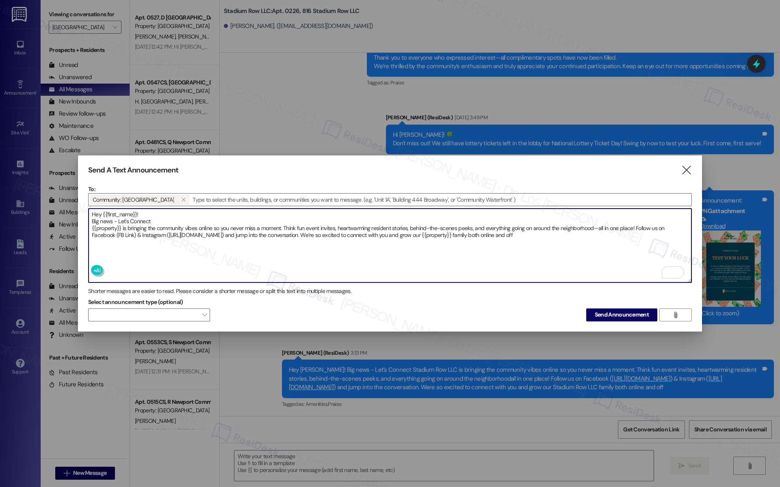
click at [118, 233] on textarea "Hey {{first_name}}! Big news - Let's Connect {{property}} is bringing the commu…" at bounding box center [390, 246] width 603 height 74
paste textarea "https://www.facebook.com/newportcommonslititzpa"
type textarea "Hey {{first_name}}! Big news - Let's Connect {{property}} is bringing the commu…"
click at [612, 317] on span "Send Announcement" at bounding box center [621, 315] width 54 height 9
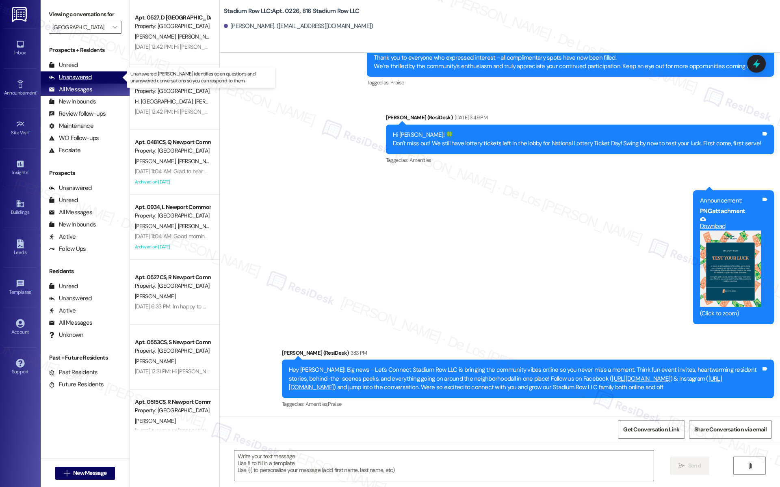
click at [98, 77] on div "Unanswered (0)" at bounding box center [85, 77] width 89 height 12
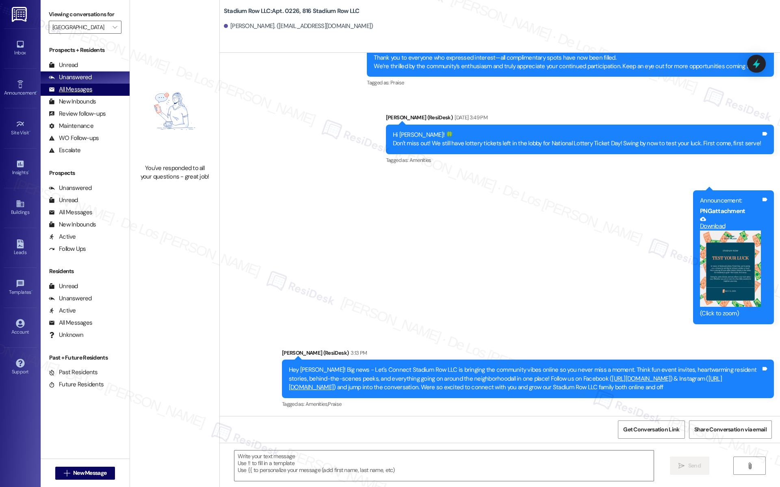
click at [102, 88] on div "All Messages (undefined)" at bounding box center [85, 90] width 89 height 12
type textarea "Fetching suggested responses. Please feel free to read through the conversation…"
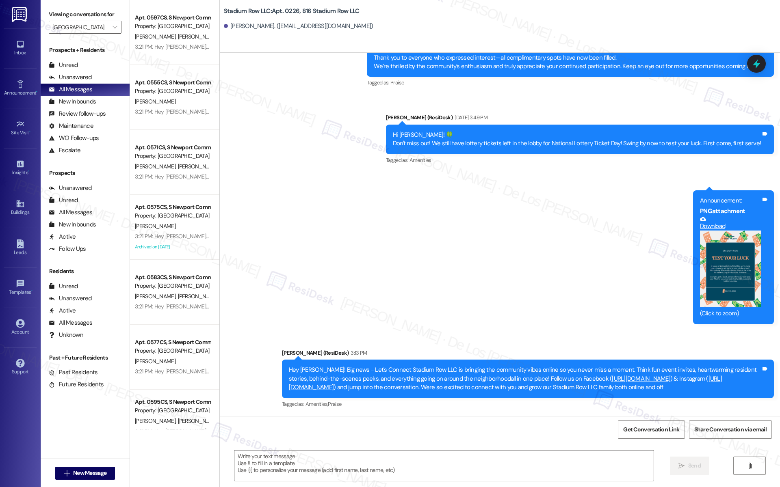
type textarea "Fetching suggested responses. Please feel free to read through the conversation…"
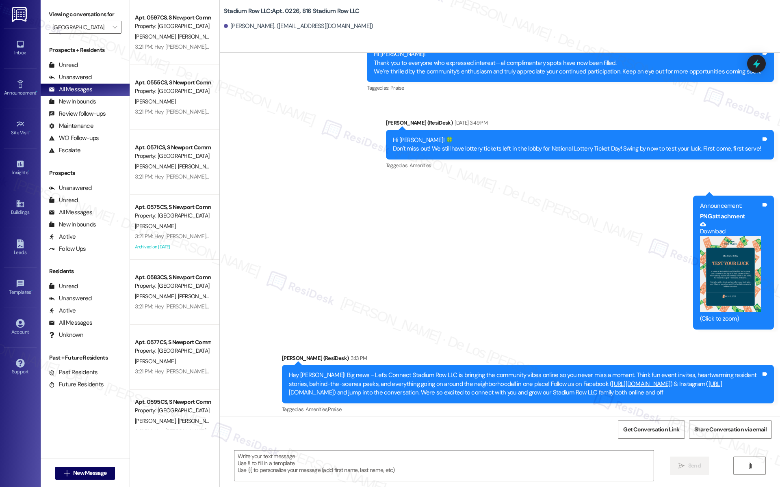
scroll to position [777, 0]
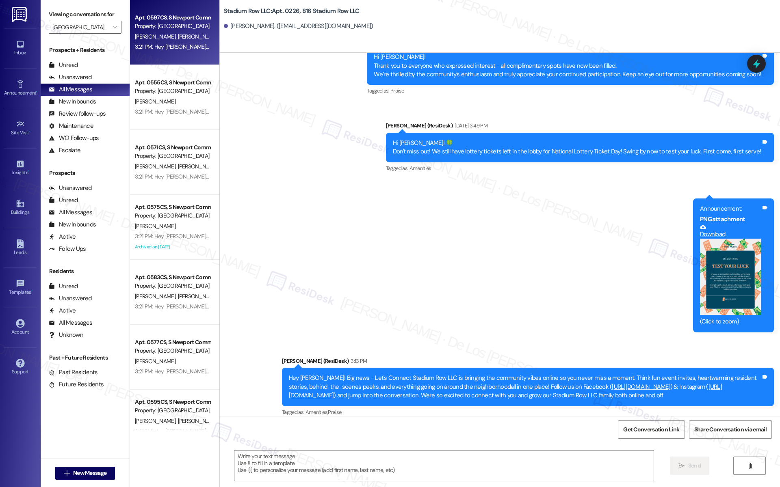
click at [185, 42] on div "3:21 PM: Hey Dustin and Patrick! Big news - Let's Connect Newport Commons is br…" at bounding box center [172, 47] width 77 height 10
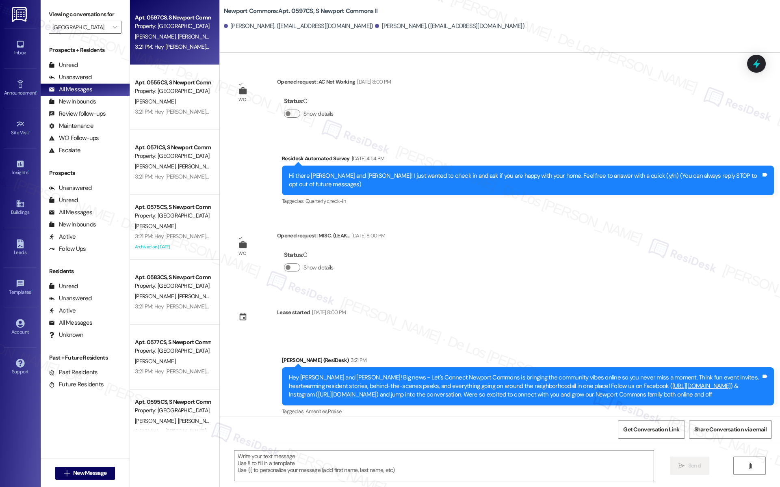
type textarea "Fetching suggested responses. Please feel free to read through the conversation…"
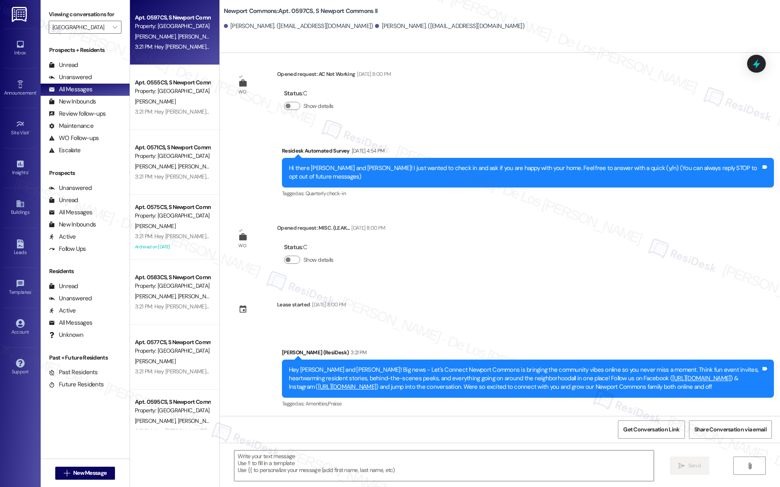
scroll to position [16, 0]
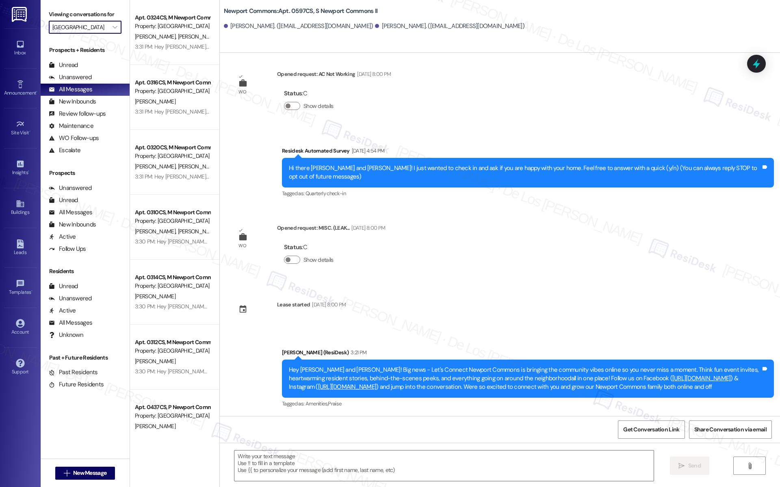
click at [87, 30] on input "Newport Commons" at bounding box center [80, 27] width 56 height 13
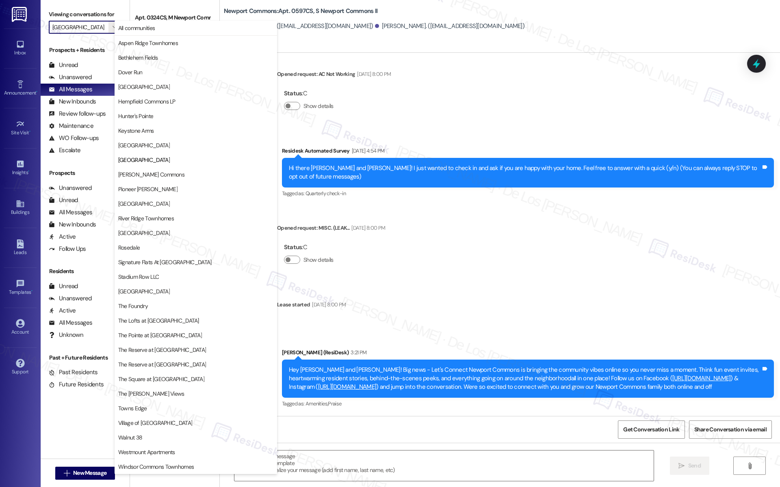
click at [84, 32] on input "Newport Commons" at bounding box center [80, 27] width 56 height 13
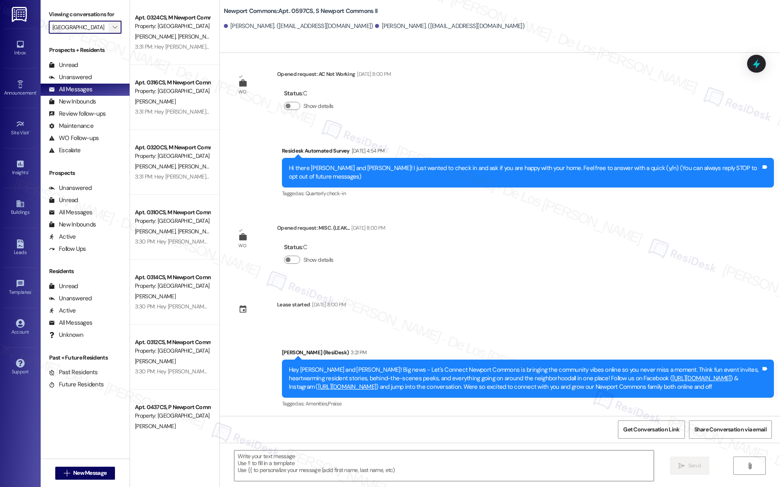
click at [108, 30] on button "" at bounding box center [114, 27] width 13 height 13
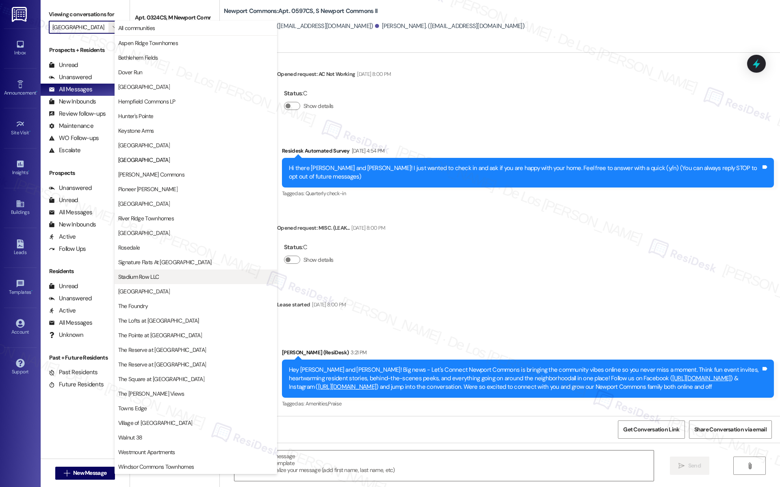
click at [151, 279] on span "Stadium Row LLC" at bounding box center [138, 277] width 41 height 8
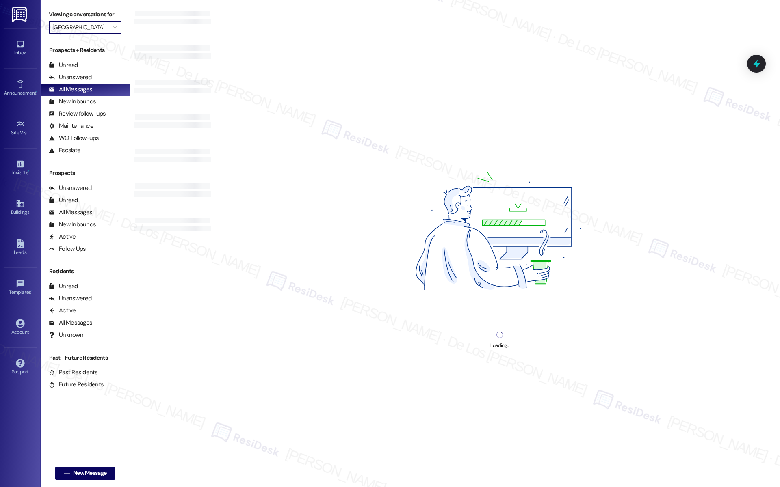
type input "Stadium Row LLC"
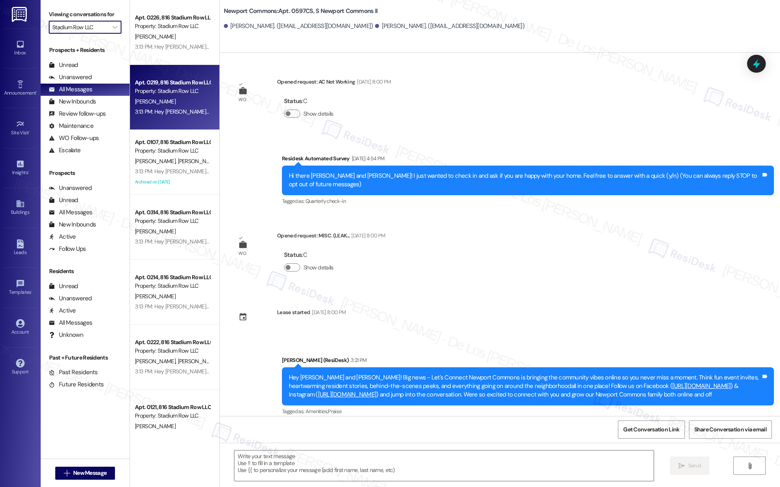
type textarea "Fetching suggested responses. Please feel free to read through the conversation…"
click at [185, 118] on div "Apt. 0219, 816 Stadium Row LLC Property: Stadium Row LLC A. Horn 3:13 PM: Hey A…" at bounding box center [174, 97] width 89 height 65
type textarea "Fetching suggested responses. Please feel free to read through the conversation…"
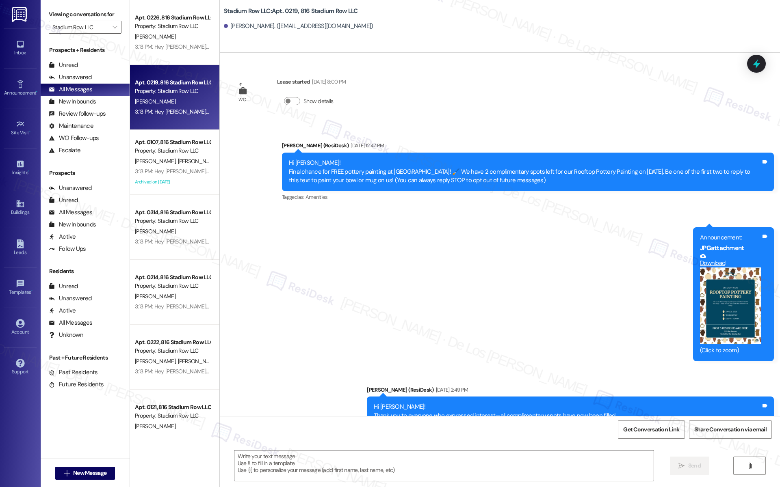
type textarea "Fetching suggested responses. Please feel free to read through the conversation…"
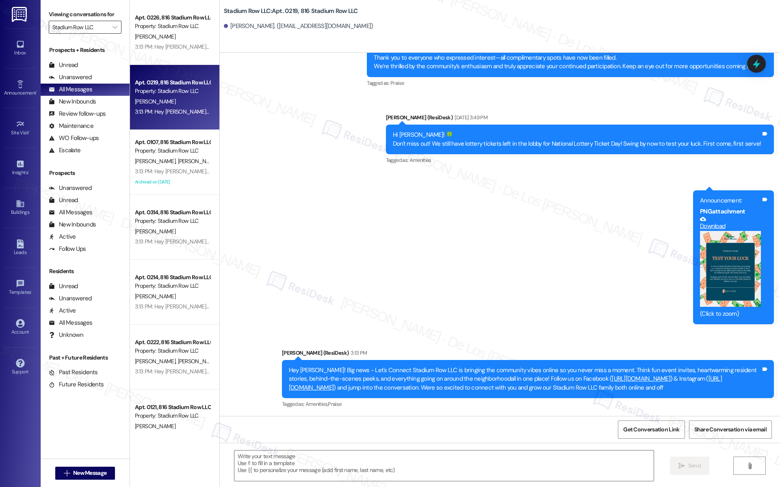
click at [89, 31] on input "Stadium Row LLC" at bounding box center [80, 27] width 56 height 13
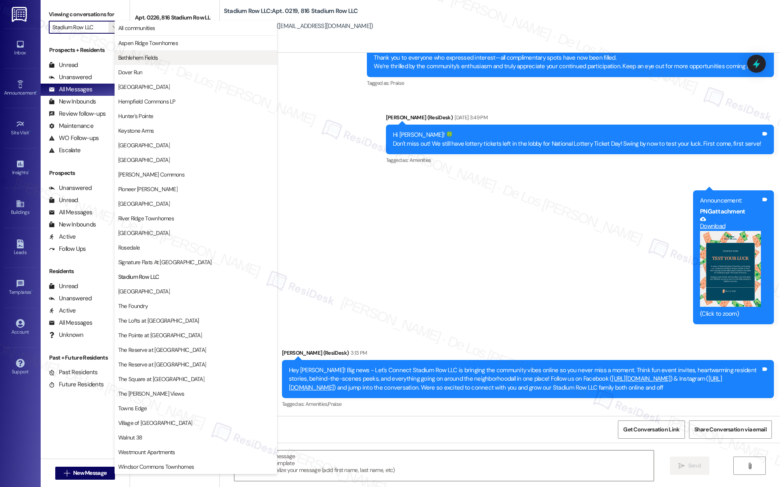
click at [127, 57] on span "Bethlehem Fields" at bounding box center [138, 58] width 40 height 8
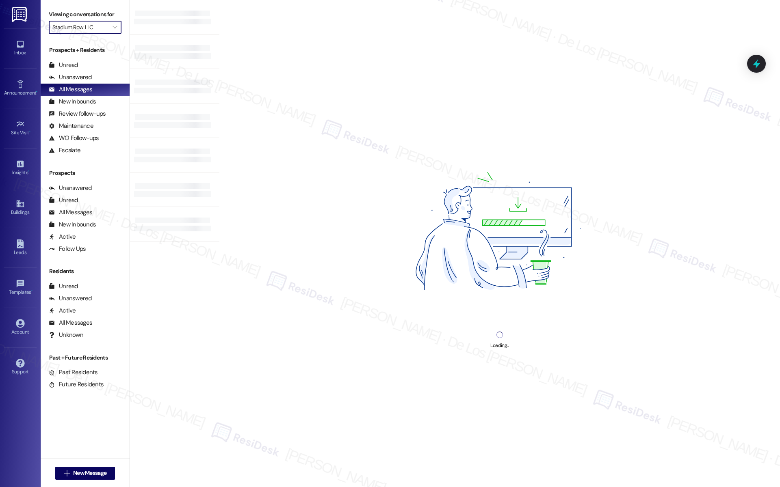
type input "Bethlehem Fields"
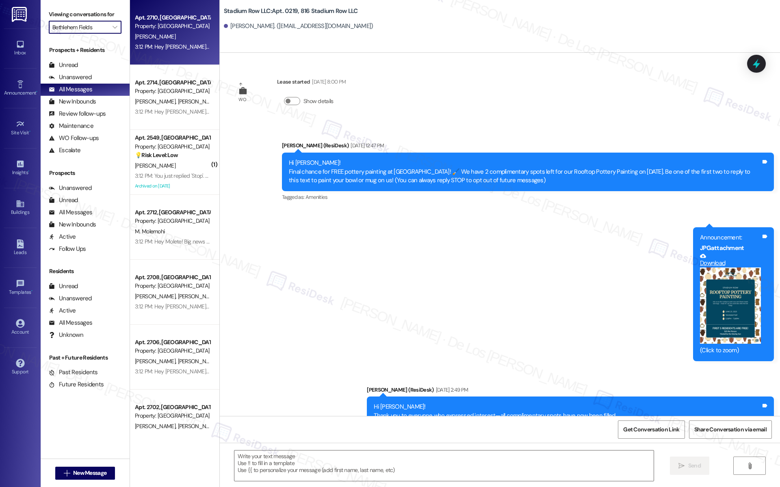
type textarea "Fetching suggested responses. Please feel free to read through the conversation…"
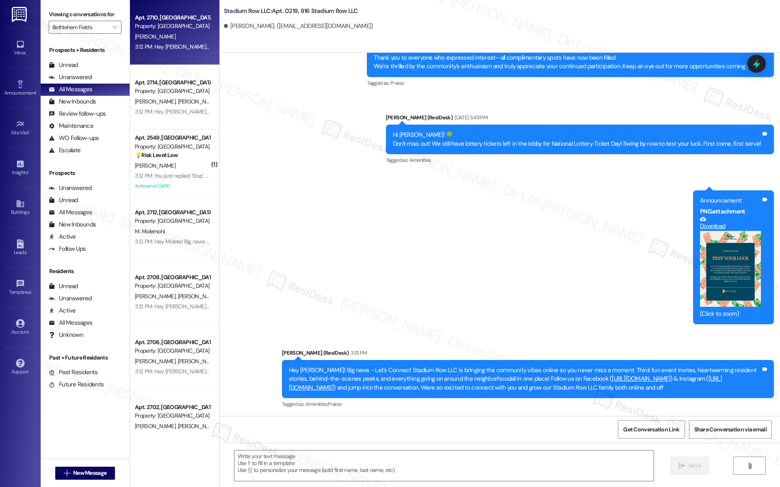
click at [165, 40] on div "C. Lewis" at bounding box center [172, 37] width 77 height 10
type textarea "Fetching suggested responses. Please feel free to read through the conversation…"
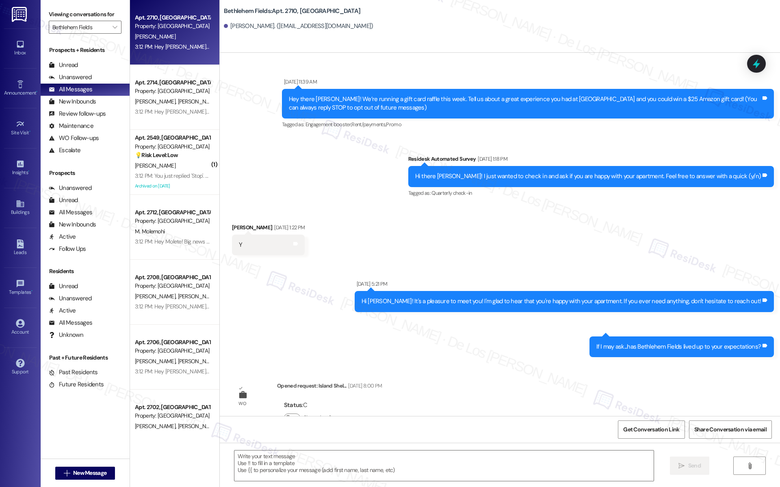
scroll to position [4258, 0]
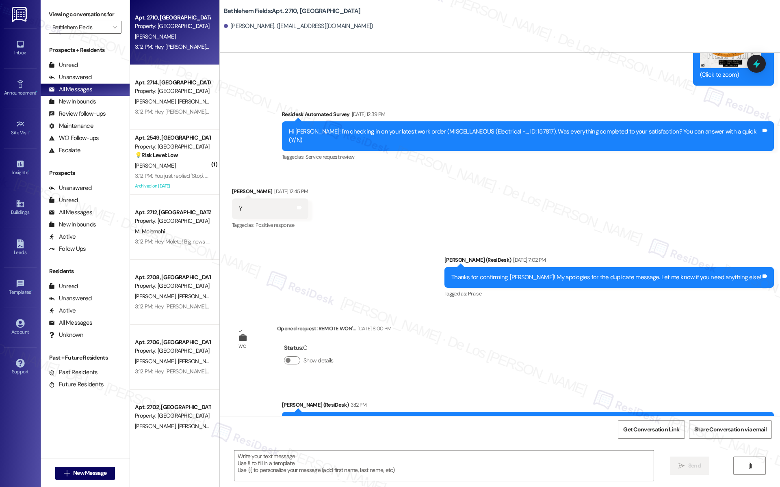
type textarea "Fetching suggested responses. Please feel free to read through the conversation…"
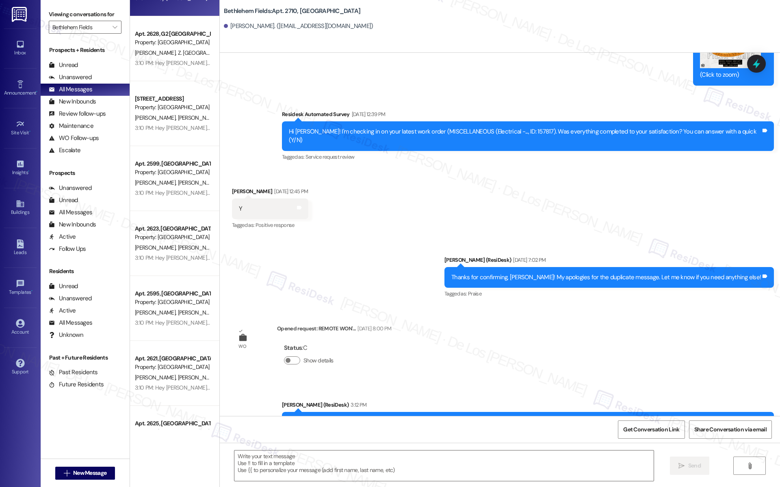
scroll to position [1431, 0]
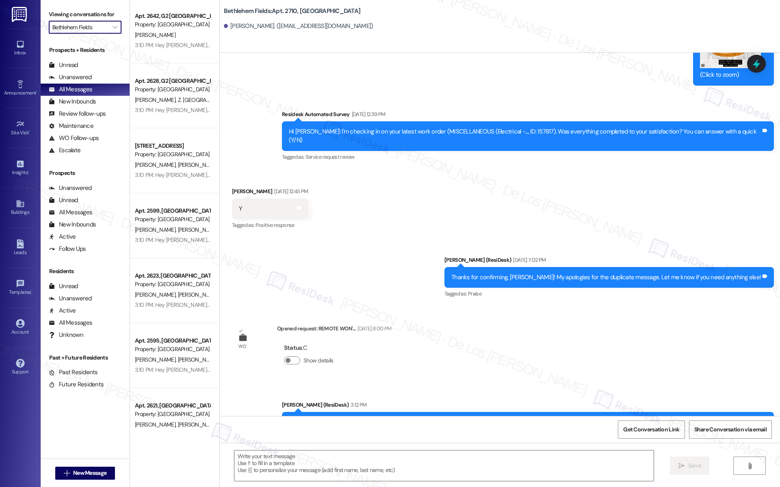
click at [93, 26] on input "Bethlehem Fields" at bounding box center [80, 27] width 56 height 13
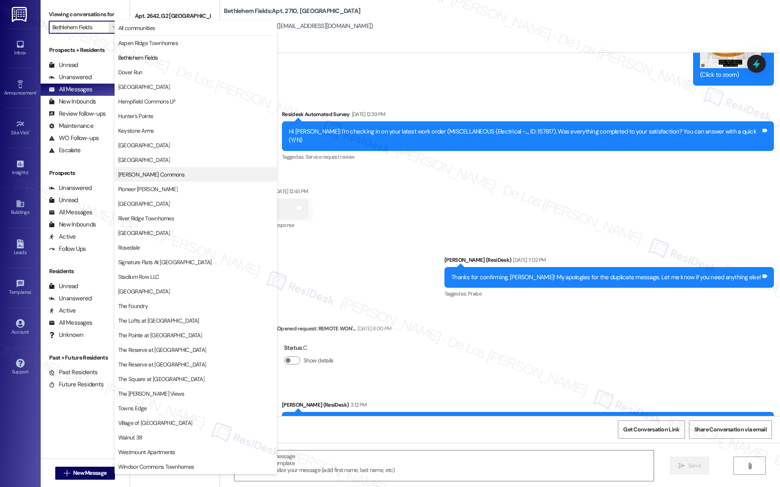
click at [133, 175] on span "Penn Grant Commons" at bounding box center [151, 175] width 66 height 8
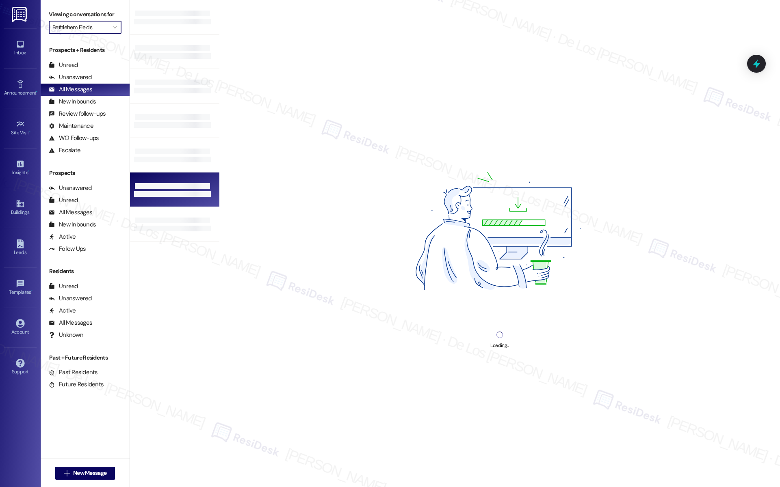
type input "Penn Grant Commons"
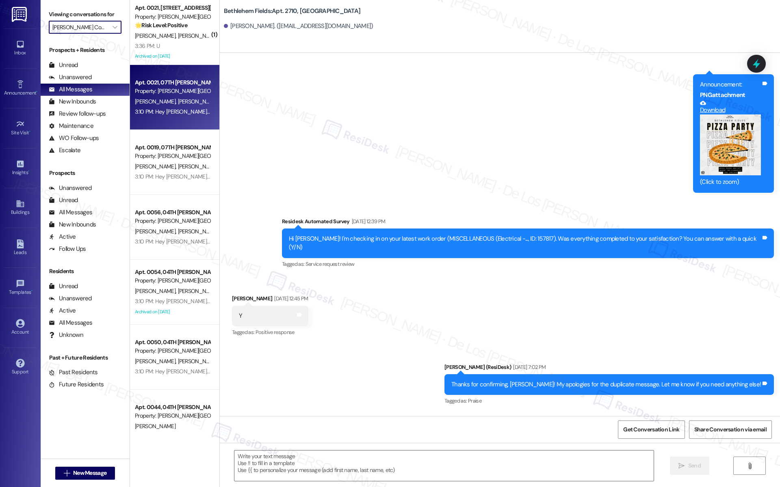
type textarea "Fetching suggested responses. Please feel free to read through the conversation…"
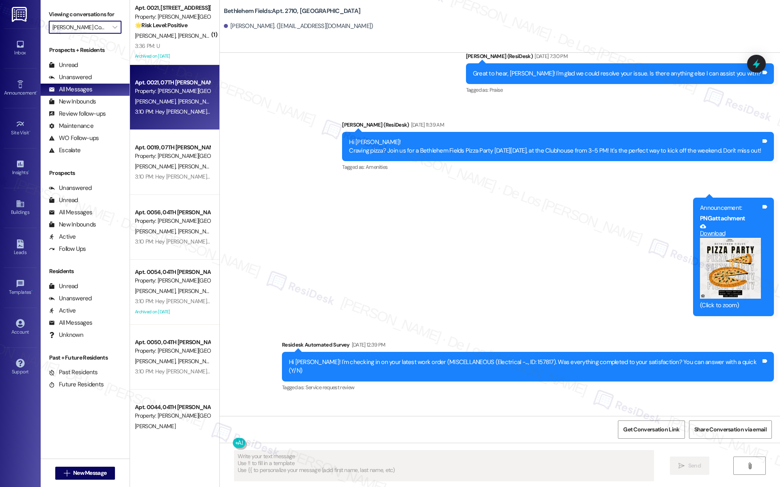
scroll to position [4027, 0]
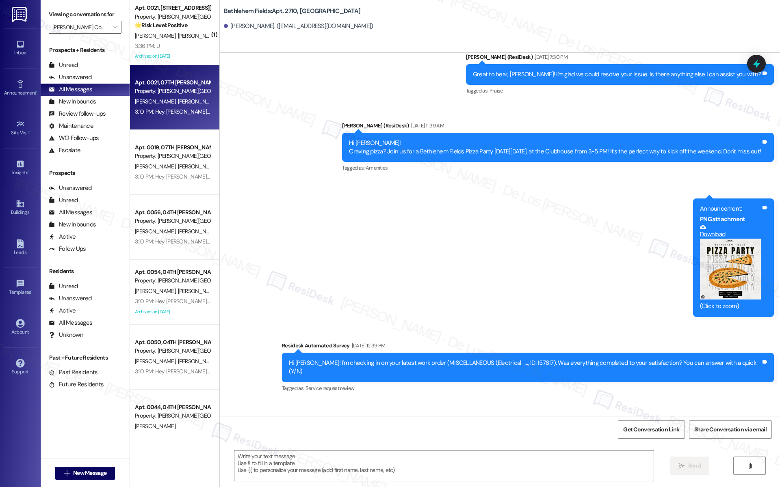
click at [175, 116] on div "3:10 PM: Hey Tyler and Alexis!Big news - Let's ConnectPenn Grant Commons is bri…" at bounding box center [172, 112] width 77 height 10
type textarea "Fetching suggested responses. Please feel free to read through the conversation…"
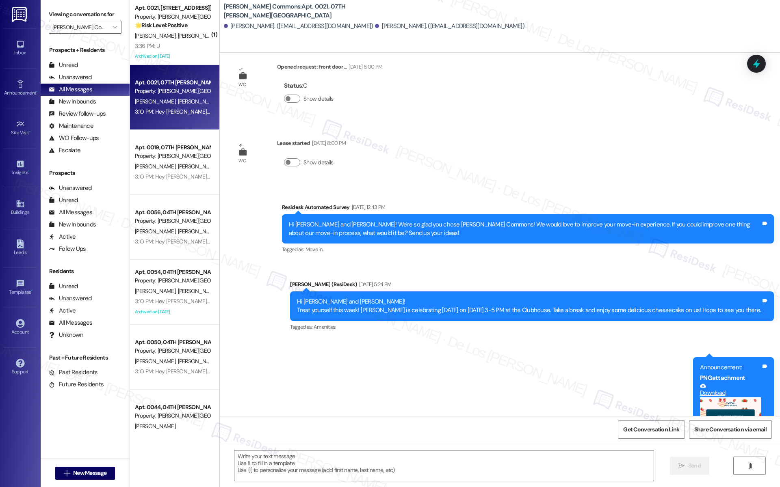
type textarea "Fetching suggested responses. Please feel free to read through the conversation…"
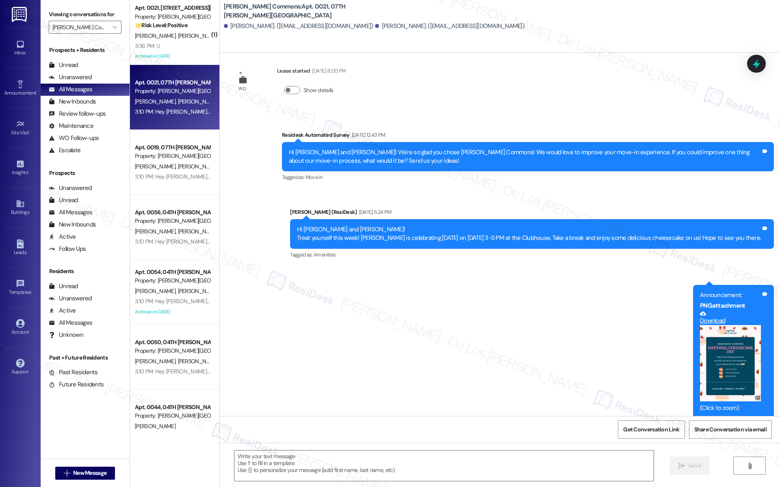
scroll to position [4524, 0]
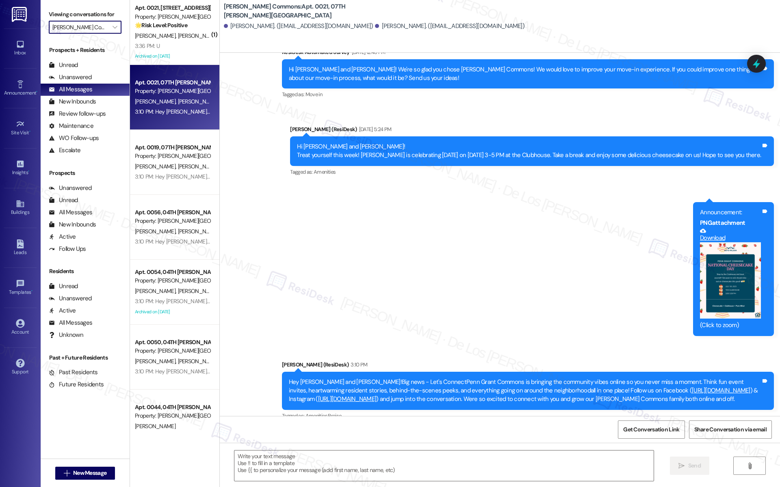
drag, startPoint x: 70, startPoint y: 32, endPoint x: 82, endPoint y: 50, distance: 21.6
click at [70, 32] on input "Penn Grant Commons" at bounding box center [80, 27] width 56 height 13
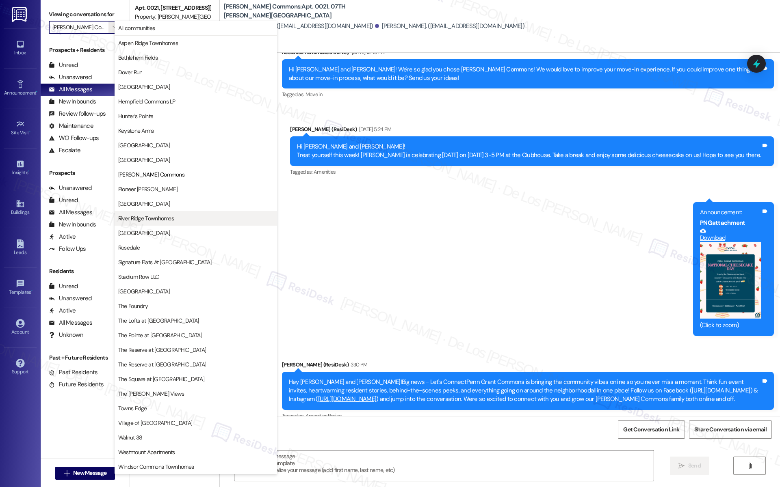
click at [170, 217] on span "River Ridge Townhomes" at bounding box center [146, 218] width 56 height 8
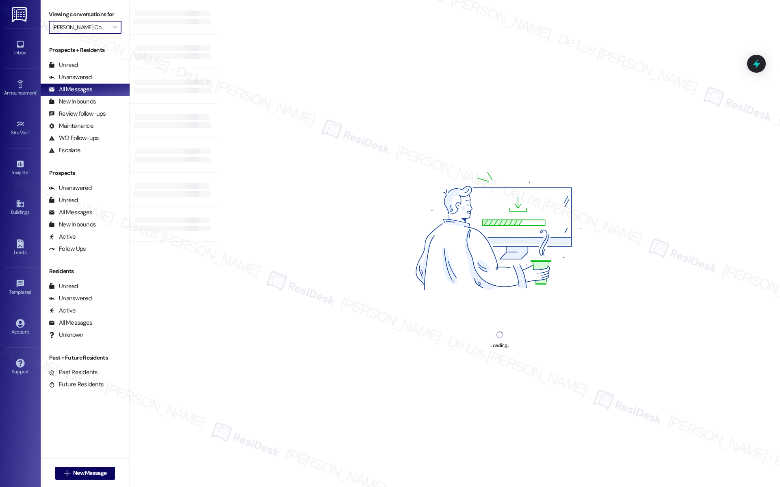
type input "River Ridge Townhomes"
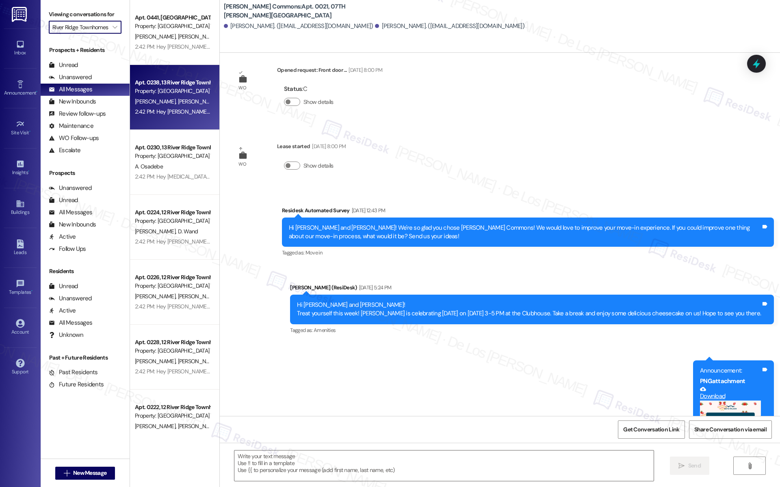
type textarea "Fetching suggested responses. Please feel free to read through the conversation…"
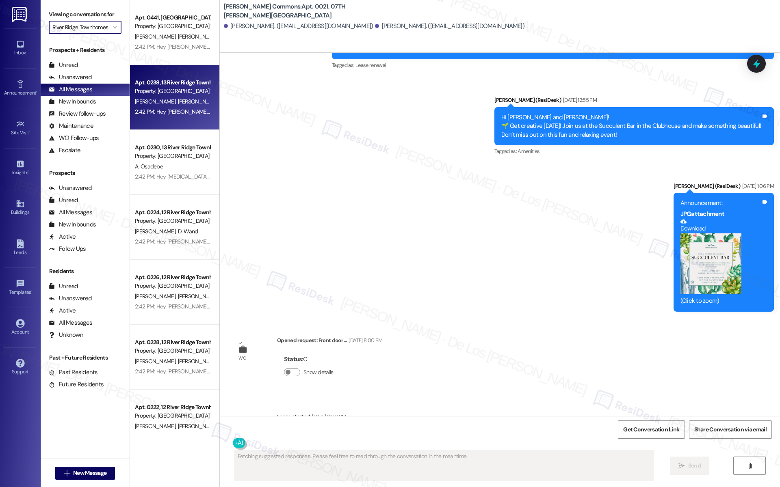
click at [163, 114] on div "2:42 PM: Hey Janet and Marvin!Big news - Let's ConnectRiver Ridge Townhomes is …" at bounding box center [767, 111] width 1265 height 7
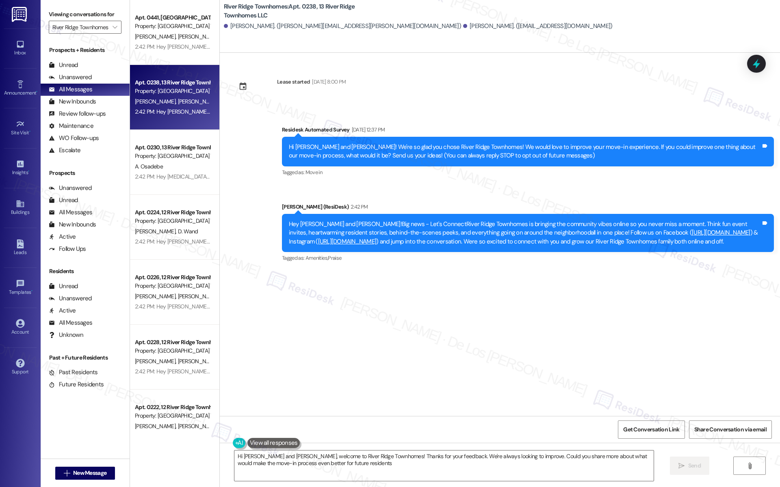
type textarea "Hi Janet and Marvin, welcome to River Ridge Townhomes! Thanks for your feedback…"
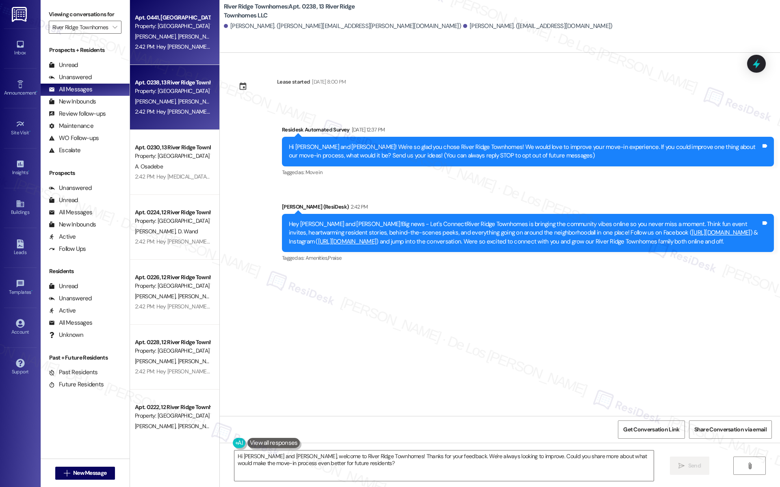
click at [158, 44] on div "2:42 PM: Hey Robert and Krislina!Big news - Let's ConnectRiver Ridge Townhomes …" at bounding box center [767, 46] width 1265 height 7
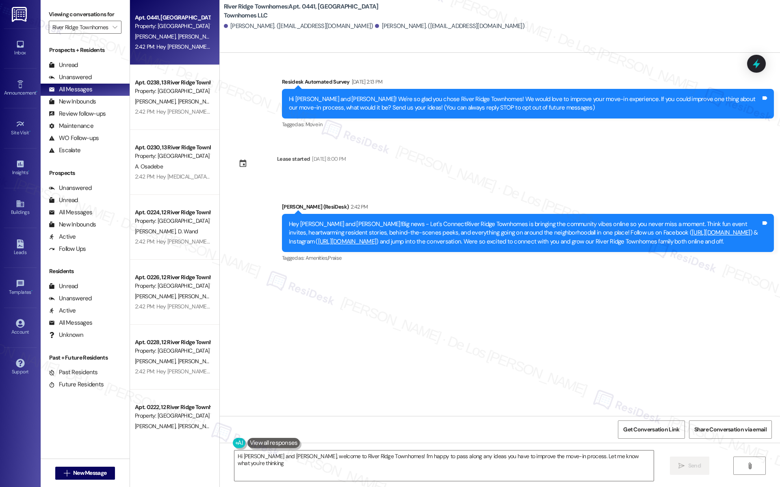
type textarea "Hi Robert and Krislina, welcome to River Ridge Townhomes! I'm happy to pass alo…"
click at [93, 28] on input "River Ridge Townhomes" at bounding box center [80, 27] width 56 height 13
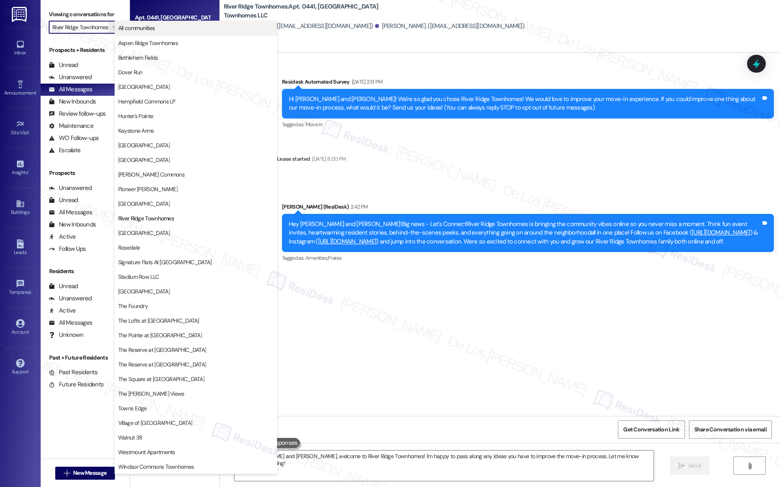
click at [128, 28] on span "All communities" at bounding box center [136, 28] width 37 height 8
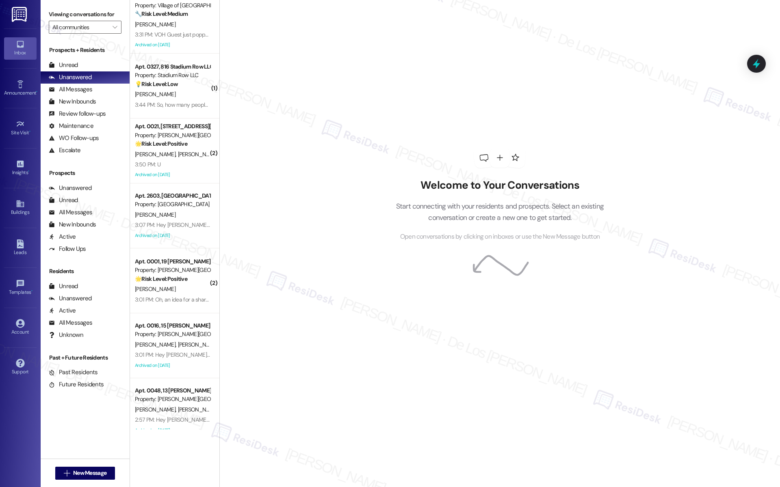
scroll to position [25, 0]
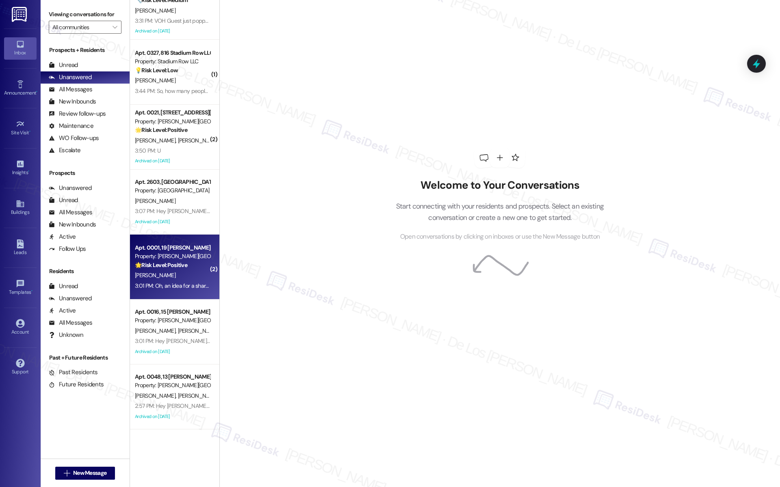
click at [149, 247] on div "Apt. 0001, 19 [PERSON_NAME] Commons" at bounding box center [172, 248] width 75 height 9
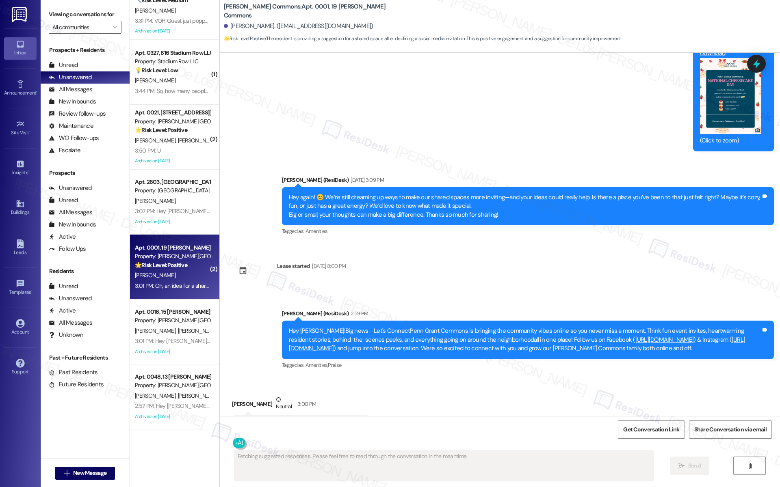
scroll to position [7671, 0]
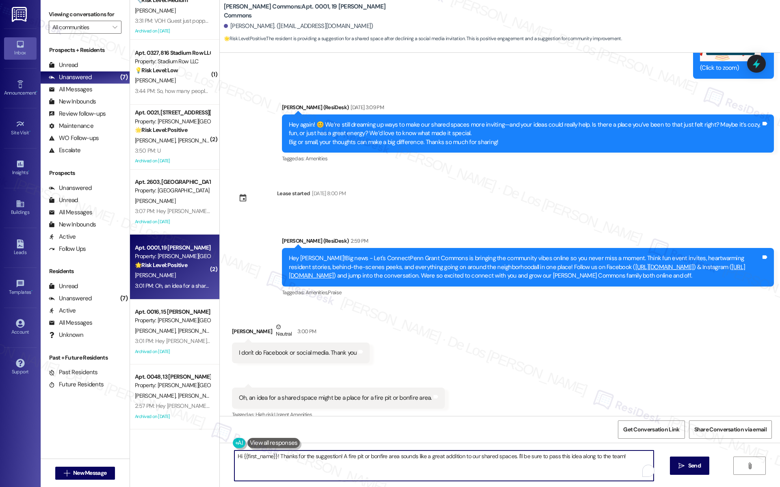
click at [320, 467] on textarea "Hi {{first_name}}! Thanks for the suggestion! A fire pit or bonfire area sounds…" at bounding box center [443, 466] width 419 height 30
paste textarea "ello {{first_name}}! Thanks for the update. I understand your balance will be c…"
type textarea "Hello {{first_name}}! Thanks for the update. I understand your balance will be …"
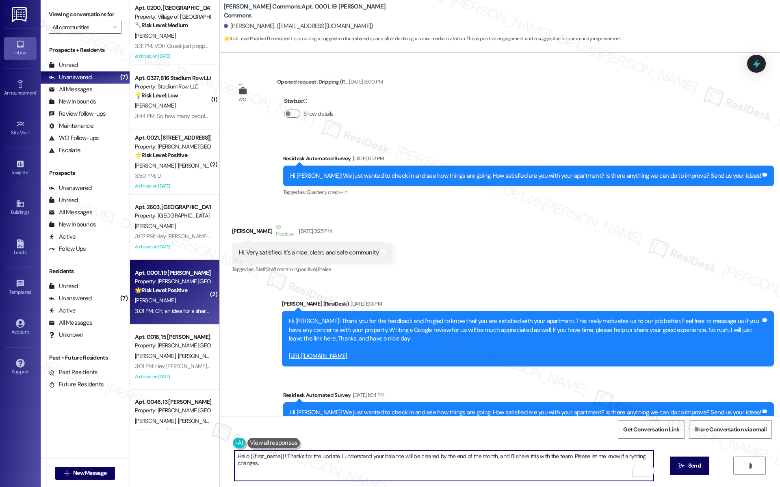
scroll to position [7671, 0]
